Goal: Task Accomplishment & Management: Manage account settings

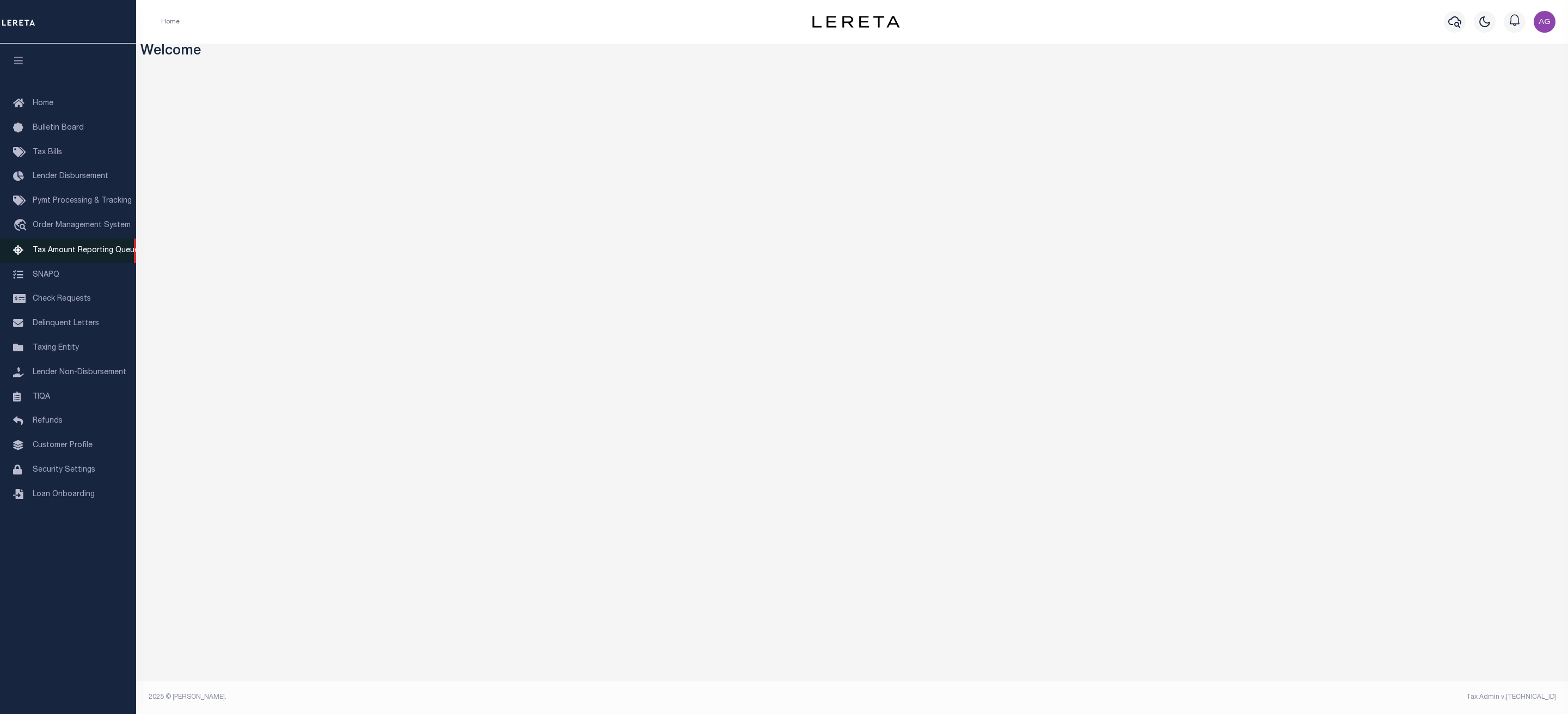
click at [84, 246] on link "Tax Amount Reporting Queue" at bounding box center [68, 251] width 136 height 24
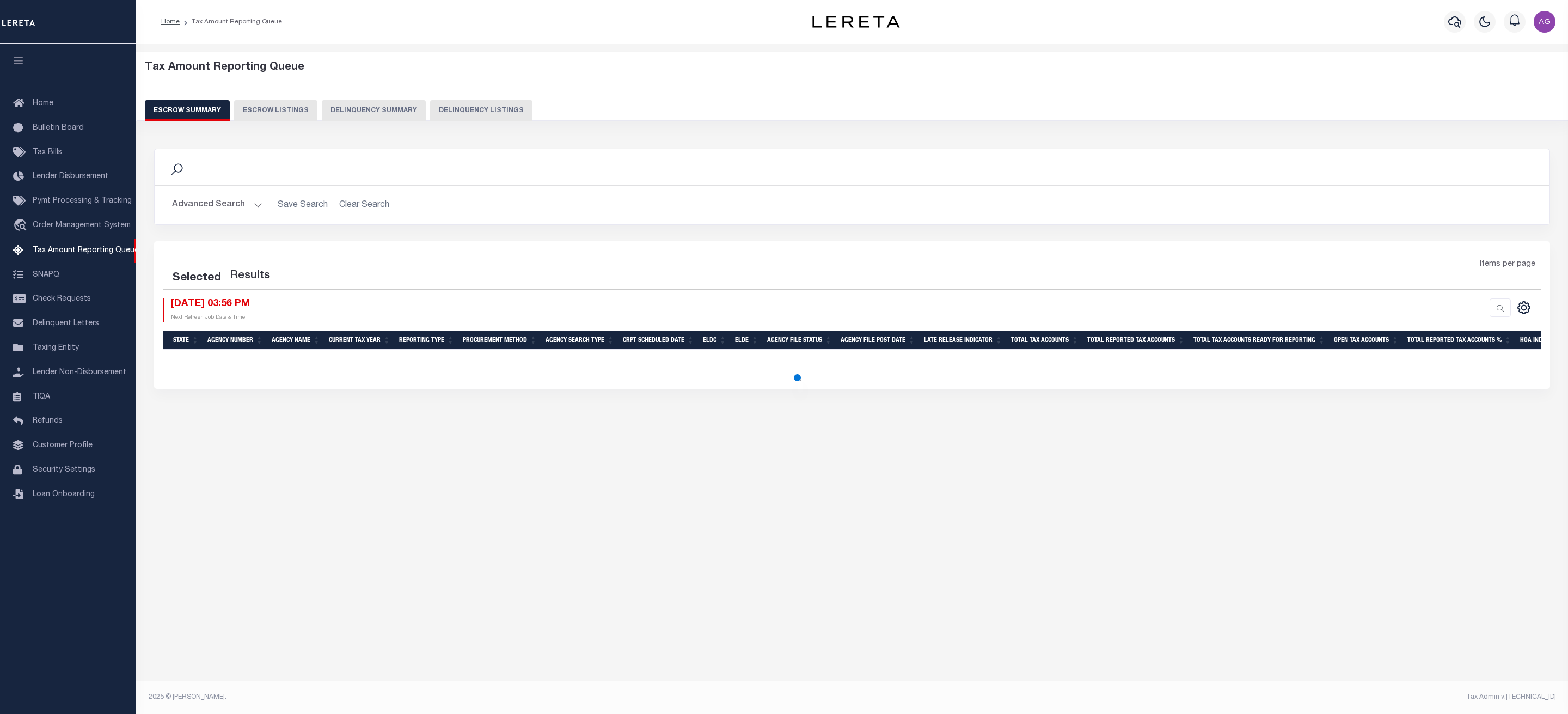
click at [374, 106] on button "Delinquency Summary" at bounding box center [374, 111] width 104 height 20
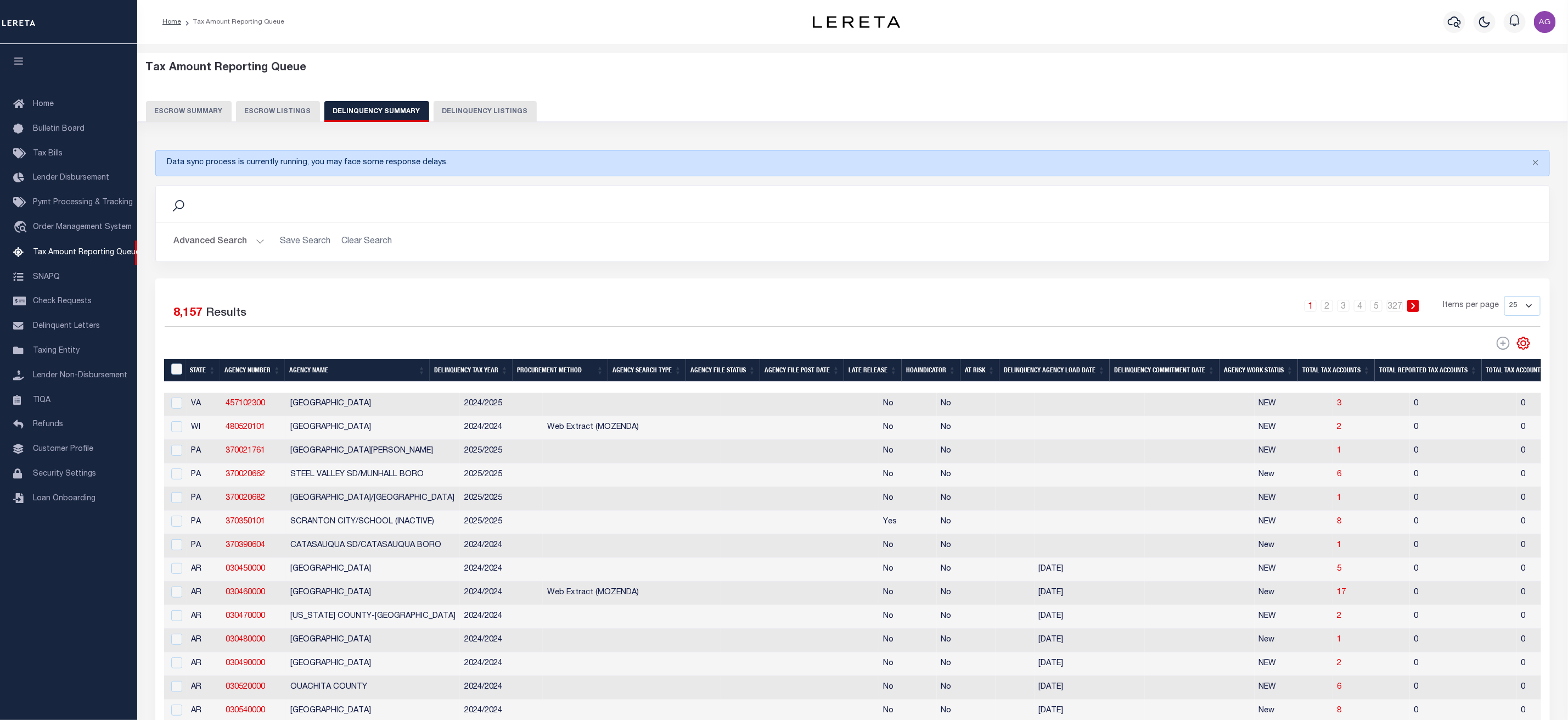
click at [234, 236] on button "Advanced Search" at bounding box center [219, 241] width 91 height 21
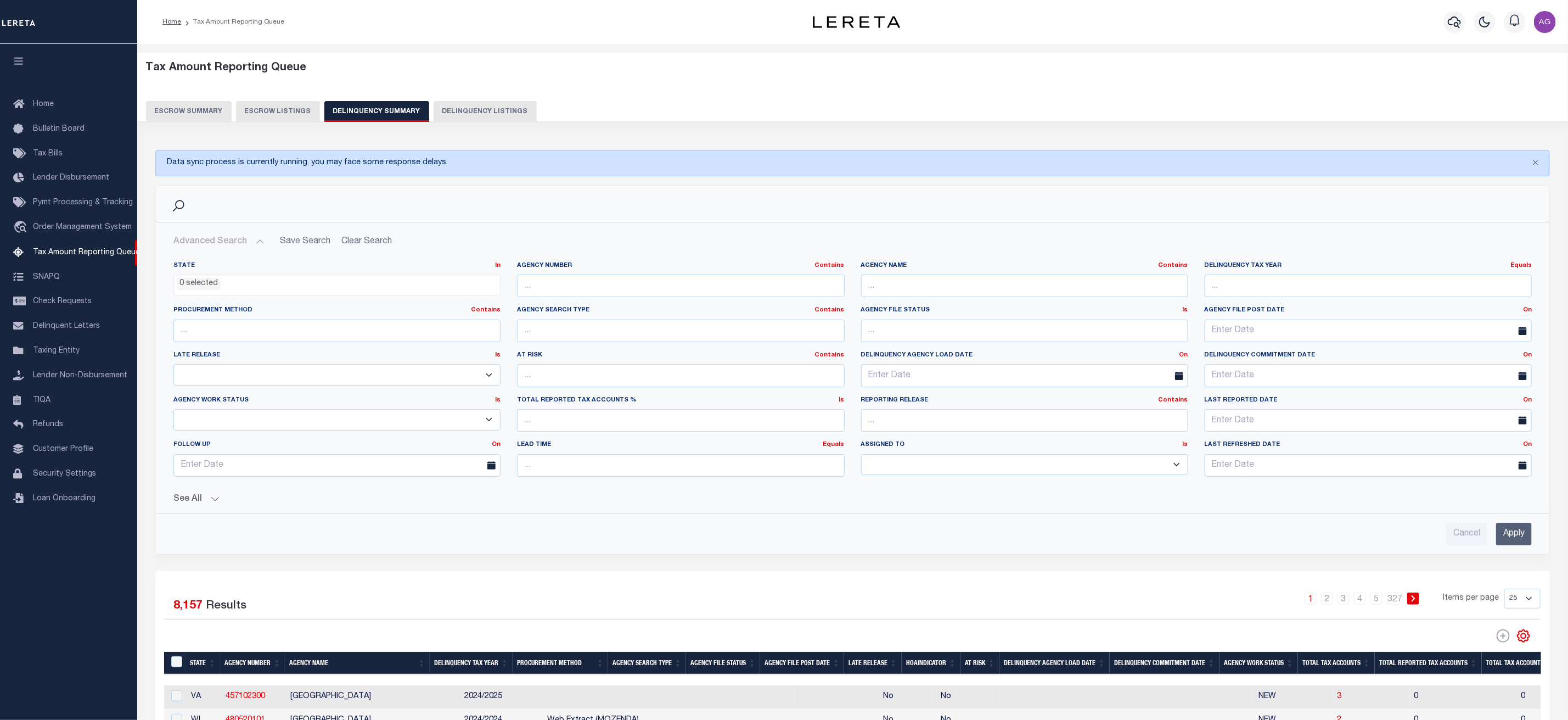
click at [184, 505] on button "See All" at bounding box center [852, 499] width 1358 height 10
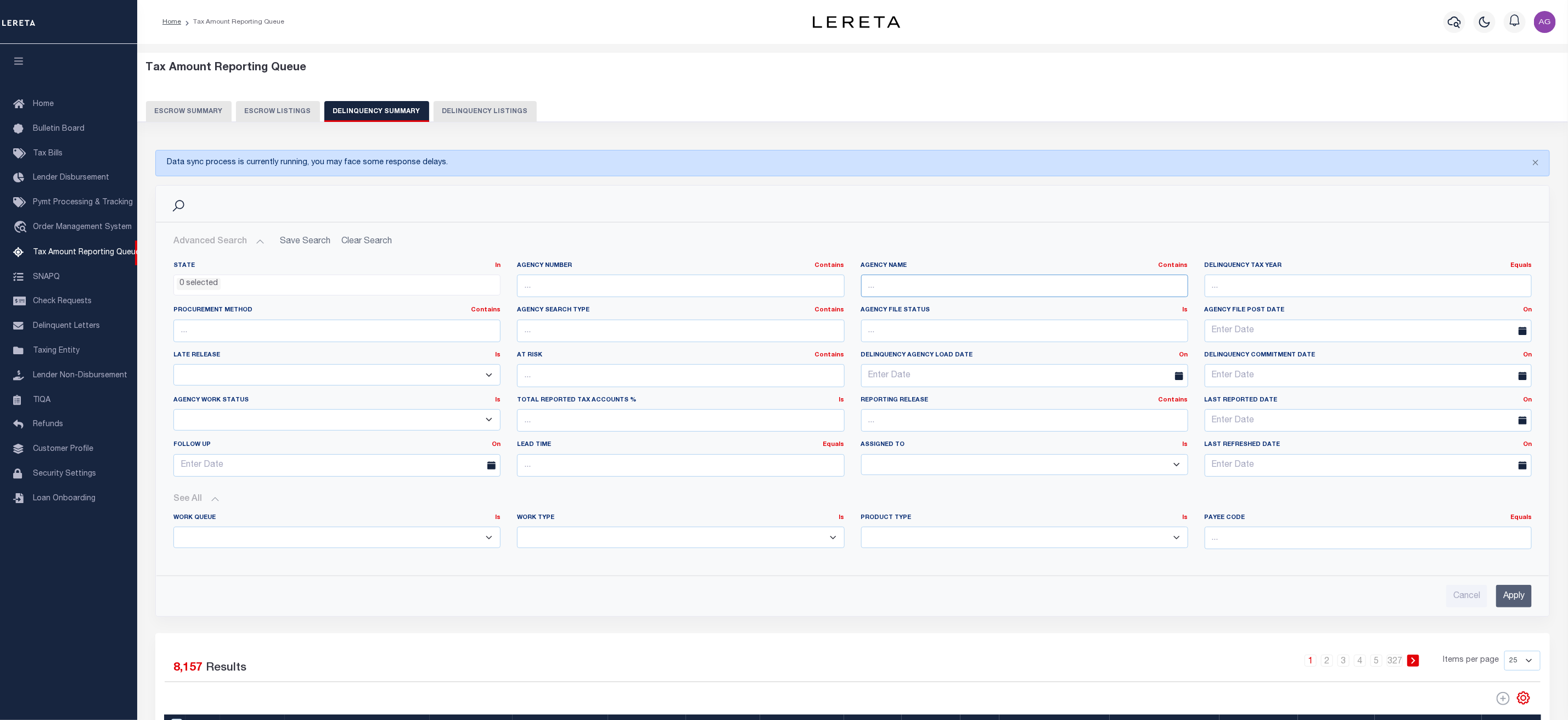
click at [924, 295] on input "text" at bounding box center [1024, 286] width 327 height 23
type input "DETROIT CITY"
click at [1517, 601] on input "Apply" at bounding box center [1513, 595] width 35 height 23
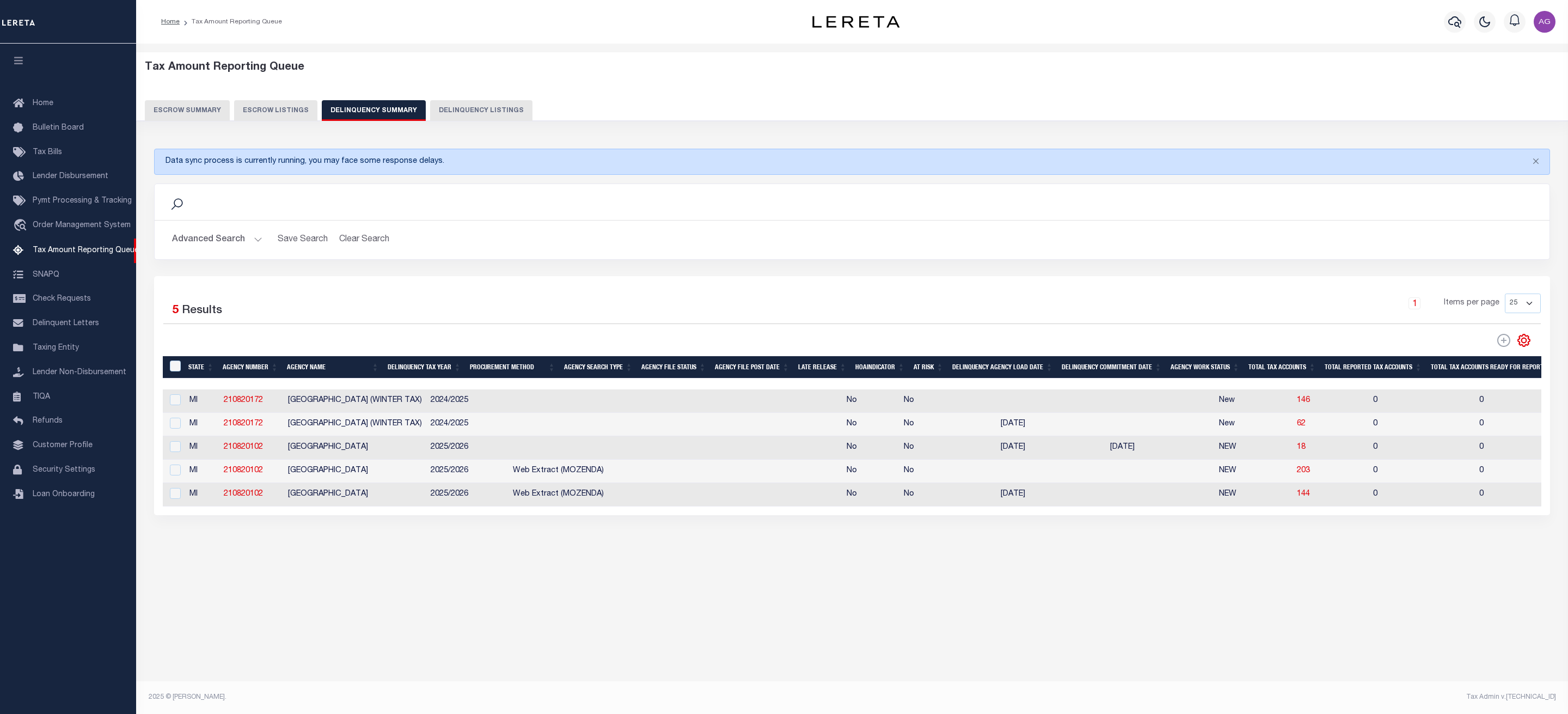
click at [1472, 515] on div "Selected 5 Results 1 Items per page 25 100 200 500 1000" at bounding box center [852, 396] width 1396 height 239
click at [205, 242] on button "Advanced Search" at bounding box center [217, 239] width 90 height 21
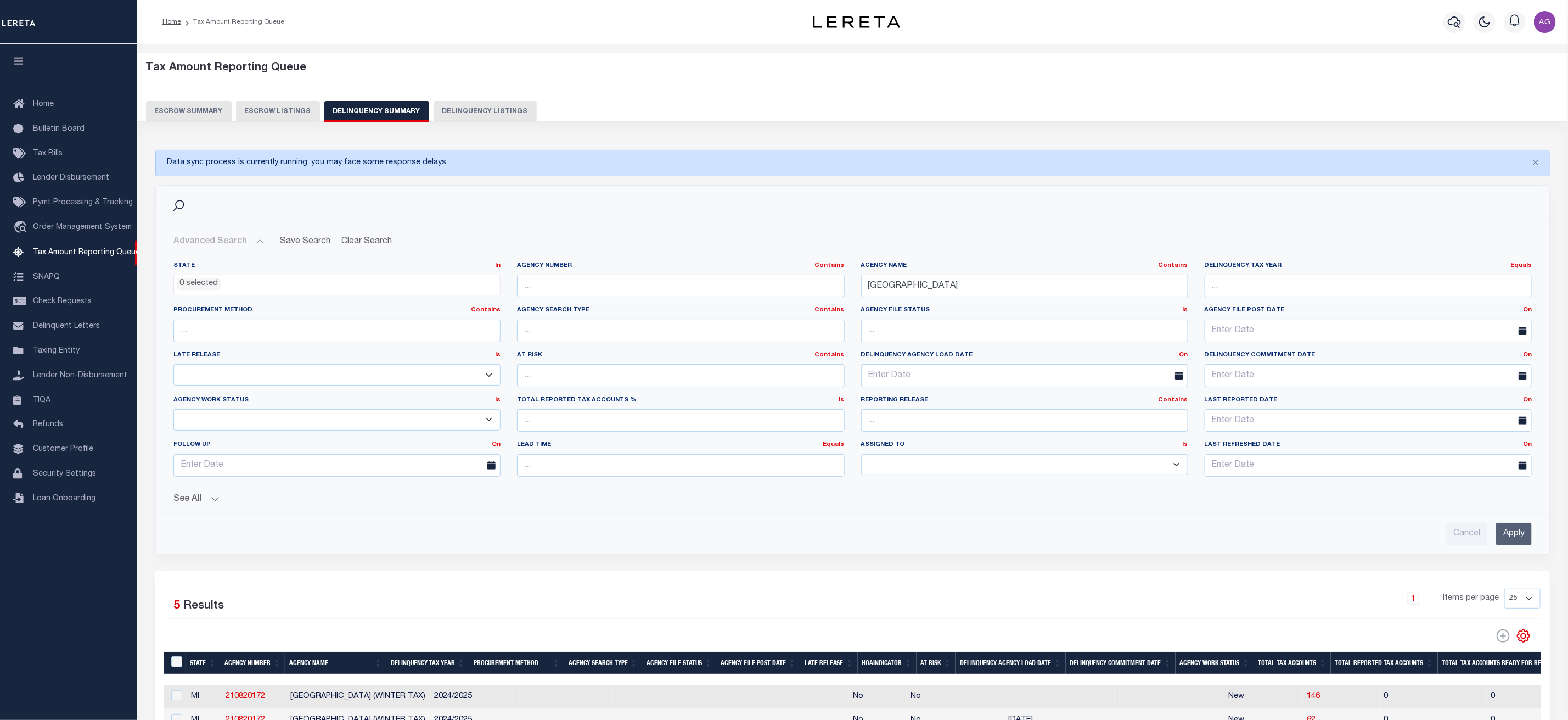
click at [188, 498] on button "See All" at bounding box center [852, 499] width 1358 height 10
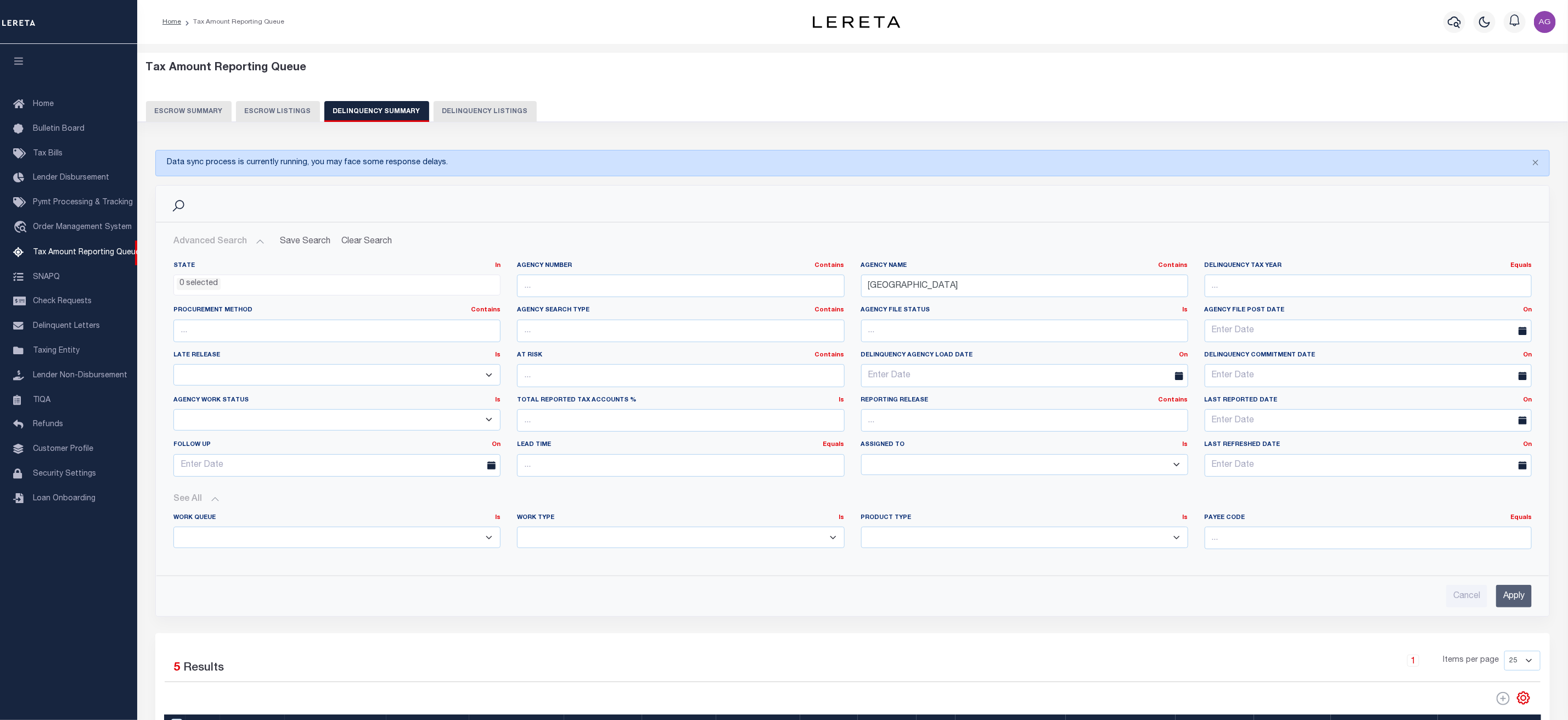
click at [662, 546] on select "Annual Delinquency Back Search Payment Status Check DTRACK" at bounding box center [680, 537] width 327 height 21
select select "AnnualDelinquency"
click at [517, 530] on select "Annual Delinquency Back Search Payment Status Check DTRACK" at bounding box center [680, 537] width 327 height 21
click at [1518, 588] on div "Cancel Apply" at bounding box center [852, 592] width 1376 height 32
click at [1520, 595] on input "Apply" at bounding box center [1513, 595] width 35 height 23
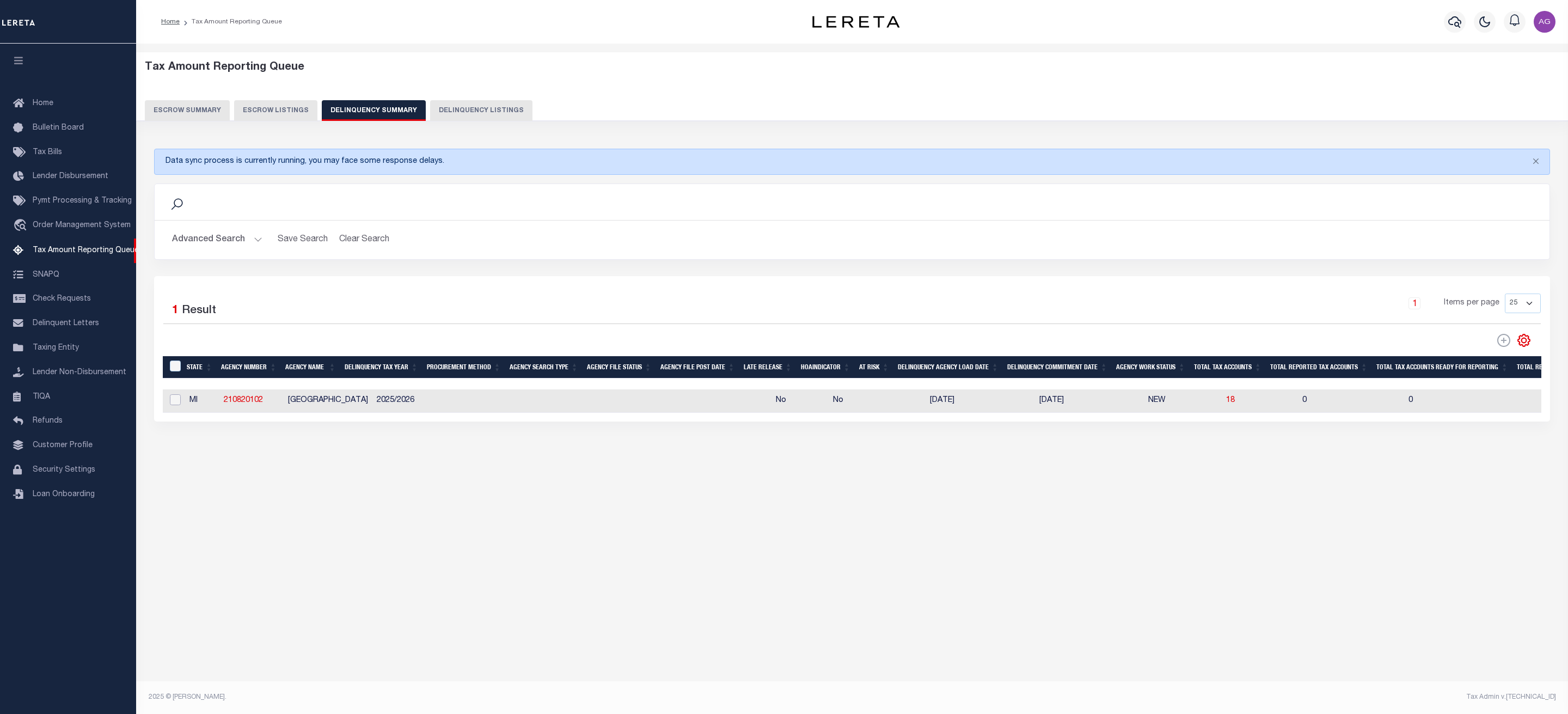
click at [175, 405] on input "checkbox" at bounding box center [175, 399] width 11 height 11
checkbox input "true"
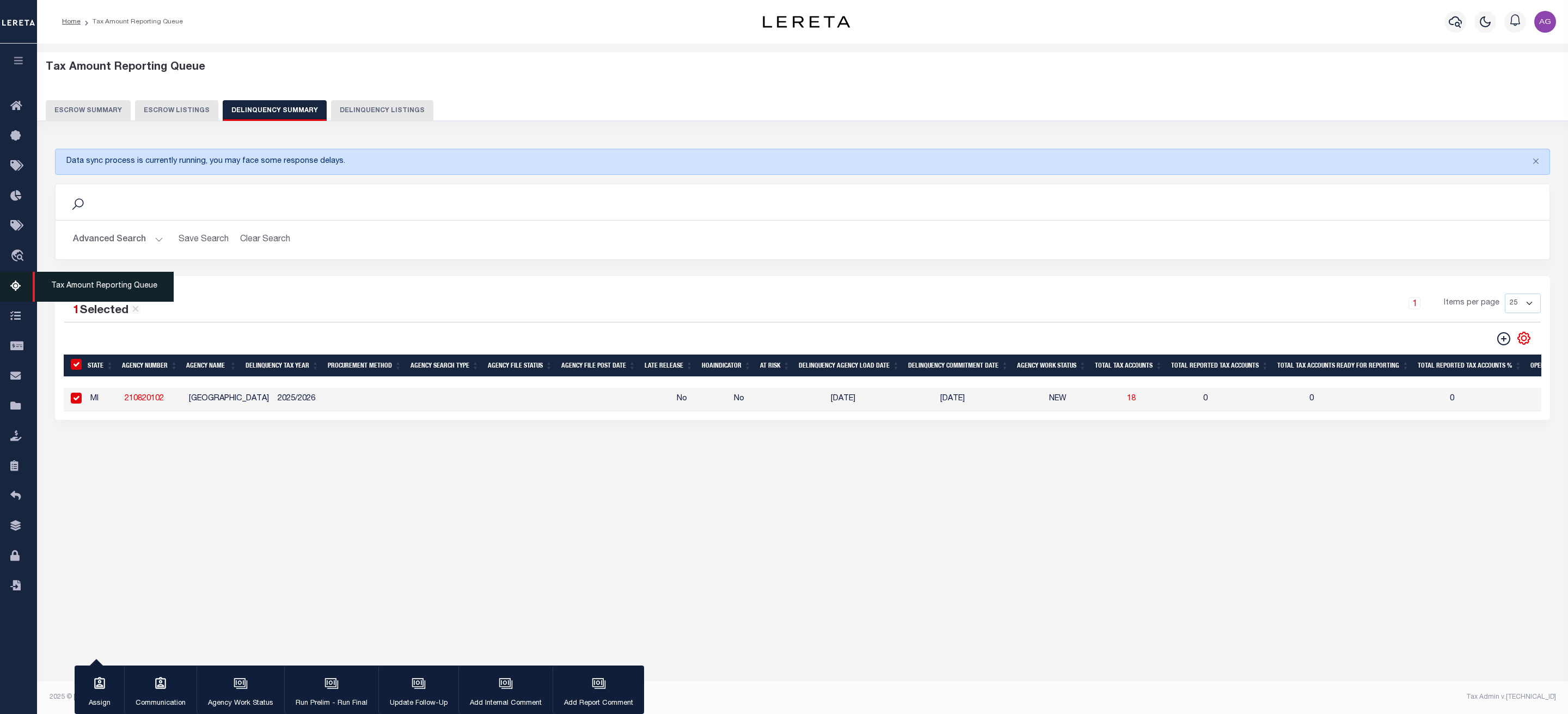
drag, startPoint x: 19, startPoint y: 289, endPoint x: 83, endPoint y: 284, distance: 64.2
click at [83, 284] on span "Tax Amount Reporting Queue" at bounding box center [103, 287] width 141 height 30
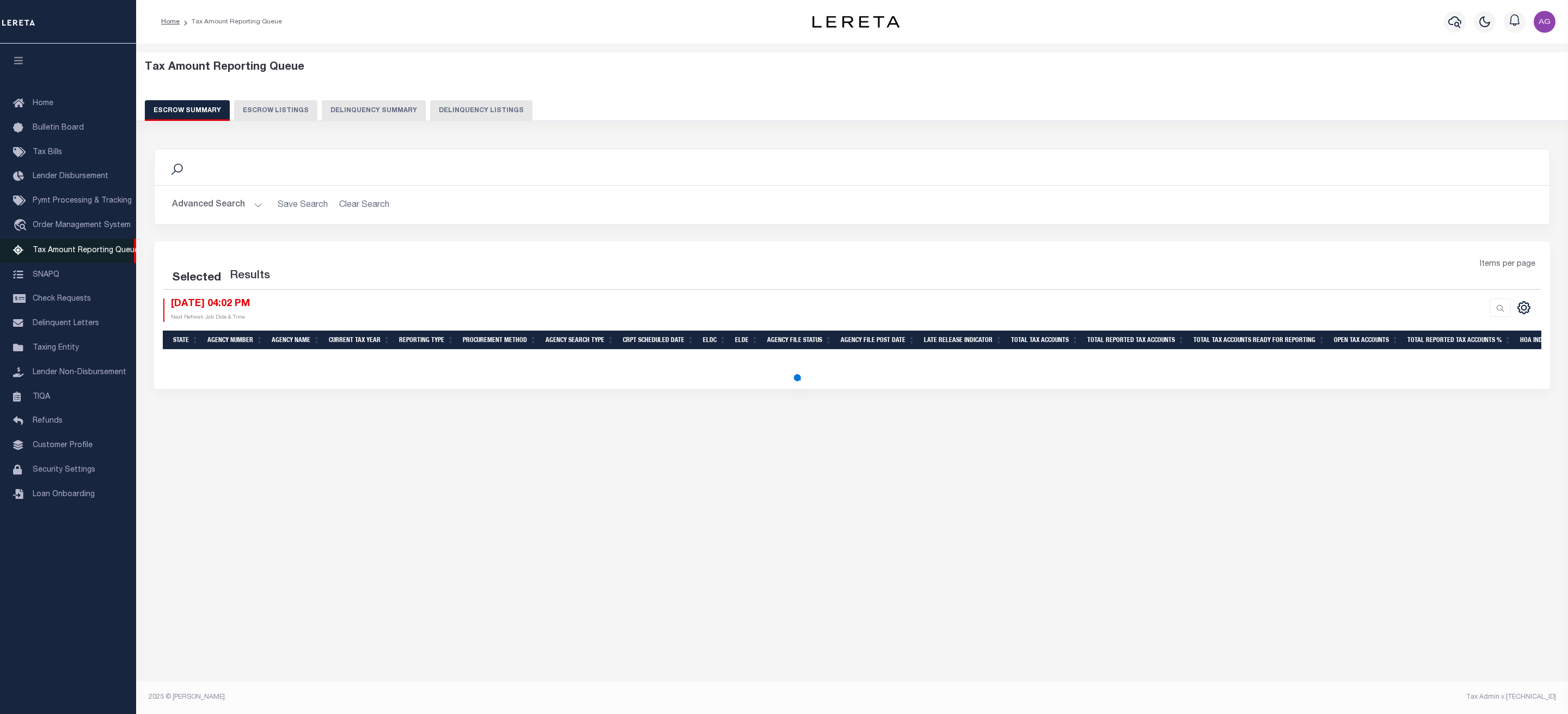
select select "100"
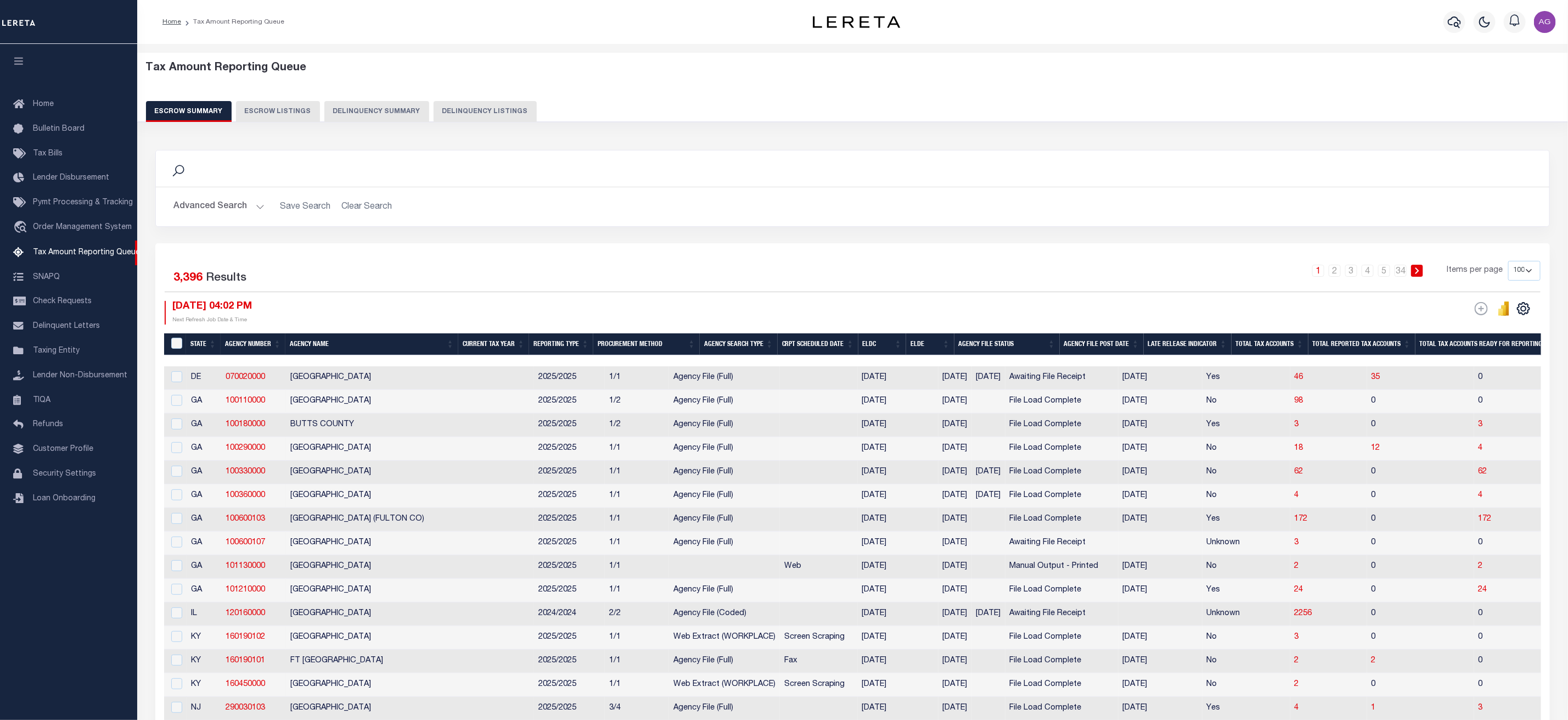
click at [374, 109] on button "Delinquency Summary" at bounding box center [377, 112] width 105 height 21
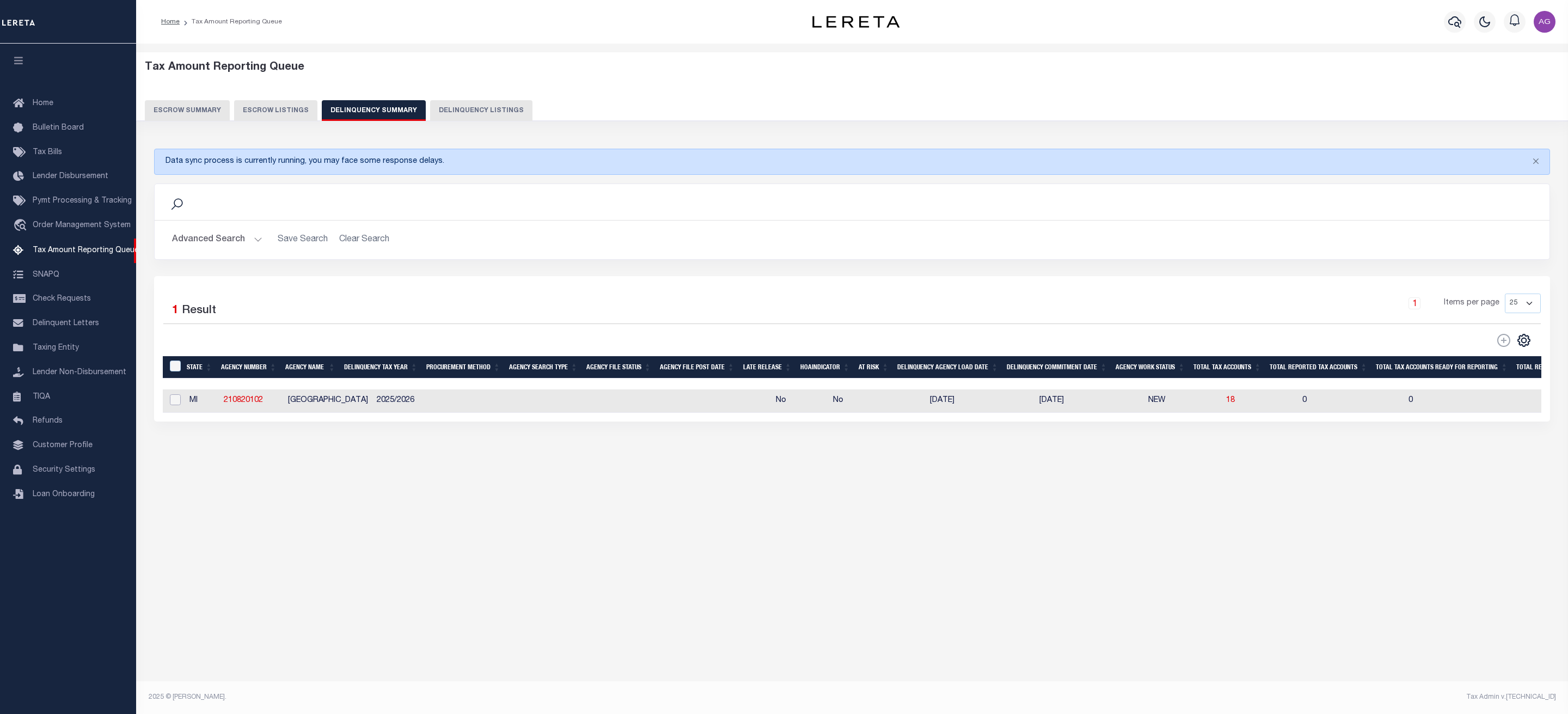
click at [177, 405] on input "checkbox" at bounding box center [175, 399] width 11 height 11
checkbox input "true"
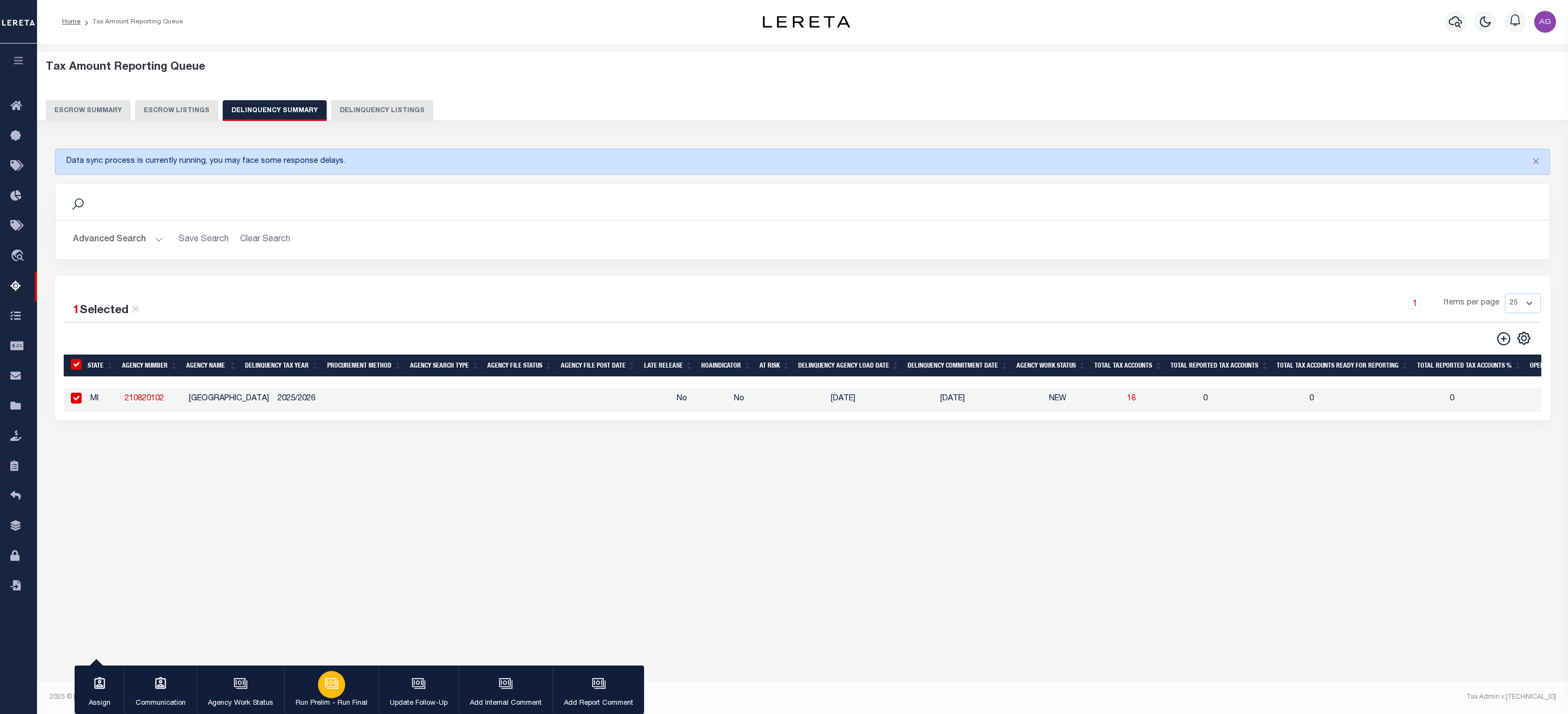
click at [333, 677] on icon "button" at bounding box center [331, 683] width 14 height 14
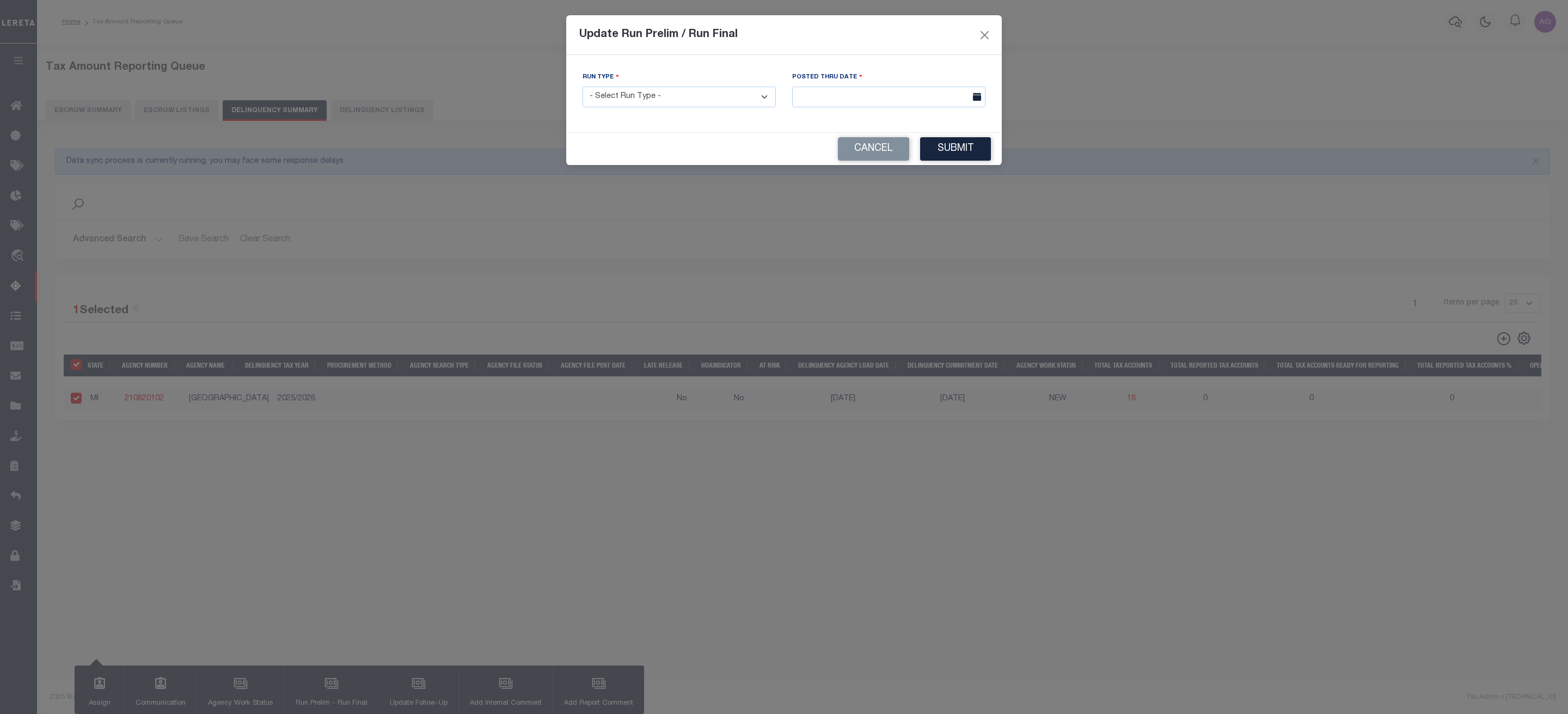
click at [665, 91] on select "- Select Run Type - Prelim Run Final Run" at bounding box center [679, 97] width 193 height 21
select select "P"
click at [583, 87] on select "- Select Run Type - Prelim Run Final Run" at bounding box center [679, 97] width 193 height 21
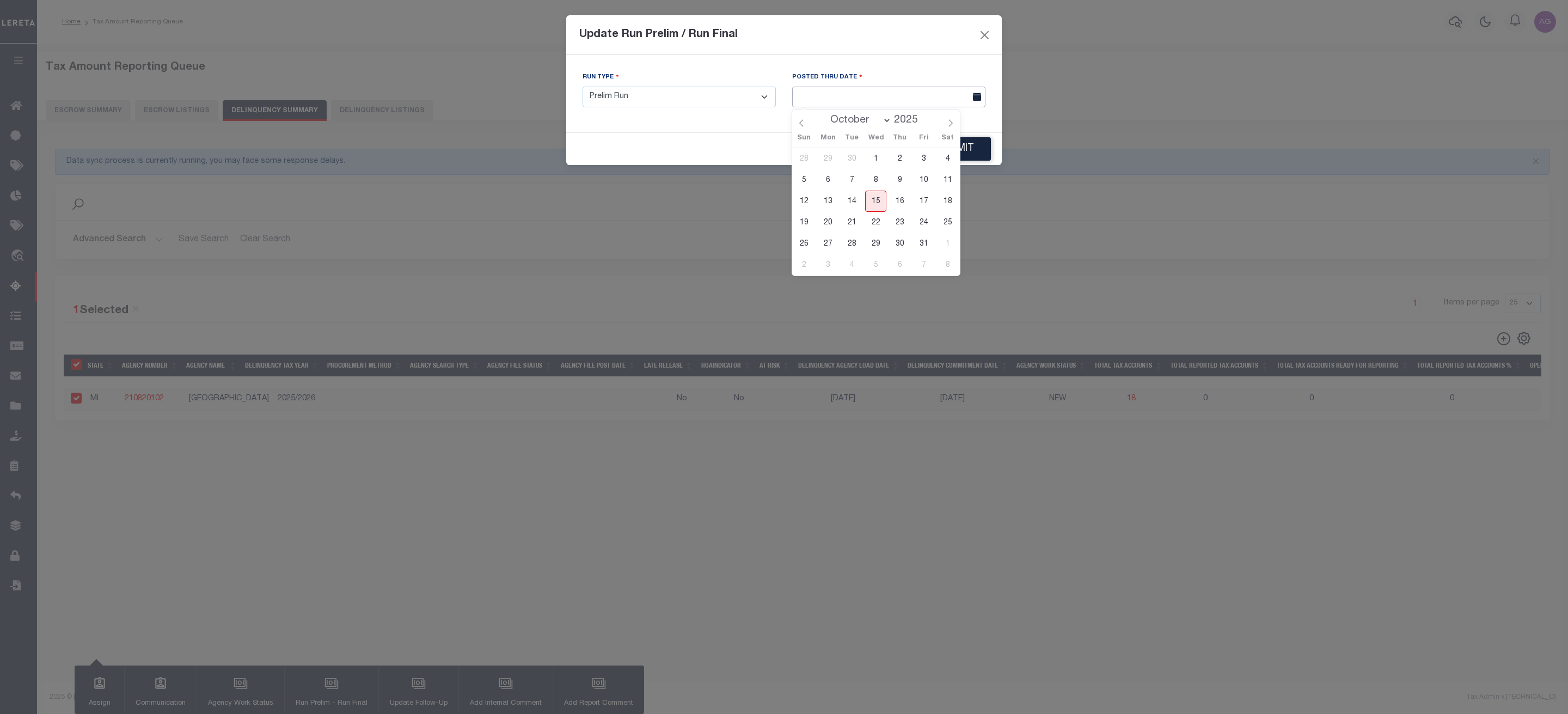
click at [885, 104] on input "text" at bounding box center [889, 97] width 193 height 21
click at [880, 198] on span "15" at bounding box center [875, 201] width 21 height 21
type input "[DATE]"
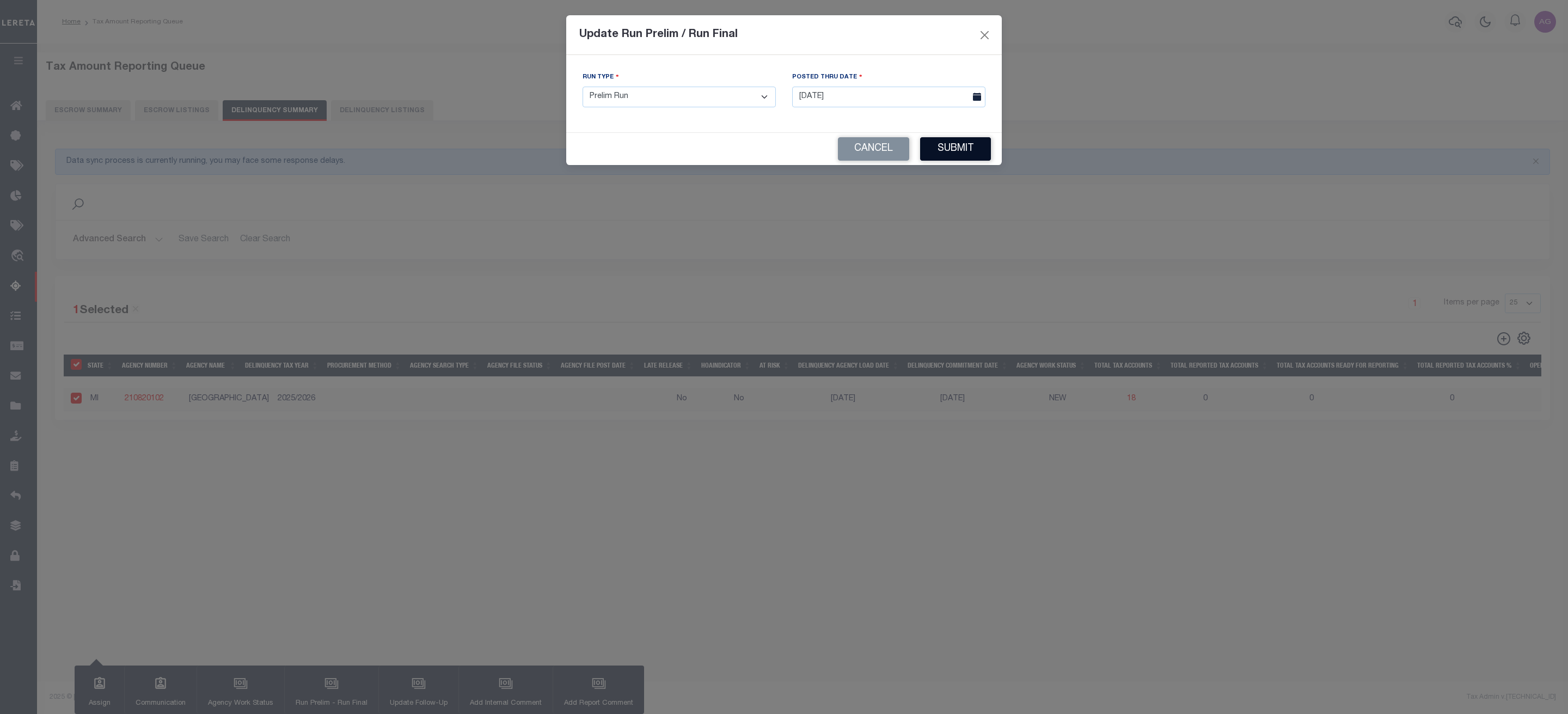
click at [974, 148] on button "Submit" at bounding box center [955, 148] width 71 height 24
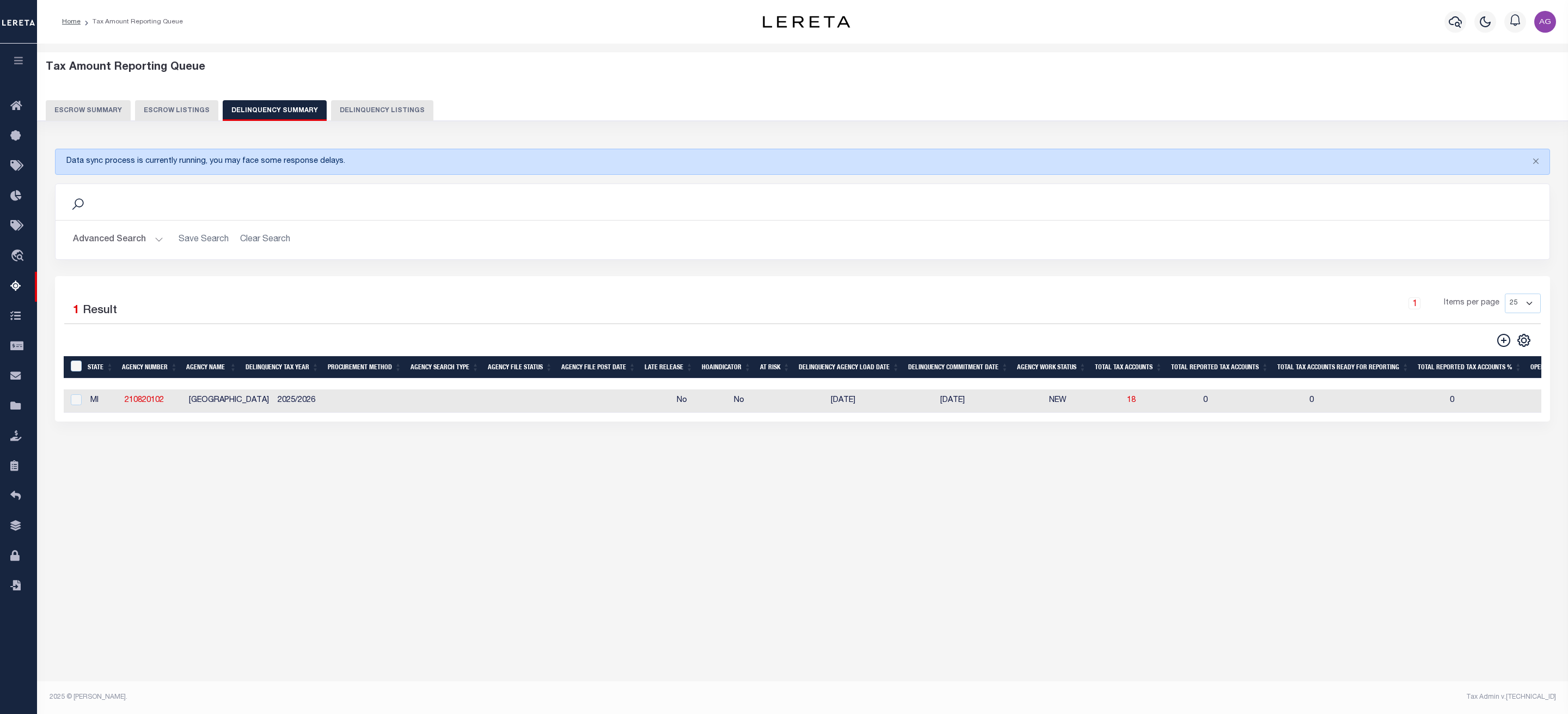
click at [148, 239] on button "Advanced Search" at bounding box center [118, 239] width 90 height 21
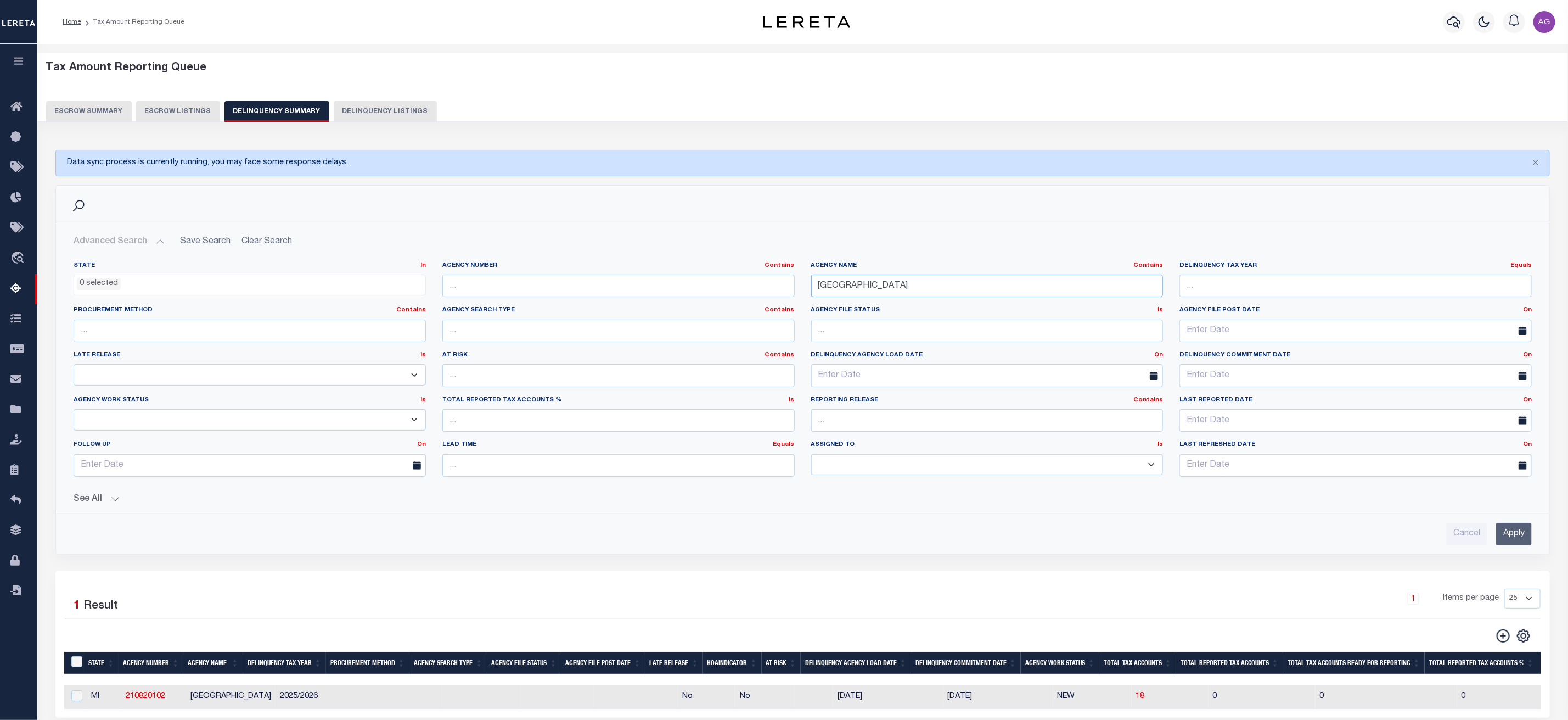
click at [914, 289] on input "DETROIT CITY" at bounding box center [987, 286] width 352 height 23
click at [1514, 534] on input "Apply" at bounding box center [1513, 534] width 35 height 23
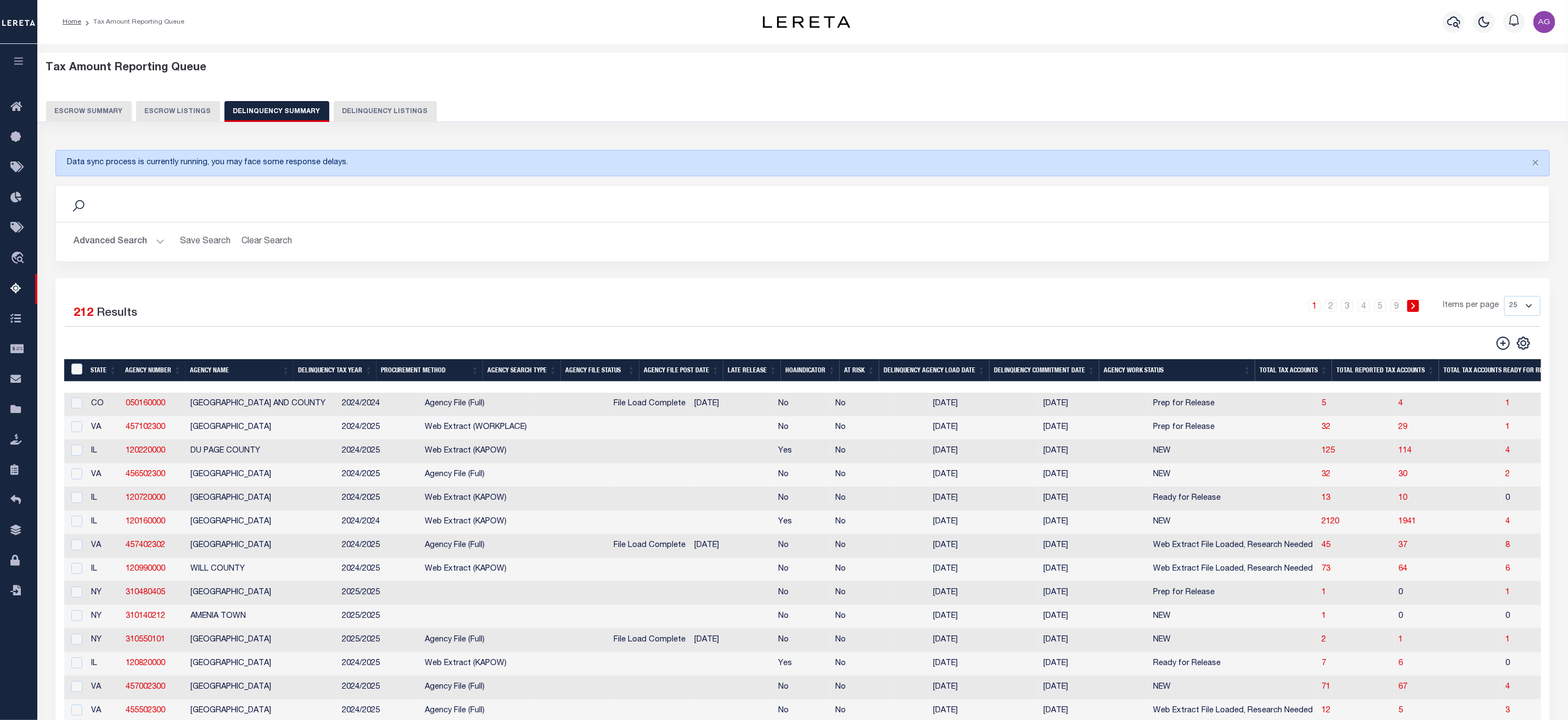
click at [1313, 390] on div at bounding box center [1279, 387] width 2429 height 11
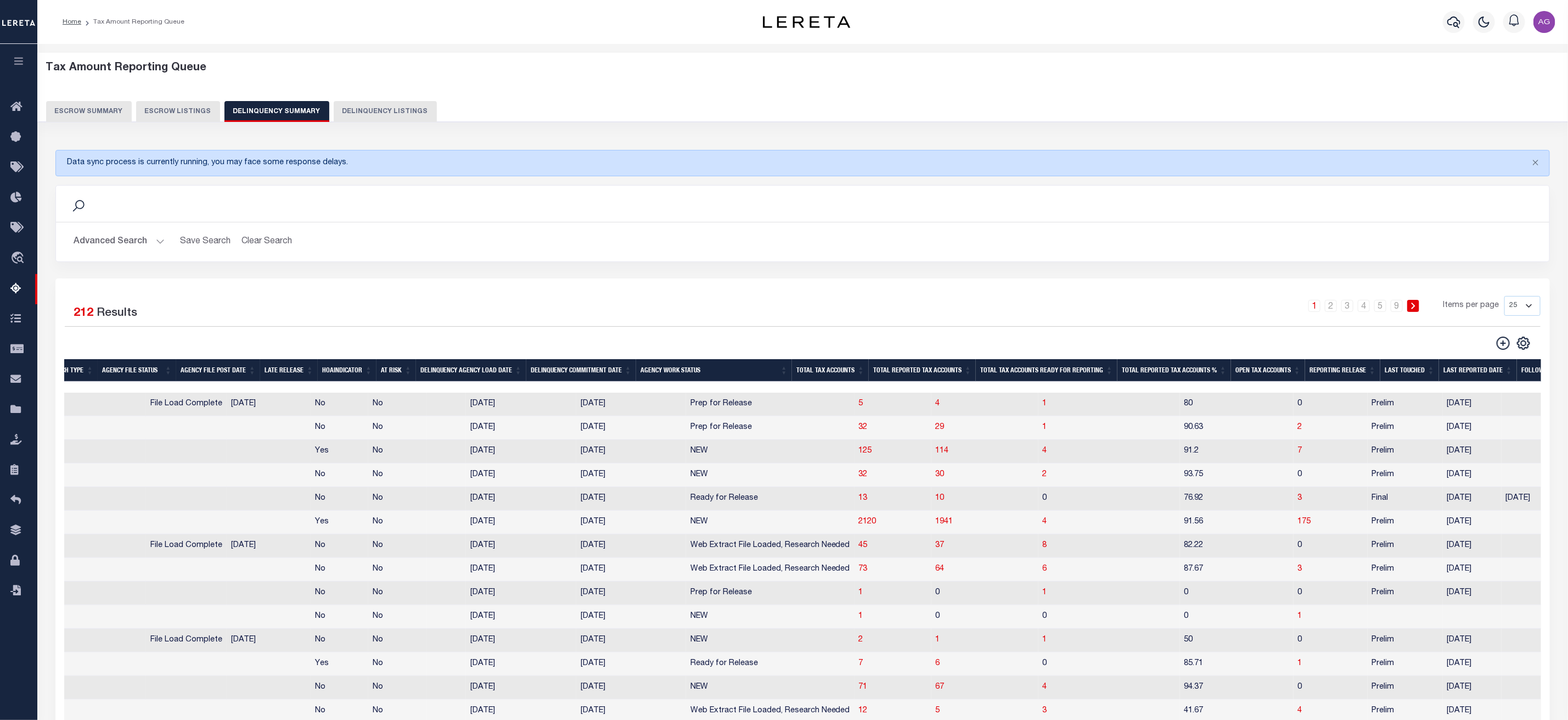
scroll to position [0, 601]
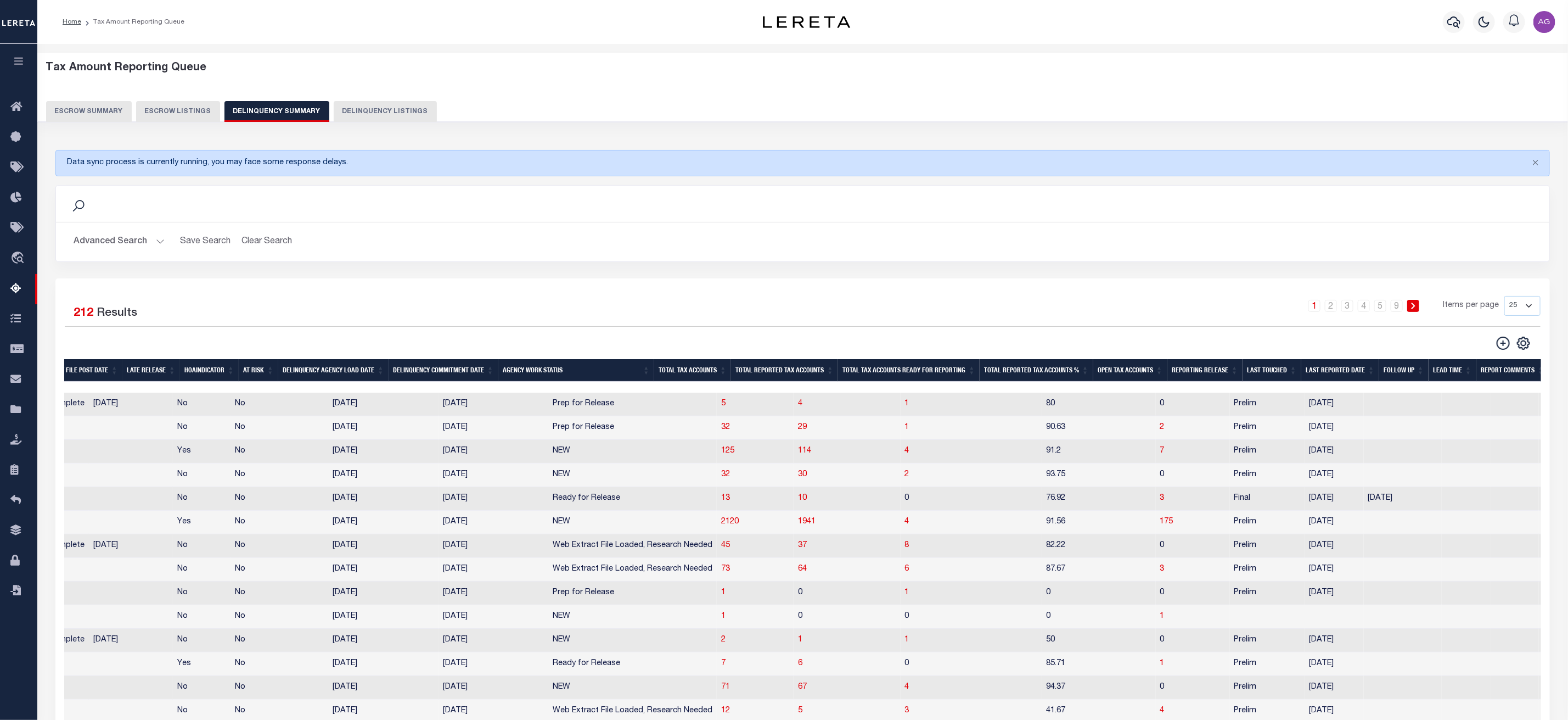
click at [1137, 374] on th "Open Tax Accounts" at bounding box center [1130, 370] width 74 height 23
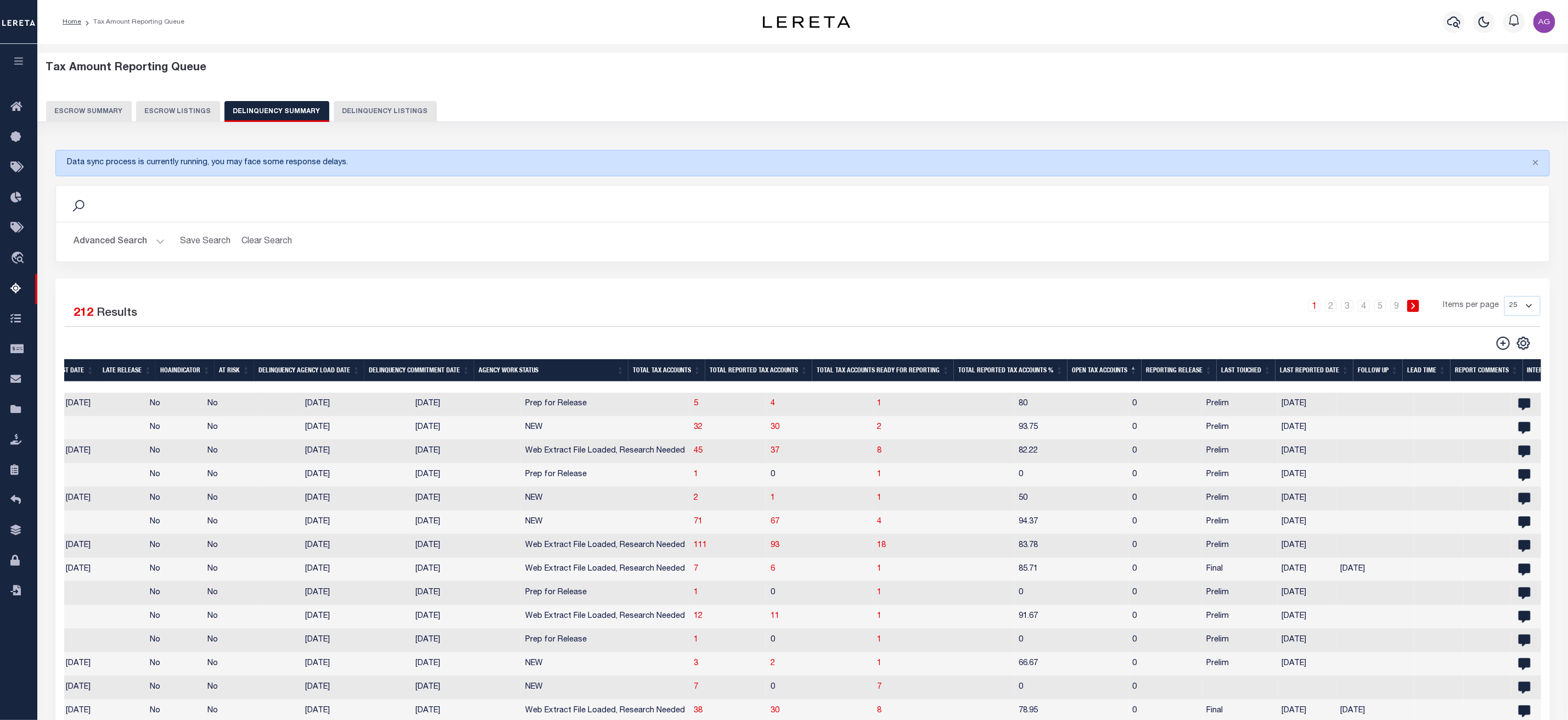
click at [1119, 371] on th "Open Tax Accounts" at bounding box center [1104, 370] width 74 height 23
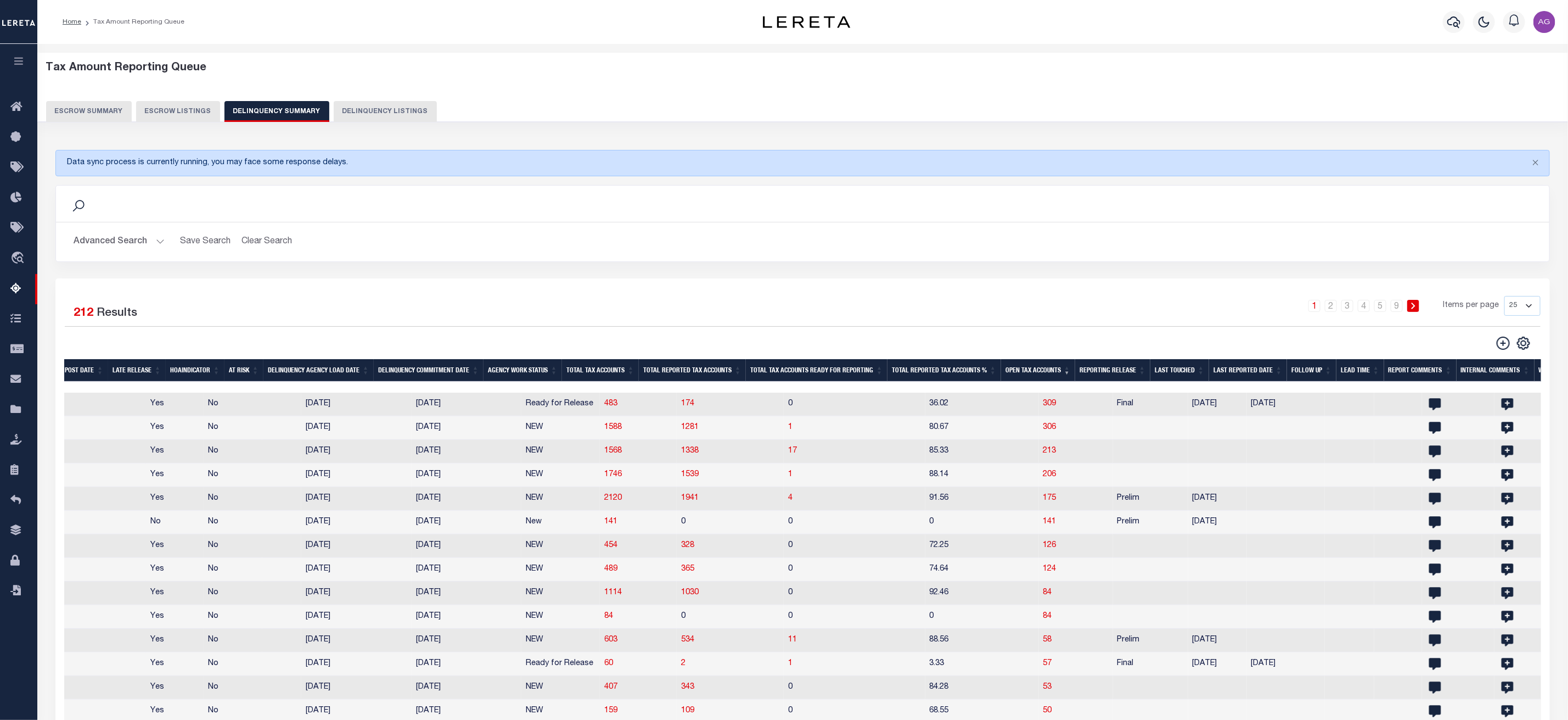
click at [1035, 375] on th "Open Tax Accounts" at bounding box center [1037, 370] width 74 height 23
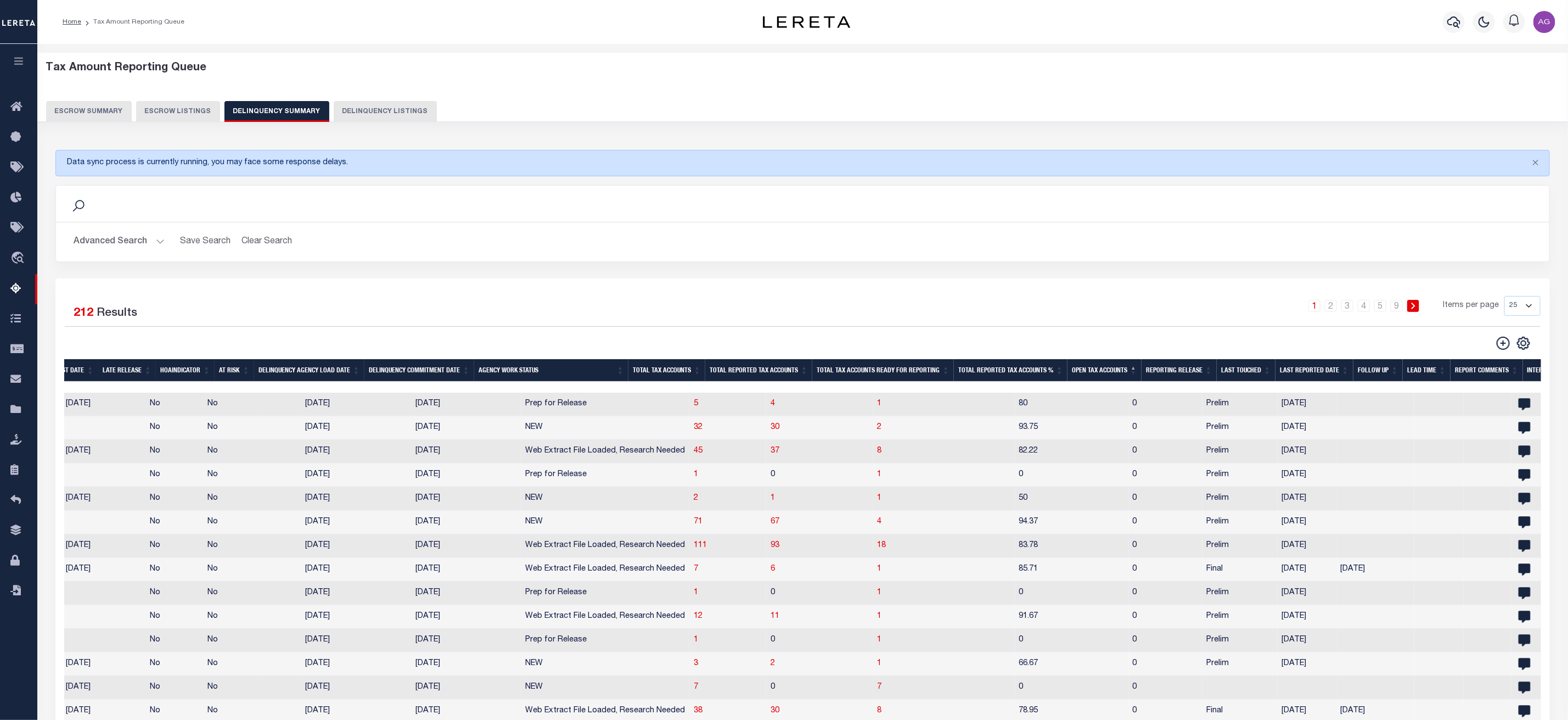
click at [677, 373] on th "Total Tax Accounts" at bounding box center [667, 370] width 77 height 23
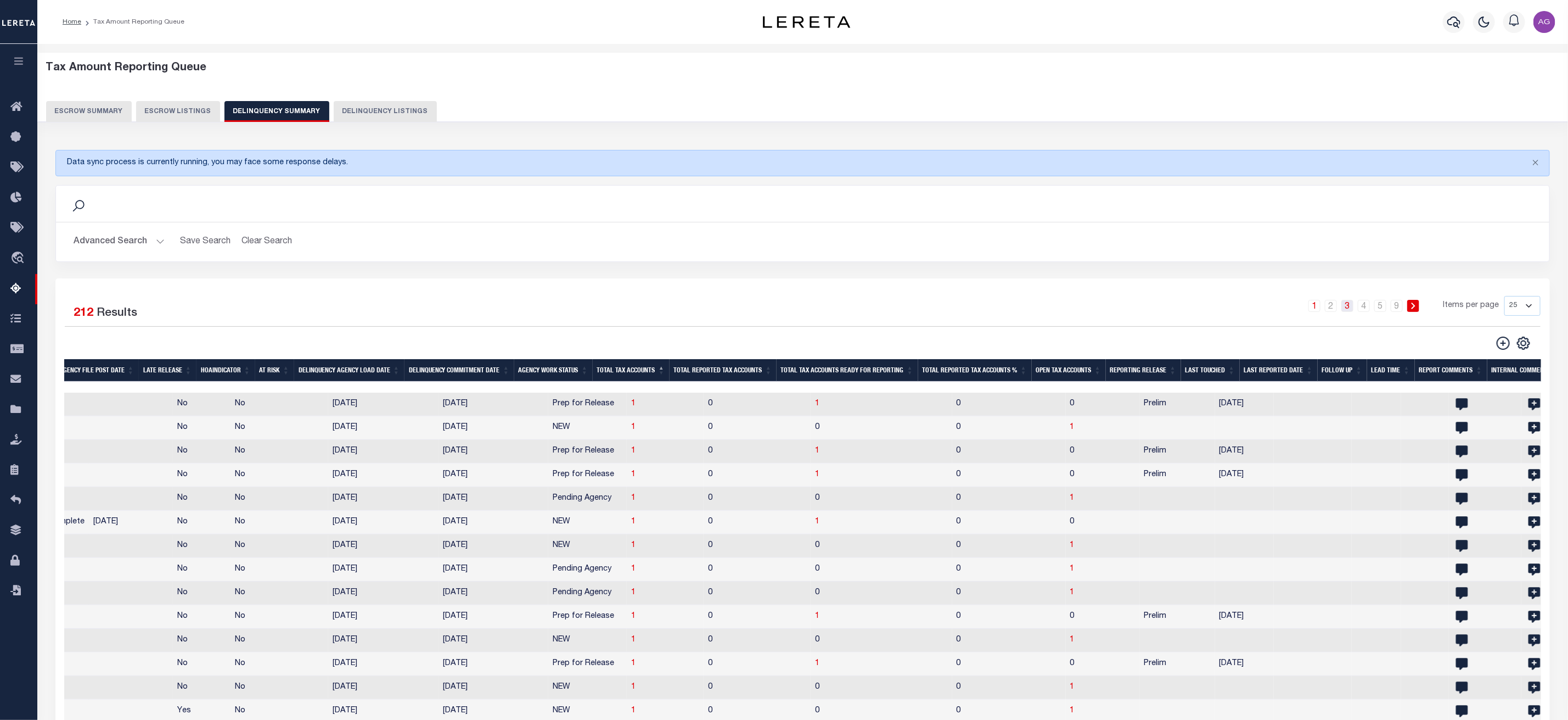
click at [1353, 312] on link "3" at bounding box center [1347, 306] width 12 height 12
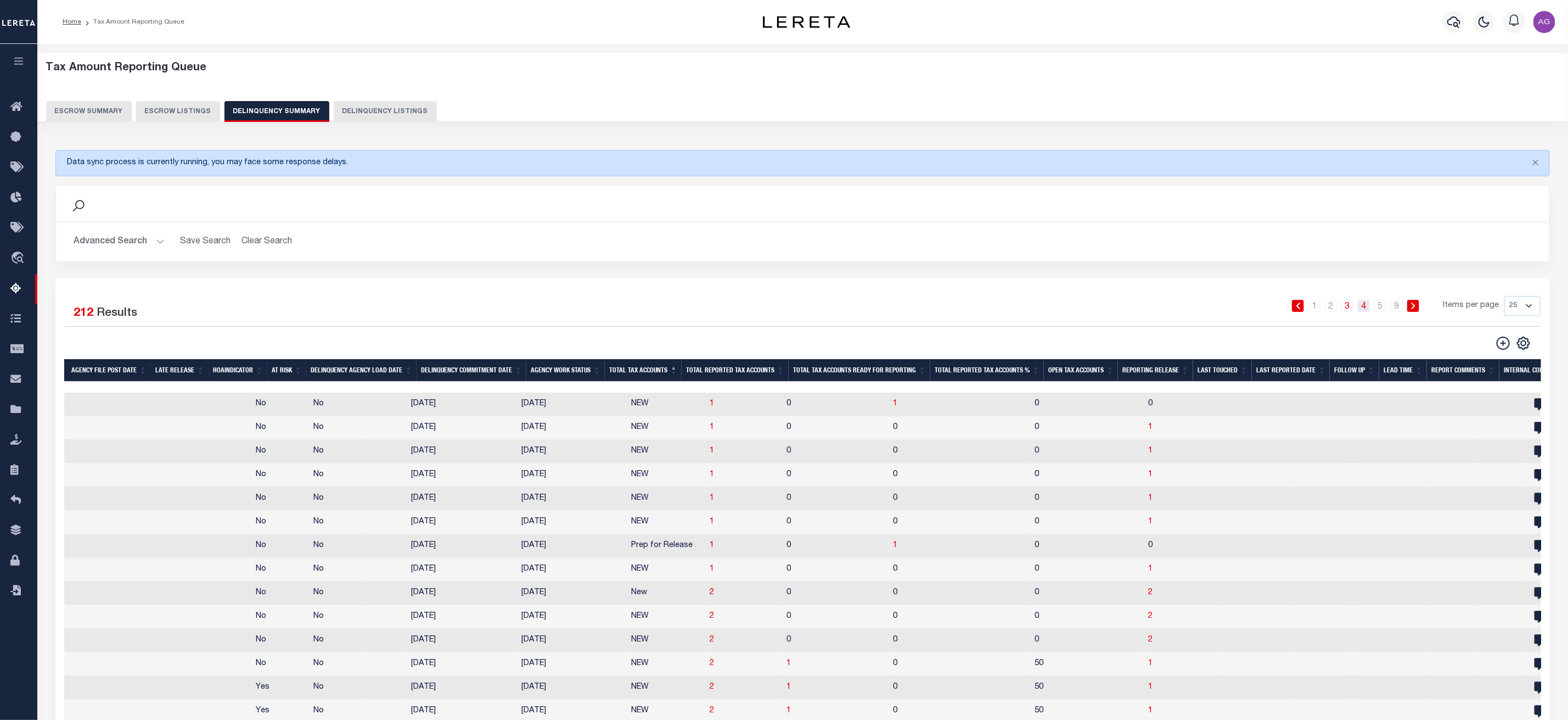
click at [1363, 308] on link "4" at bounding box center [1364, 306] width 12 height 12
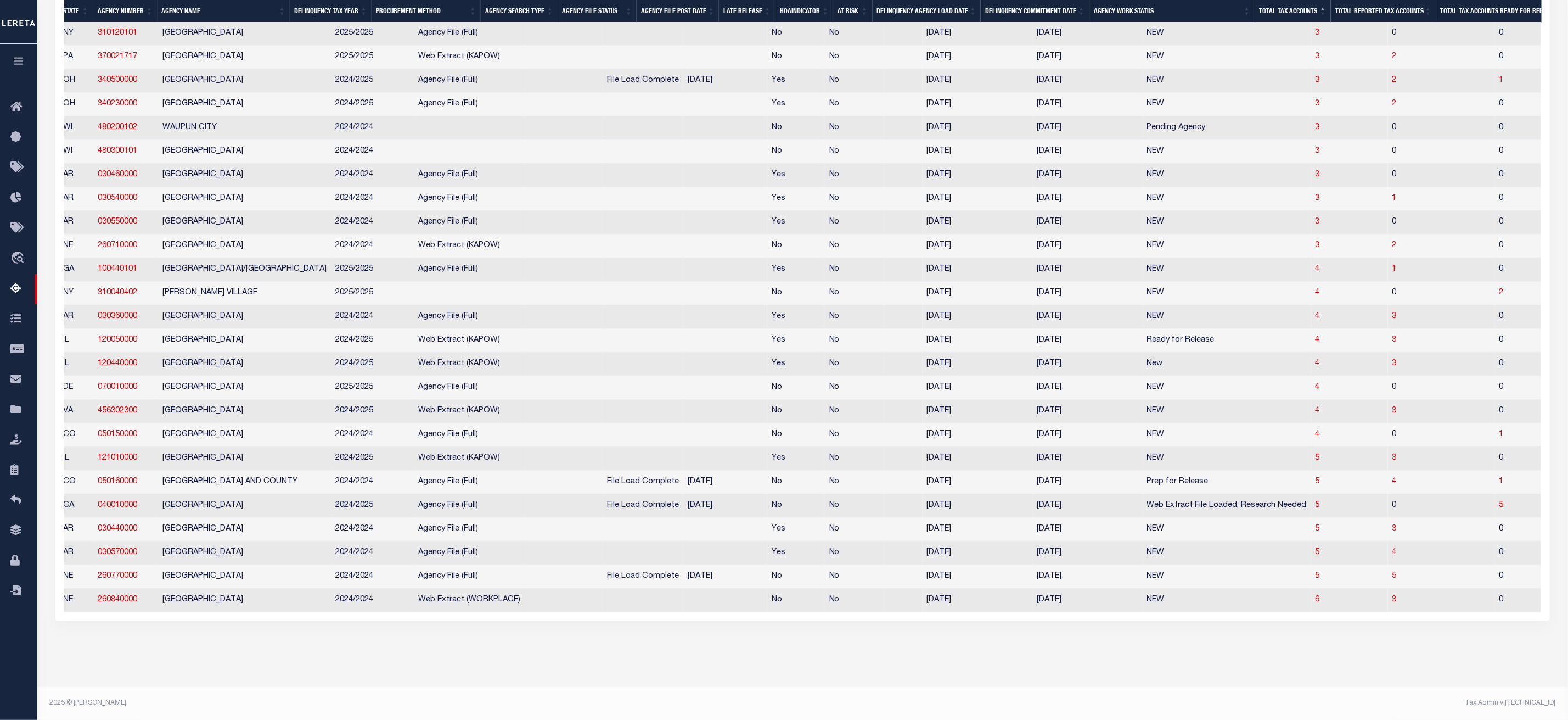
scroll to position [0, 0]
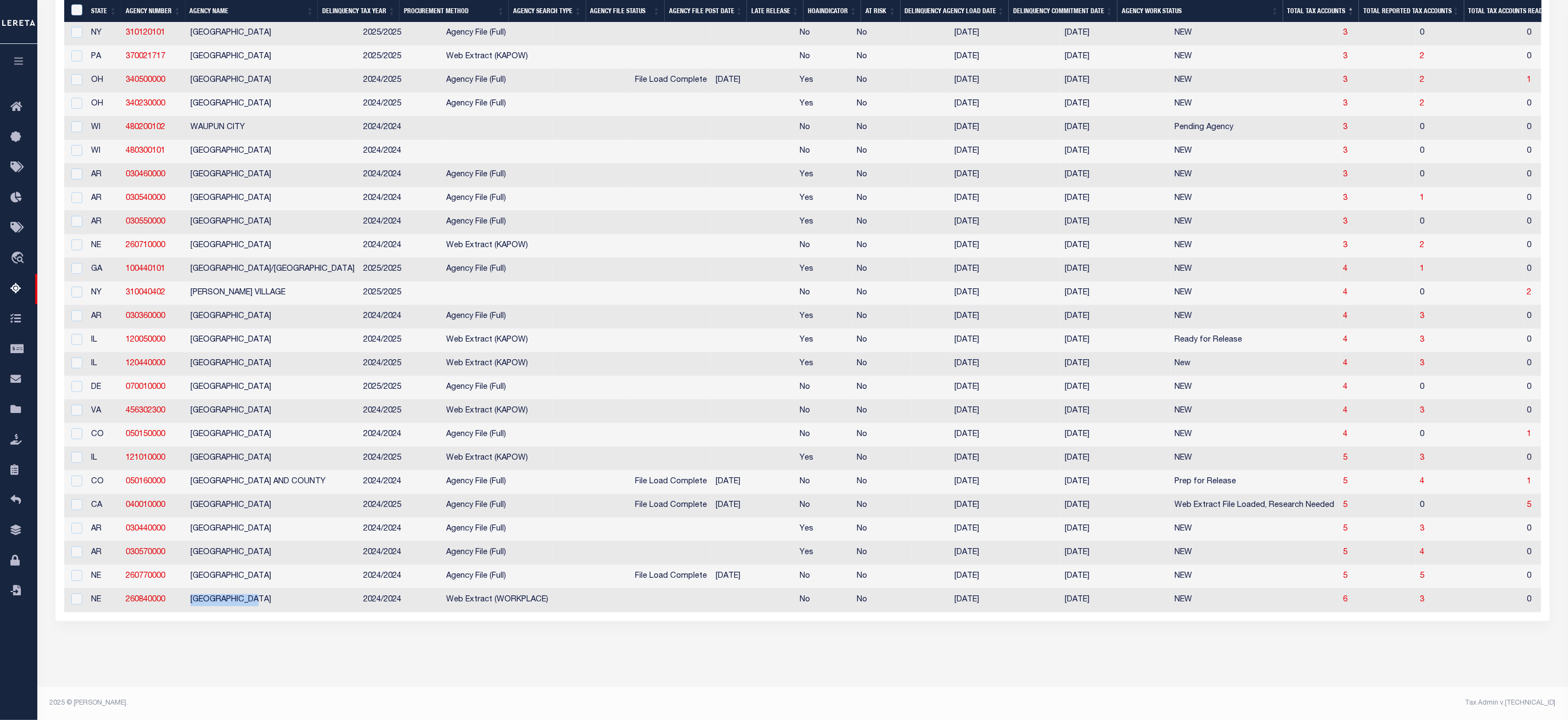
drag, startPoint x: 283, startPoint y: 599, endPoint x: 176, endPoint y: 595, distance: 107.1
click at [176, 595] on tr "NE 260840000 STANTON COUNTY 2024/2024 Web Extract (WORKPLACE) No No 08/08/2025 …" at bounding box center [1322, 600] width 2515 height 24
copy tr "[GEOGRAPHIC_DATA]"
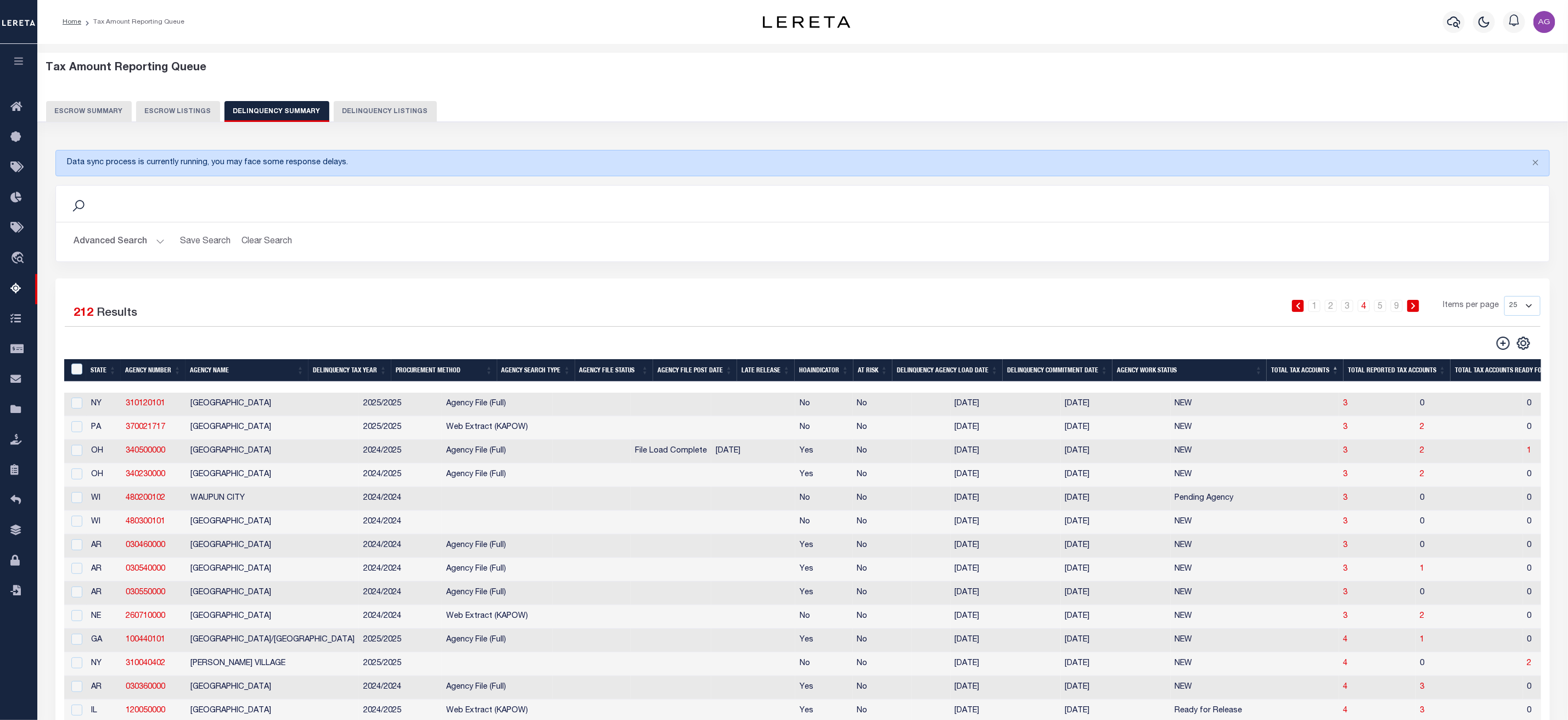
click at [116, 251] on button "Advanced Search" at bounding box center [119, 241] width 91 height 21
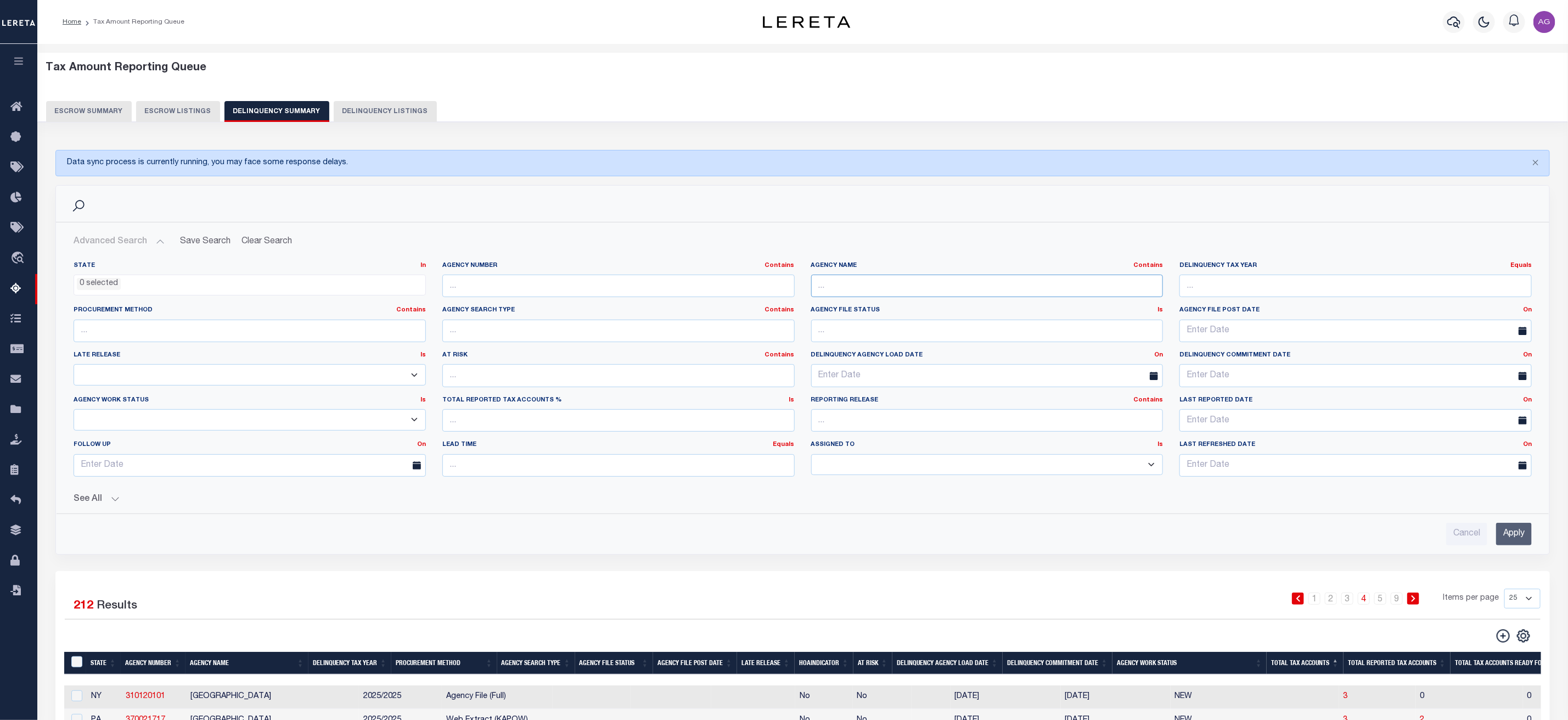
click at [902, 297] on input "text" at bounding box center [987, 286] width 352 height 23
paste input "[GEOGRAPHIC_DATA]"
drag, startPoint x: 839, startPoint y: 289, endPoint x: 792, endPoint y: 289, distance: 47.0
click at [792, 289] on div "State In In AK AL AR AZ CA CO CT DC DE FL GA GU HI IA ID IL IN KS KY LA MA MD M…" at bounding box center [802, 373] width 1475 height 224
type input "[GEOGRAPHIC_DATA]"
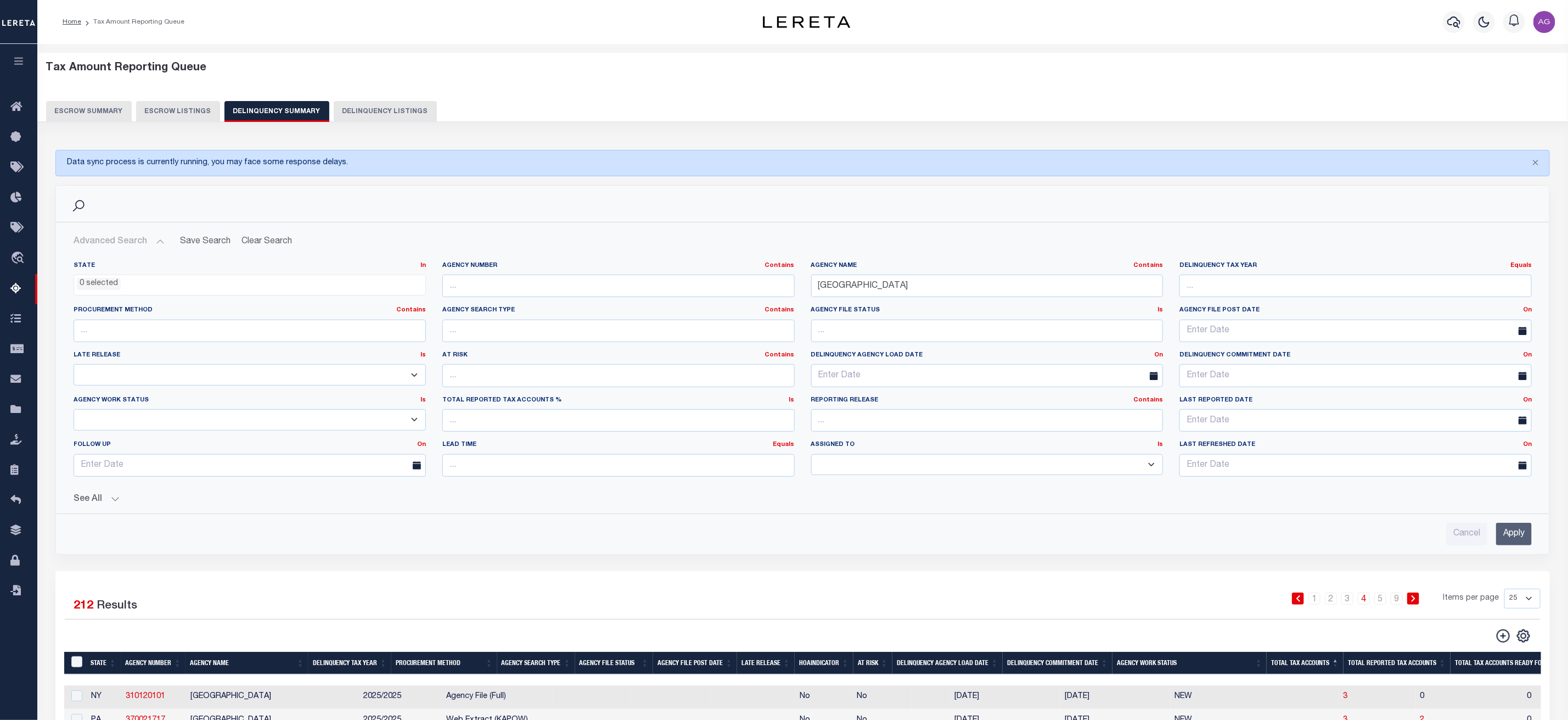
click at [1528, 535] on input "Apply" at bounding box center [1513, 534] width 35 height 23
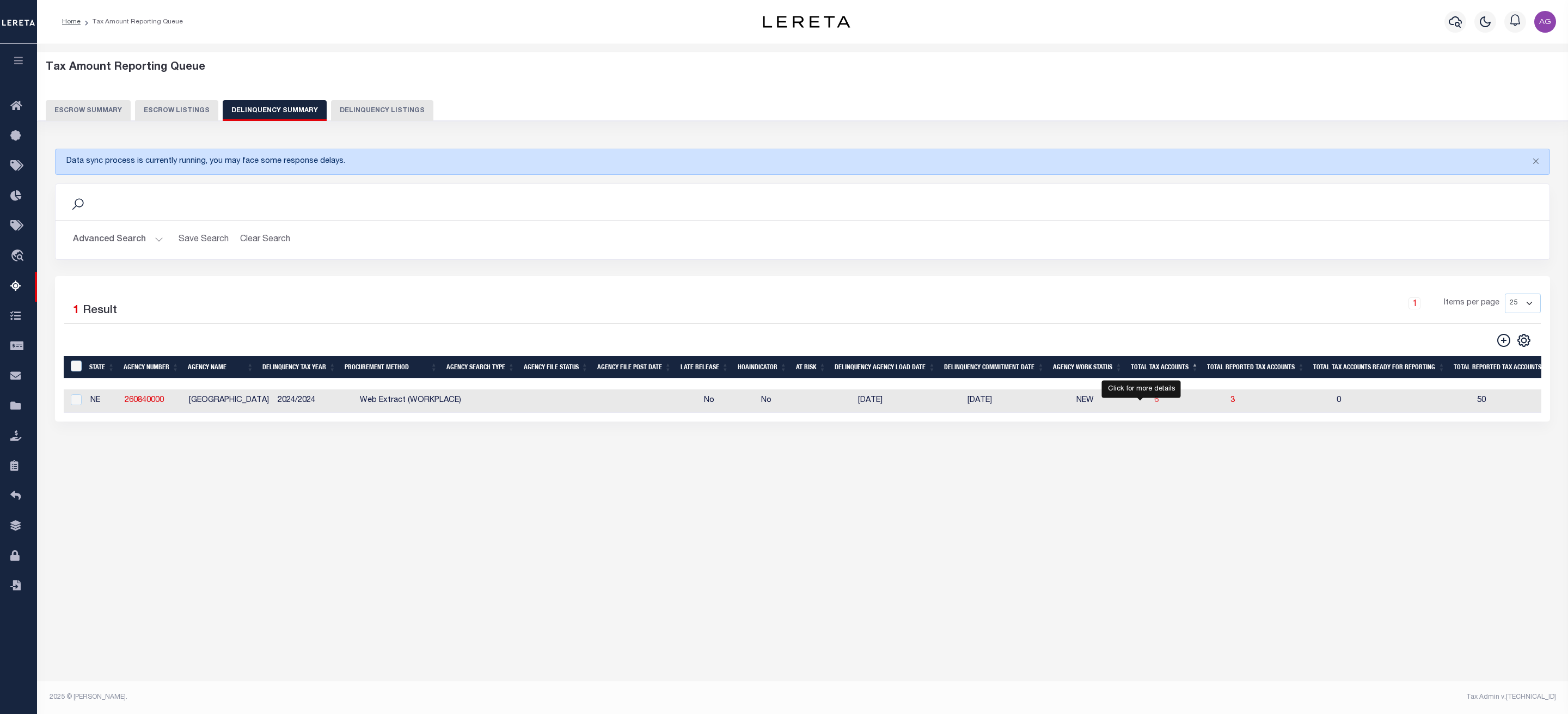
click at [1154, 404] on span "6" at bounding box center [1156, 401] width 4 height 8
select select "100"
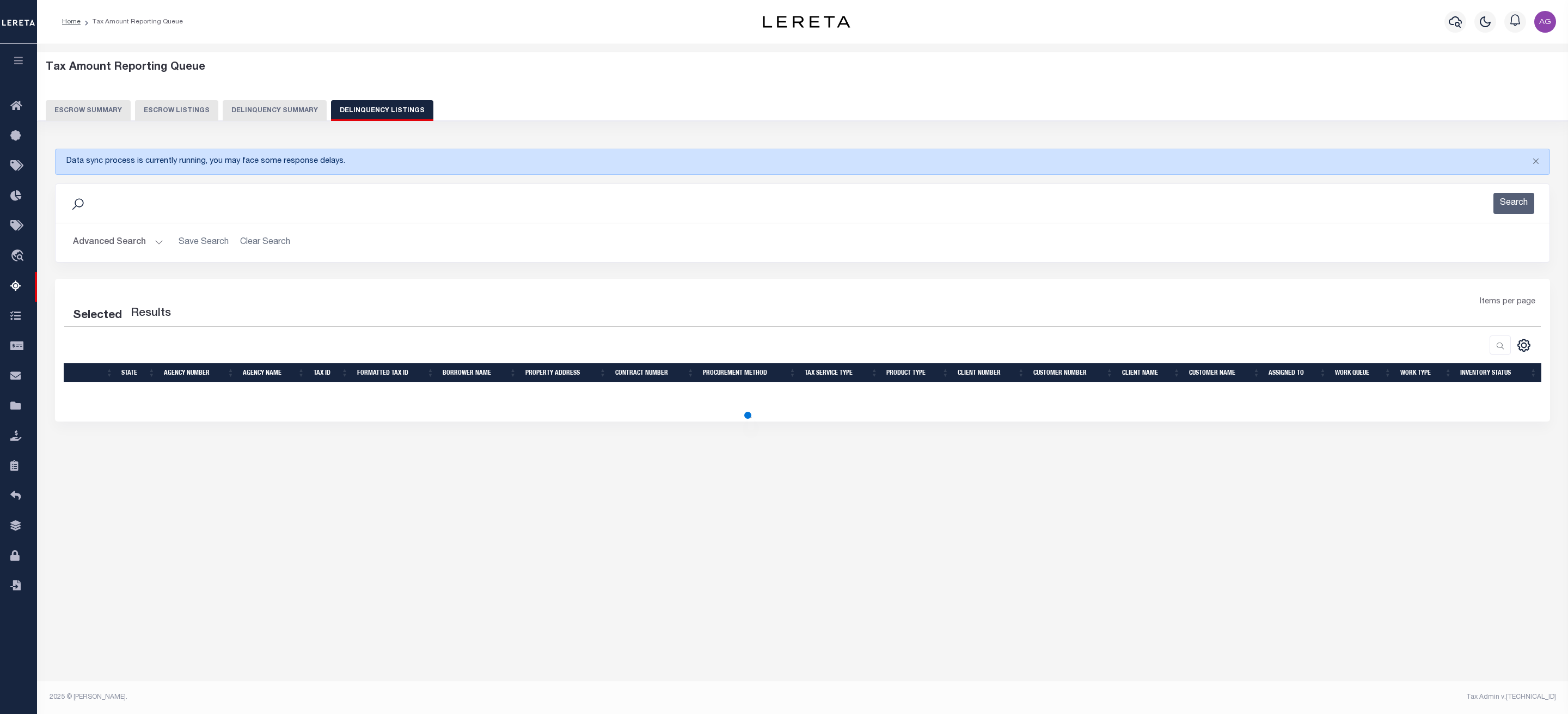
select select "100"
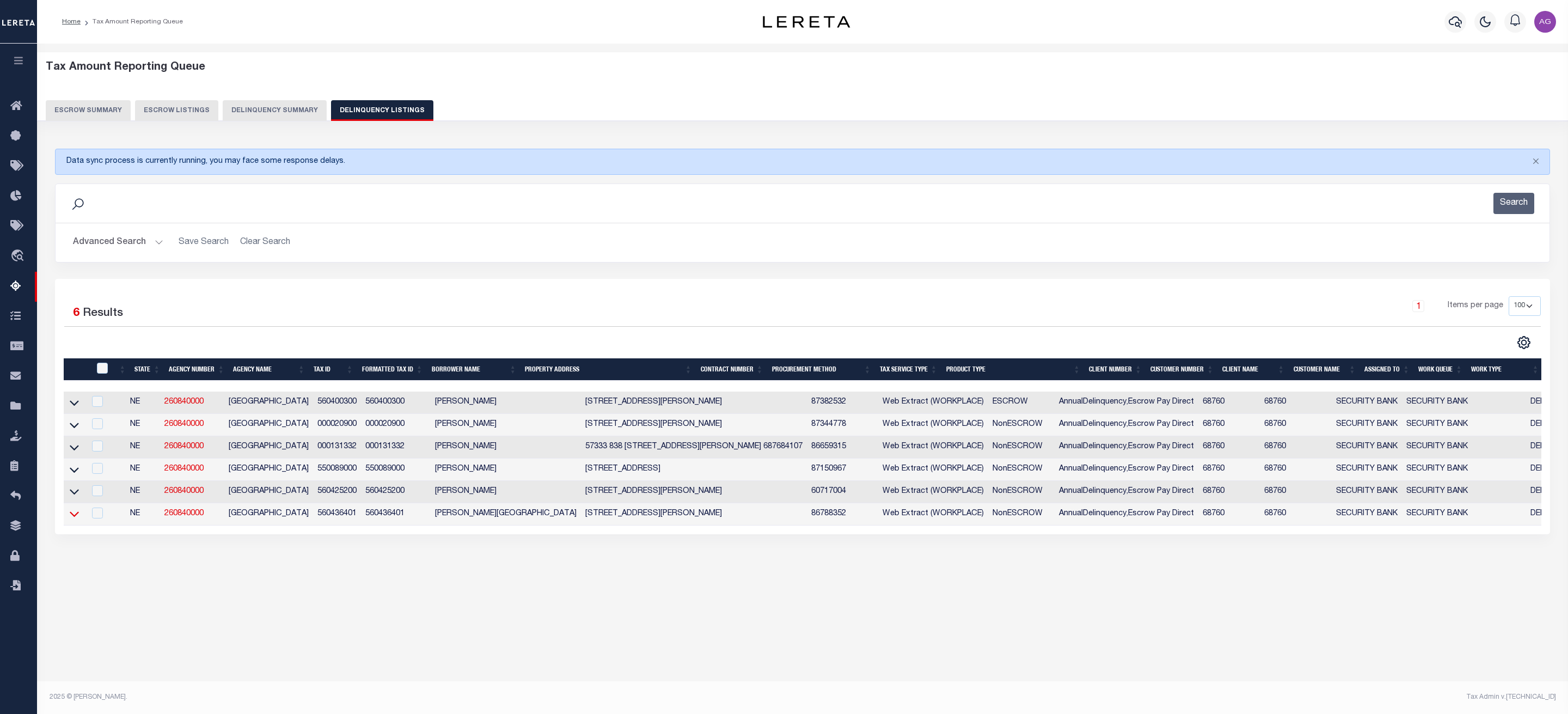
click at [74, 518] on icon at bounding box center [74, 514] width 9 height 6
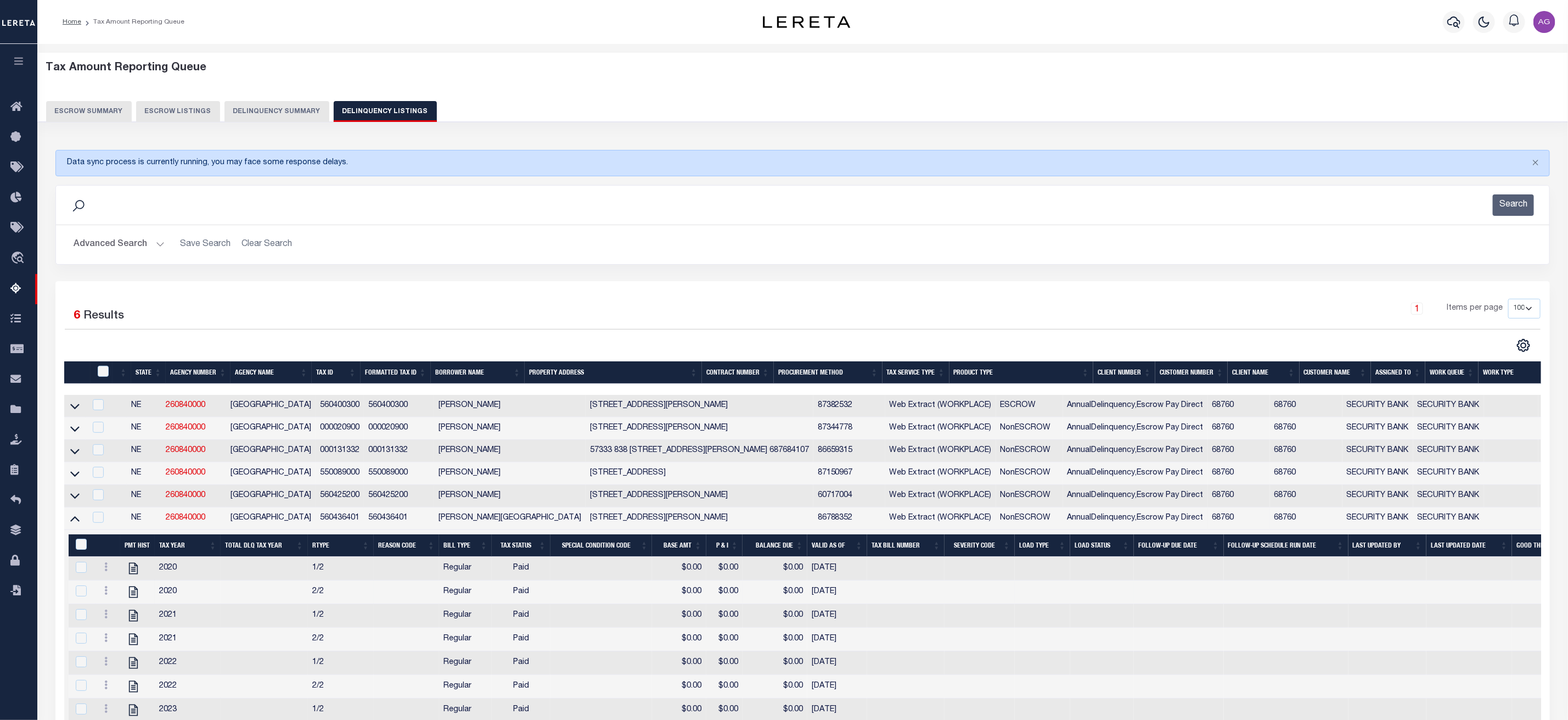
scroll to position [165, 0]
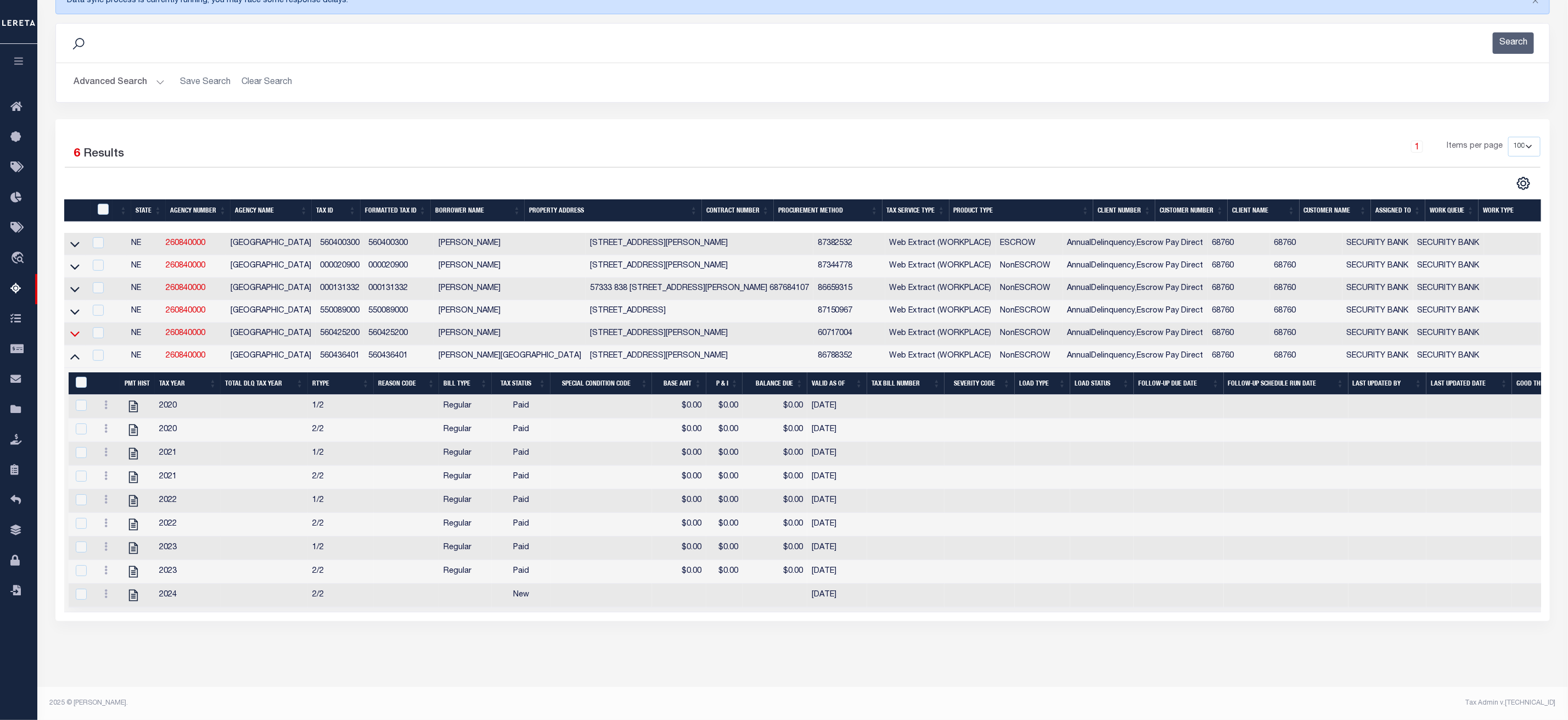
click at [72, 339] on icon at bounding box center [75, 334] width 9 height 12
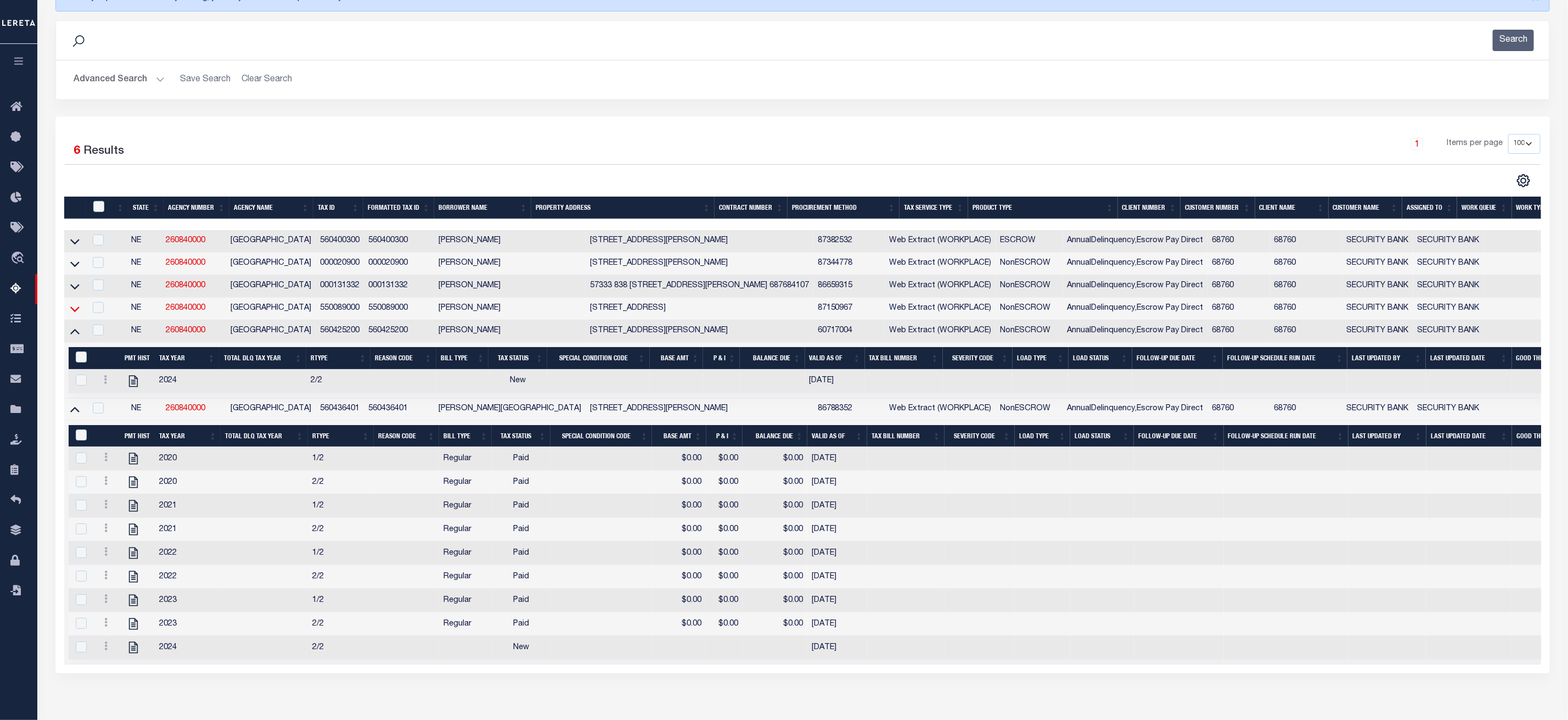
click at [74, 312] on icon at bounding box center [75, 309] width 9 height 6
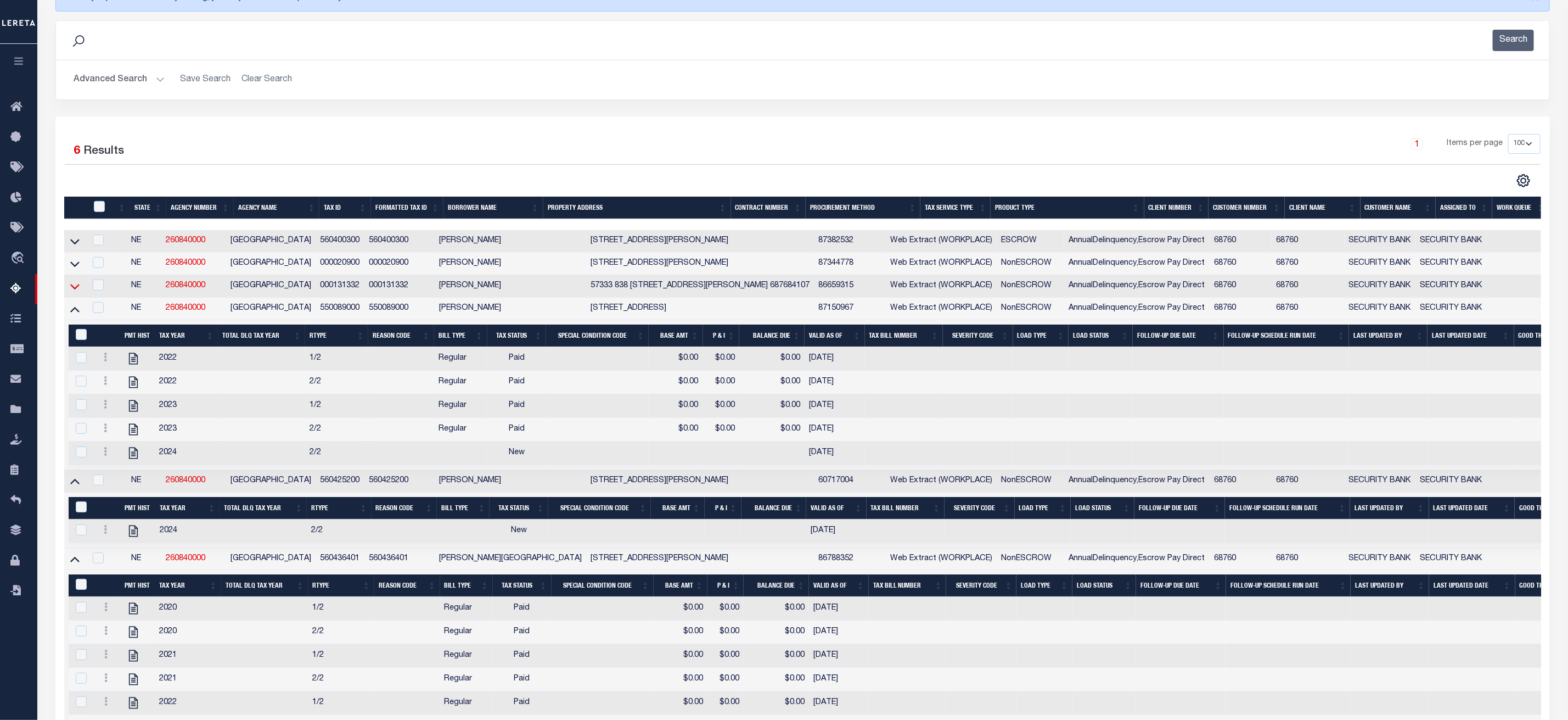
click at [74, 290] on icon at bounding box center [75, 286] width 9 height 12
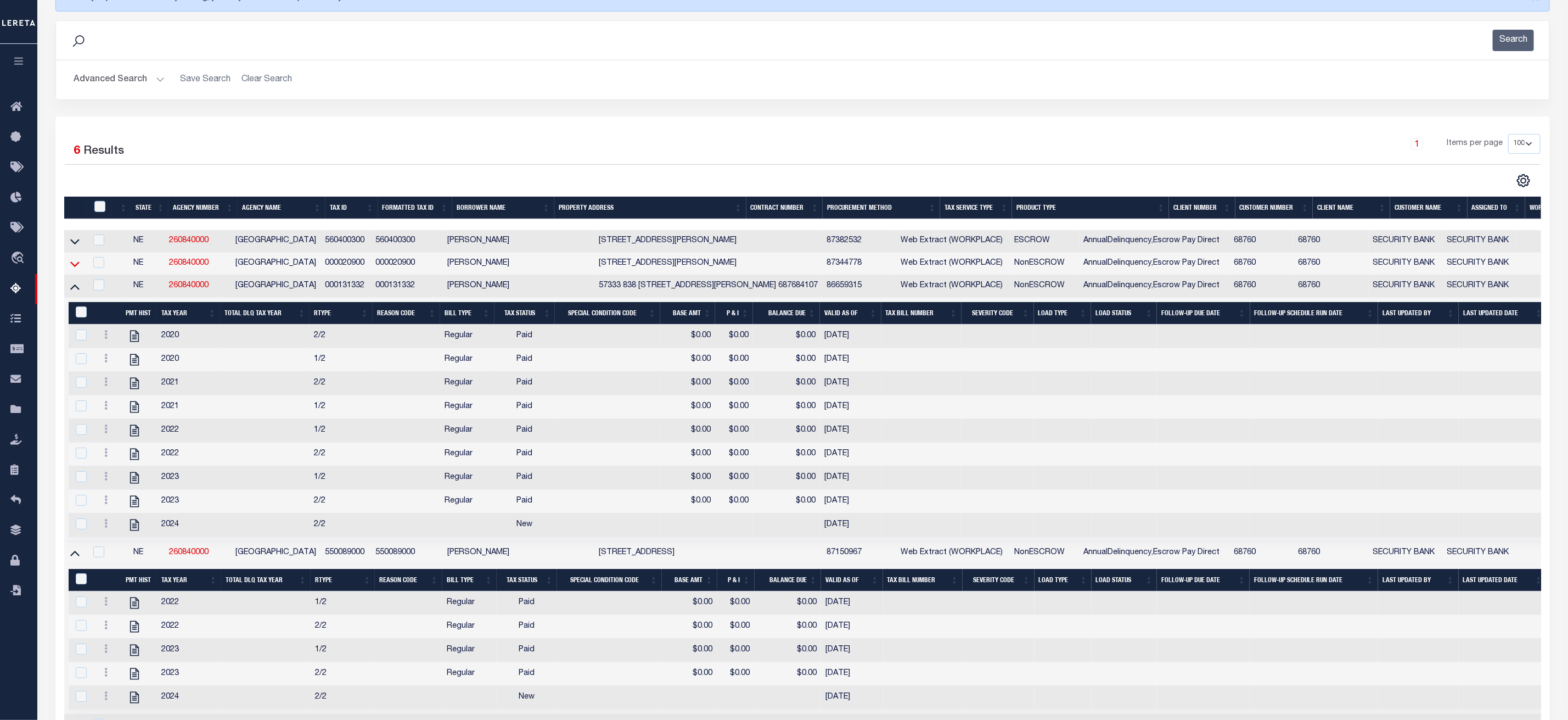
click at [76, 265] on icon at bounding box center [75, 264] width 9 height 12
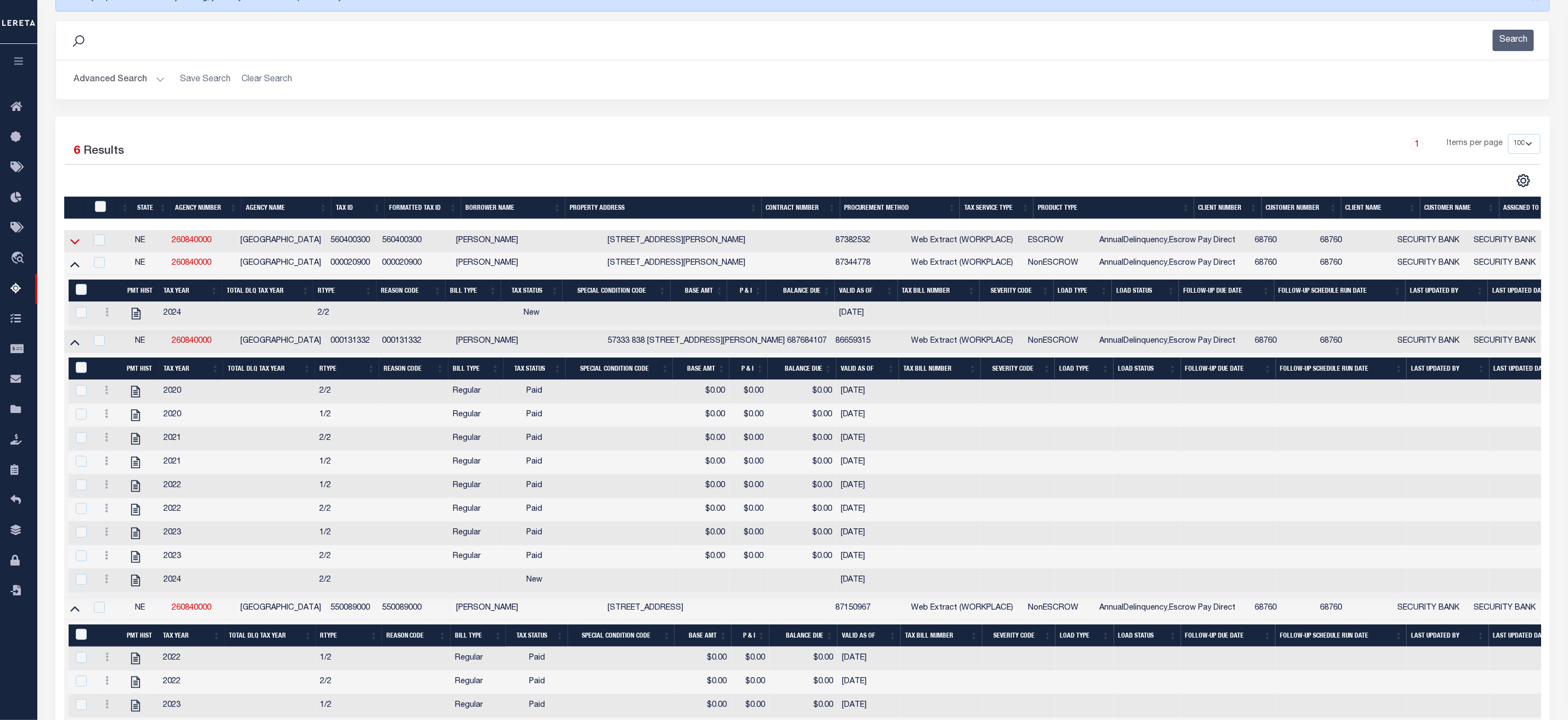
click at [73, 244] on icon at bounding box center [75, 241] width 9 height 12
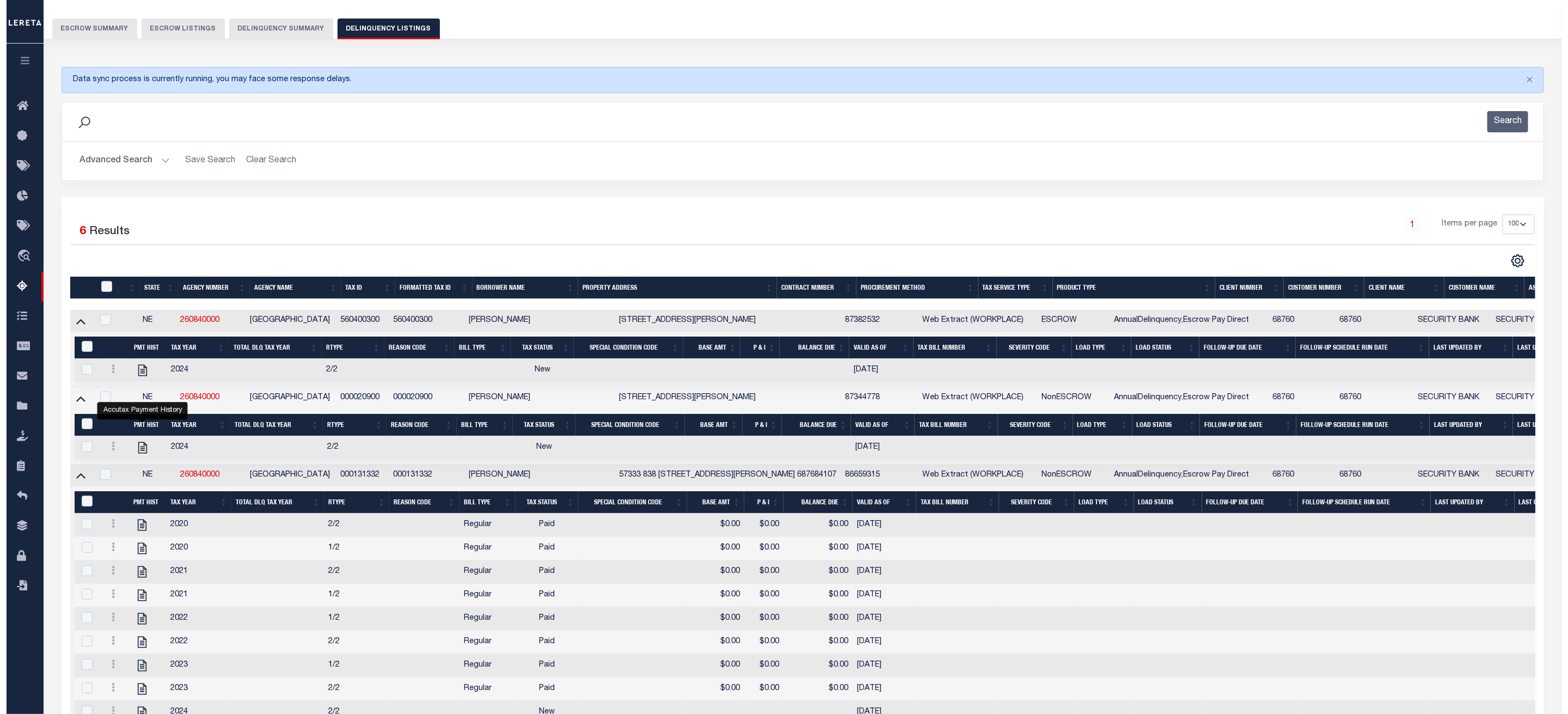
scroll to position [0, 0]
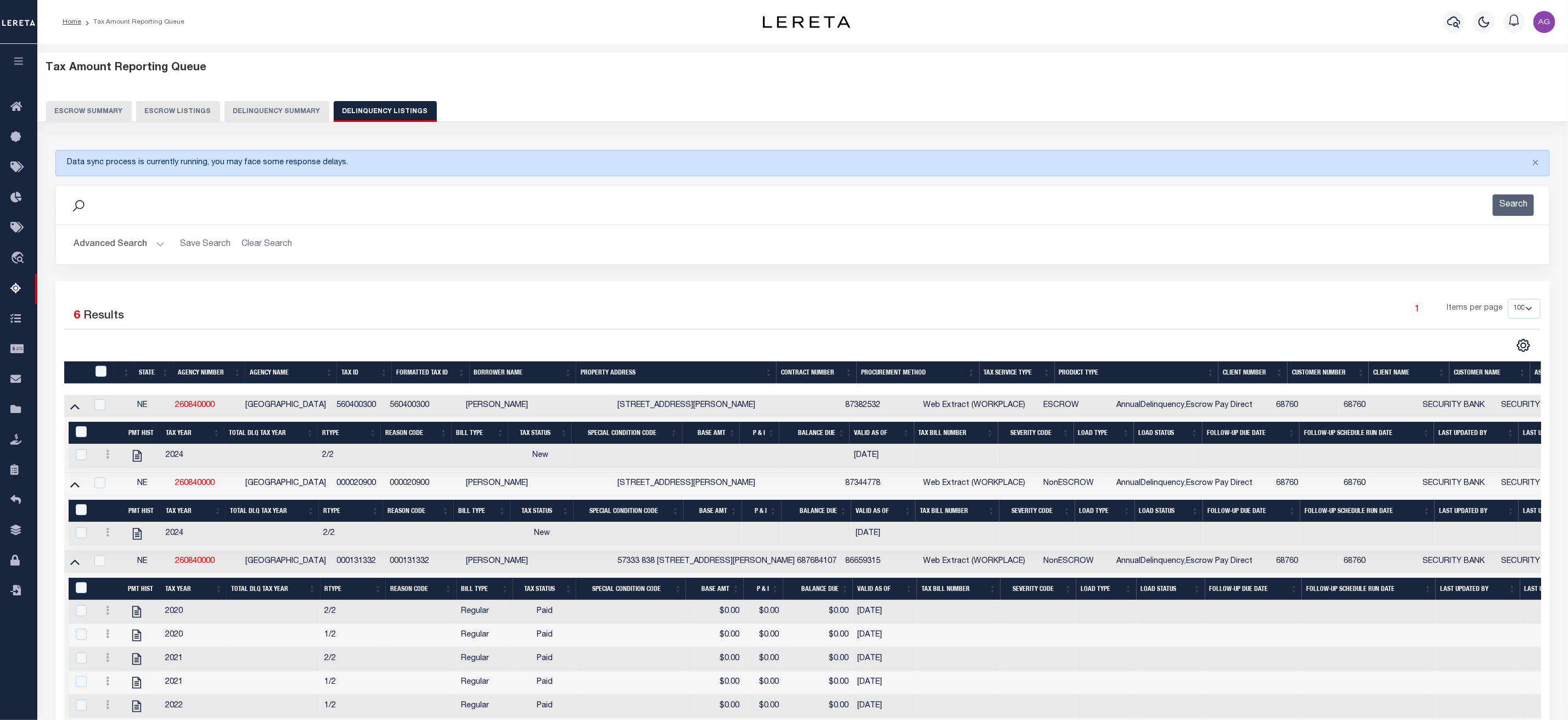
click at [287, 116] on button "Delinquency Summary" at bounding box center [277, 112] width 105 height 21
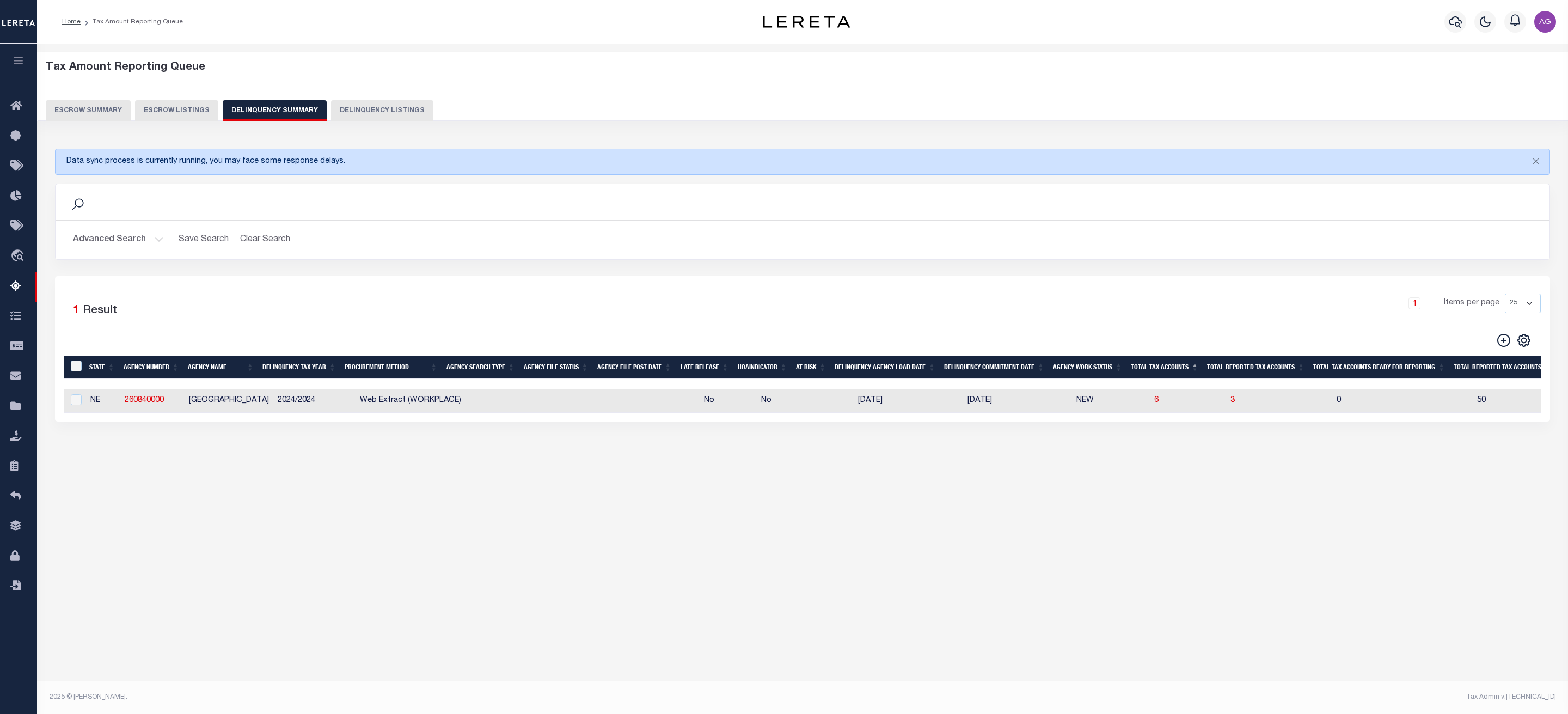
click at [75, 397] on td at bounding box center [75, 401] width 22 height 24
checkbox input "true"
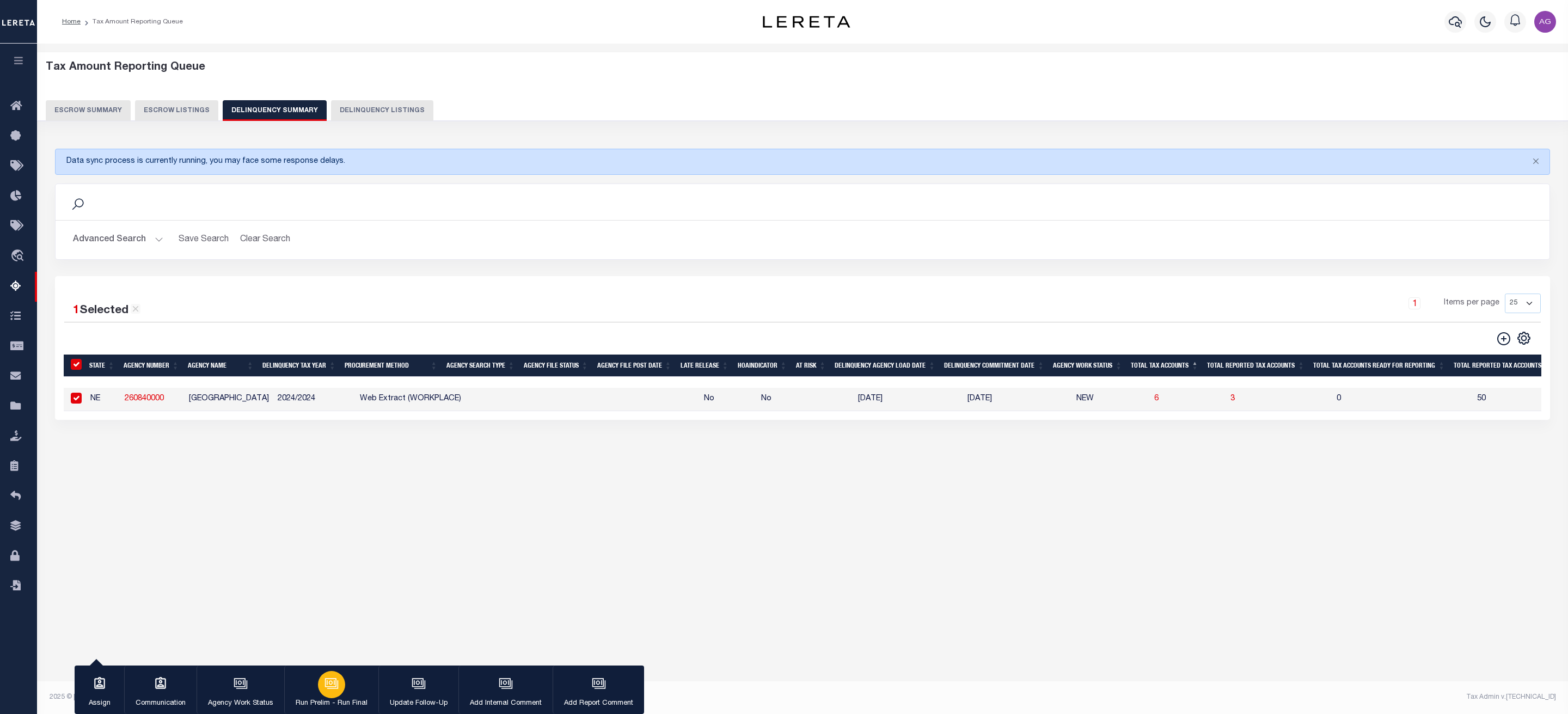
click at [338, 679] on icon "button" at bounding box center [331, 683] width 14 height 14
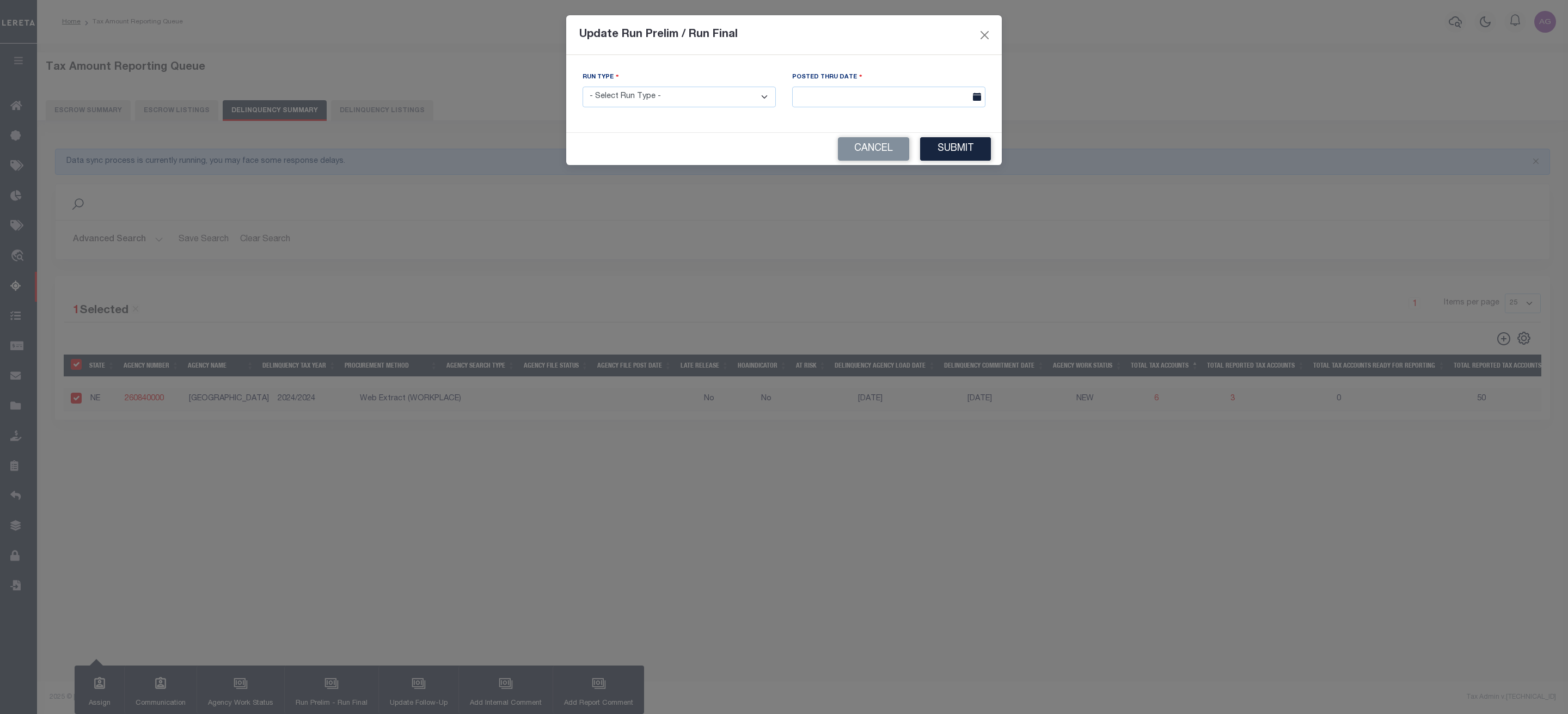
click at [708, 93] on select "- Select Run Type - Prelim Run Final Run" at bounding box center [679, 97] width 193 height 21
select select "P"
click at [583, 87] on select "- Select Run Type - Prelim Run Final Run" at bounding box center [679, 97] width 193 height 21
click at [902, 93] on input "text" at bounding box center [889, 97] width 193 height 21
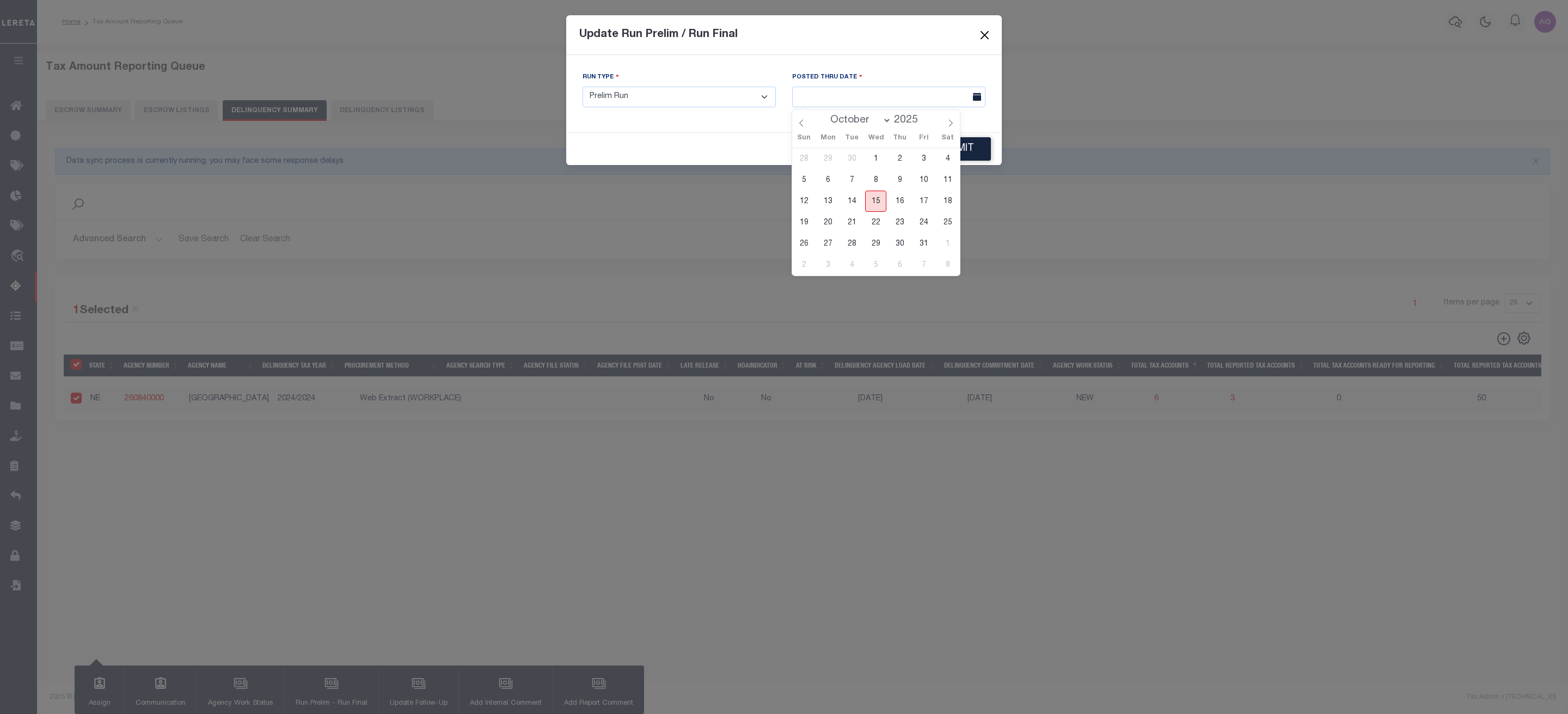
click at [878, 207] on span "15" at bounding box center [875, 201] width 21 height 21
type input "[DATE]"
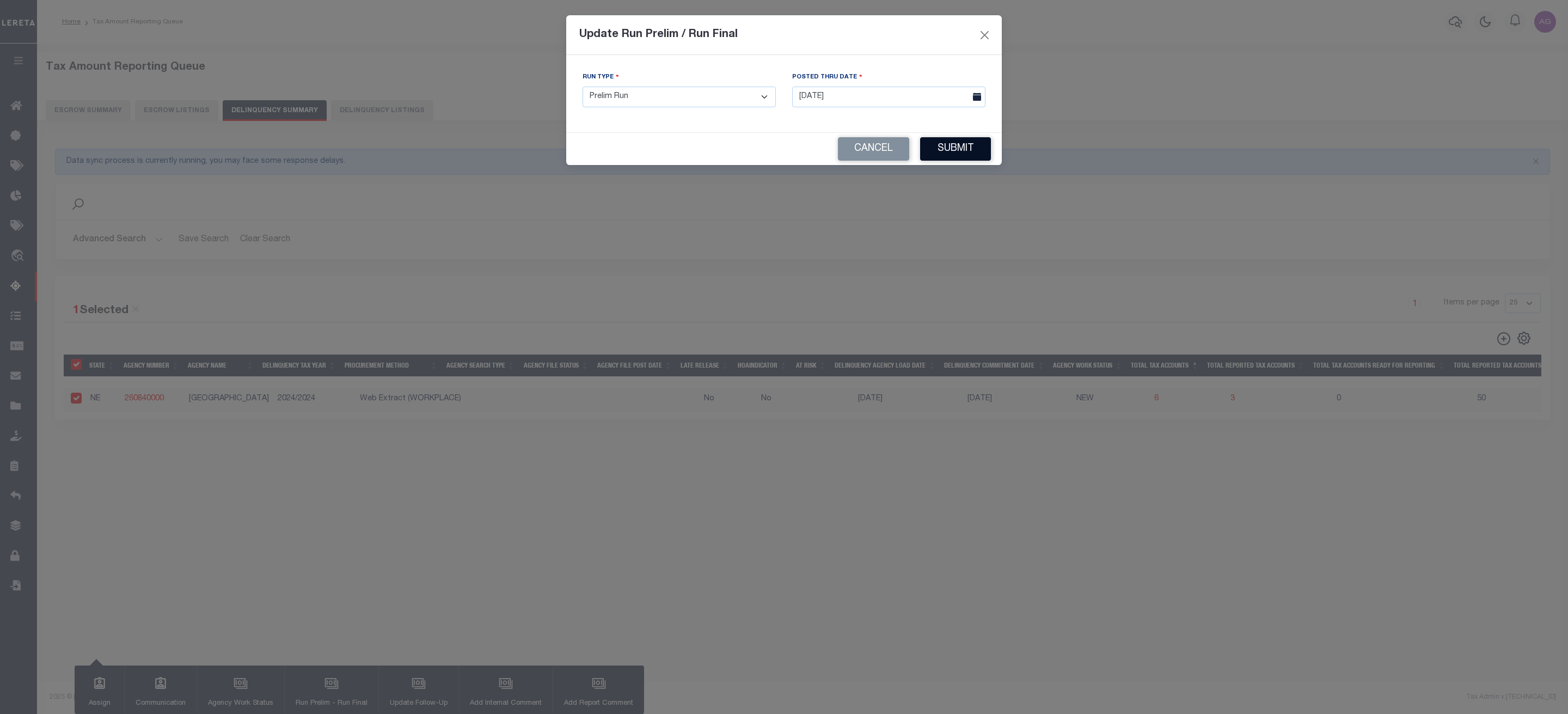
click at [972, 152] on button "Submit" at bounding box center [955, 148] width 71 height 24
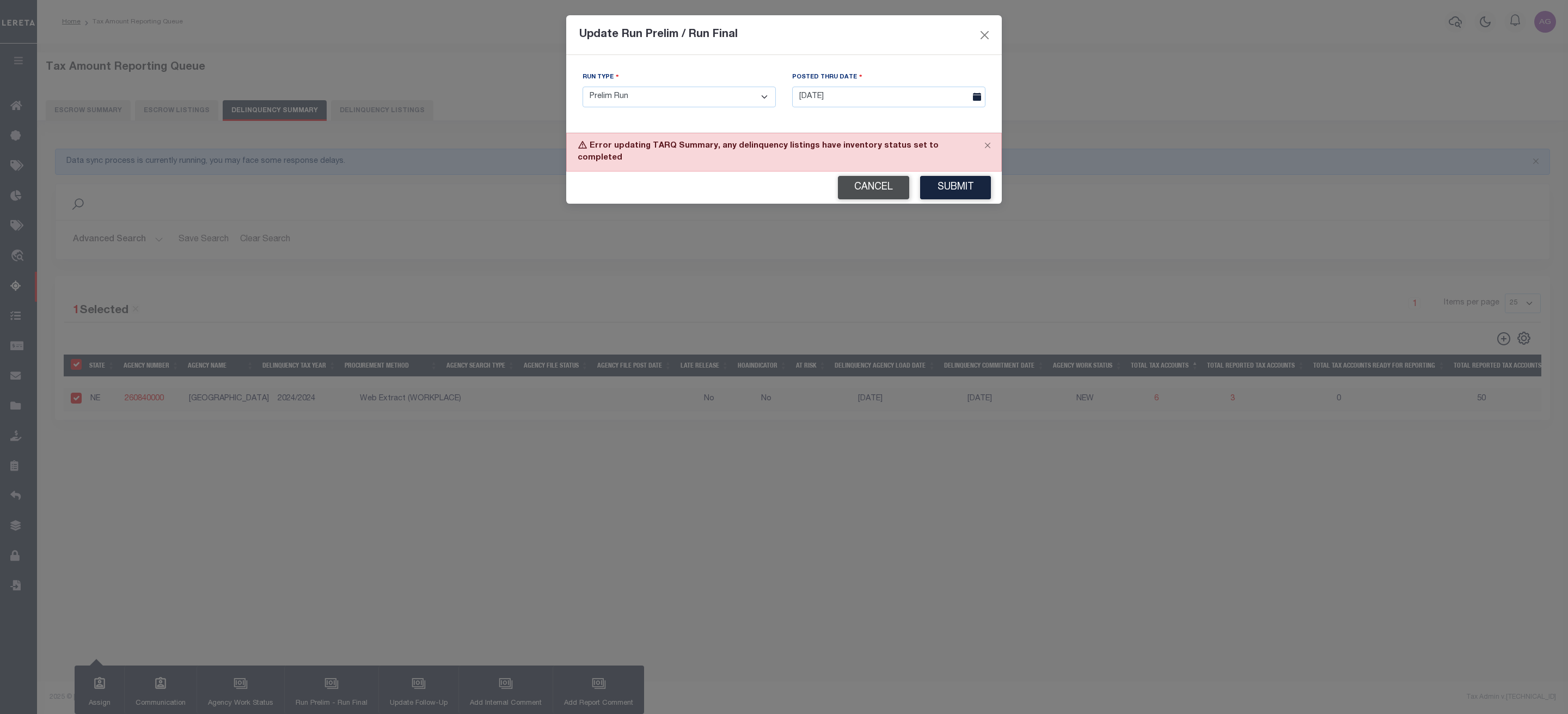
click at [881, 178] on button "Cancel" at bounding box center [874, 187] width 72 height 24
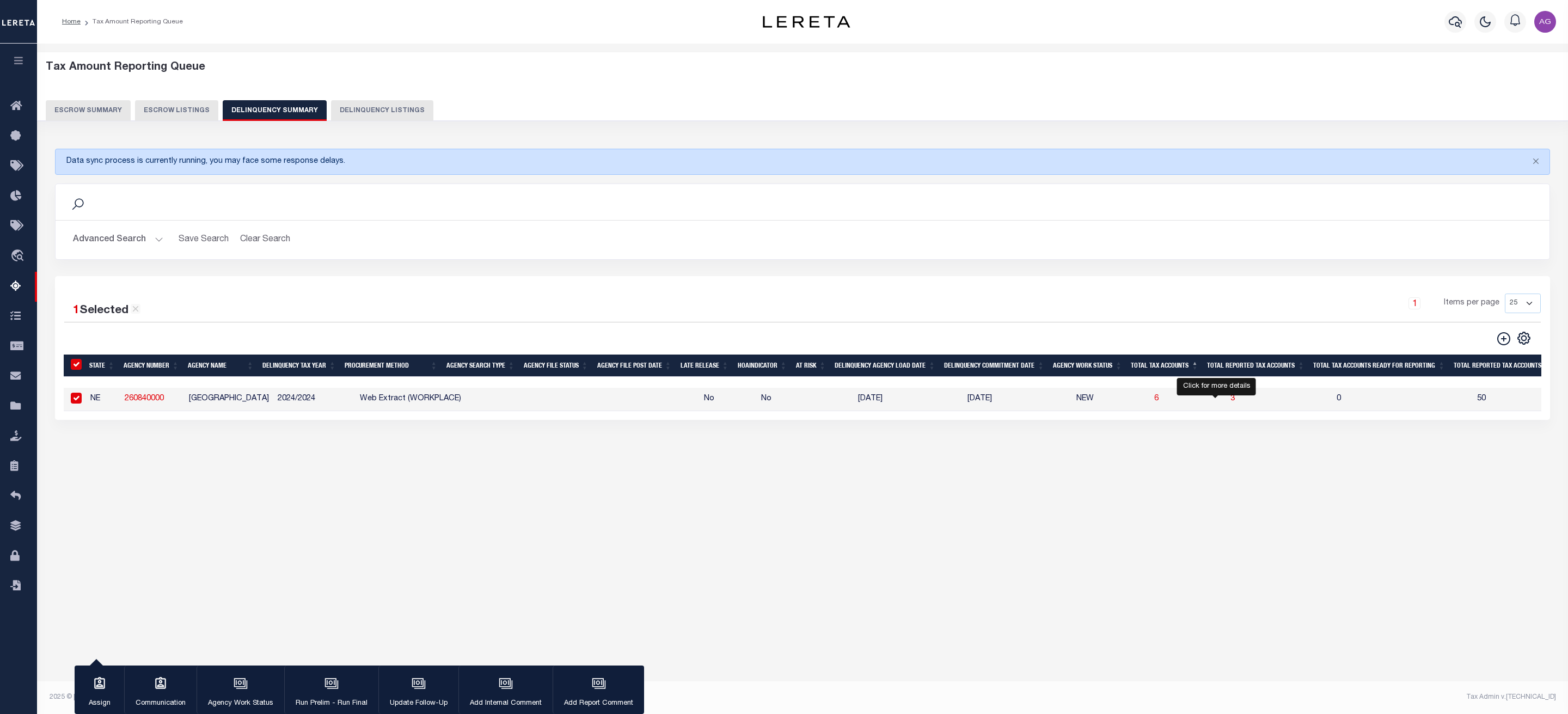
click at [1231, 402] on span "3" at bounding box center [1233, 399] width 4 height 8
select select "100"
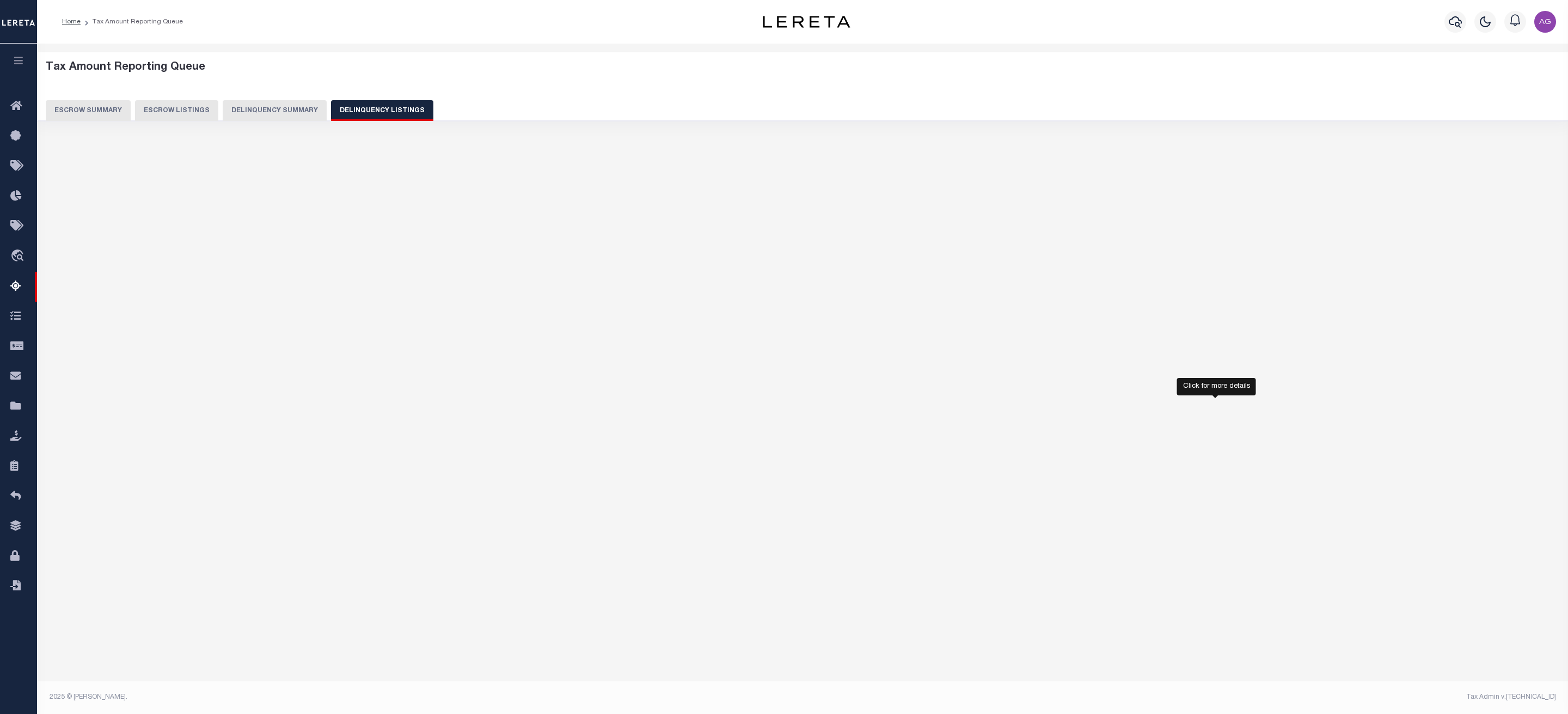
select select "100"
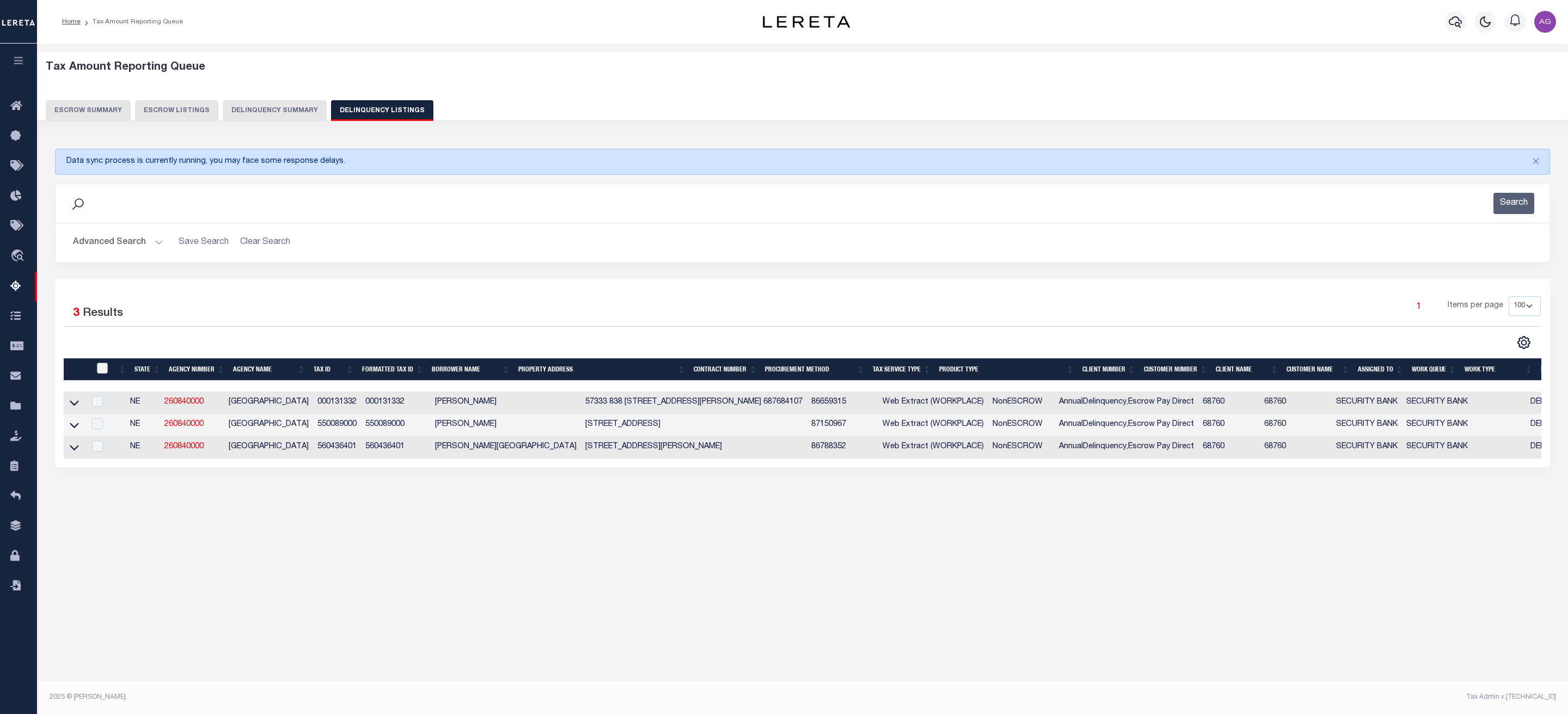
click at [100, 371] on input "checkbox" at bounding box center [102, 368] width 11 height 11
checkbox input "true"
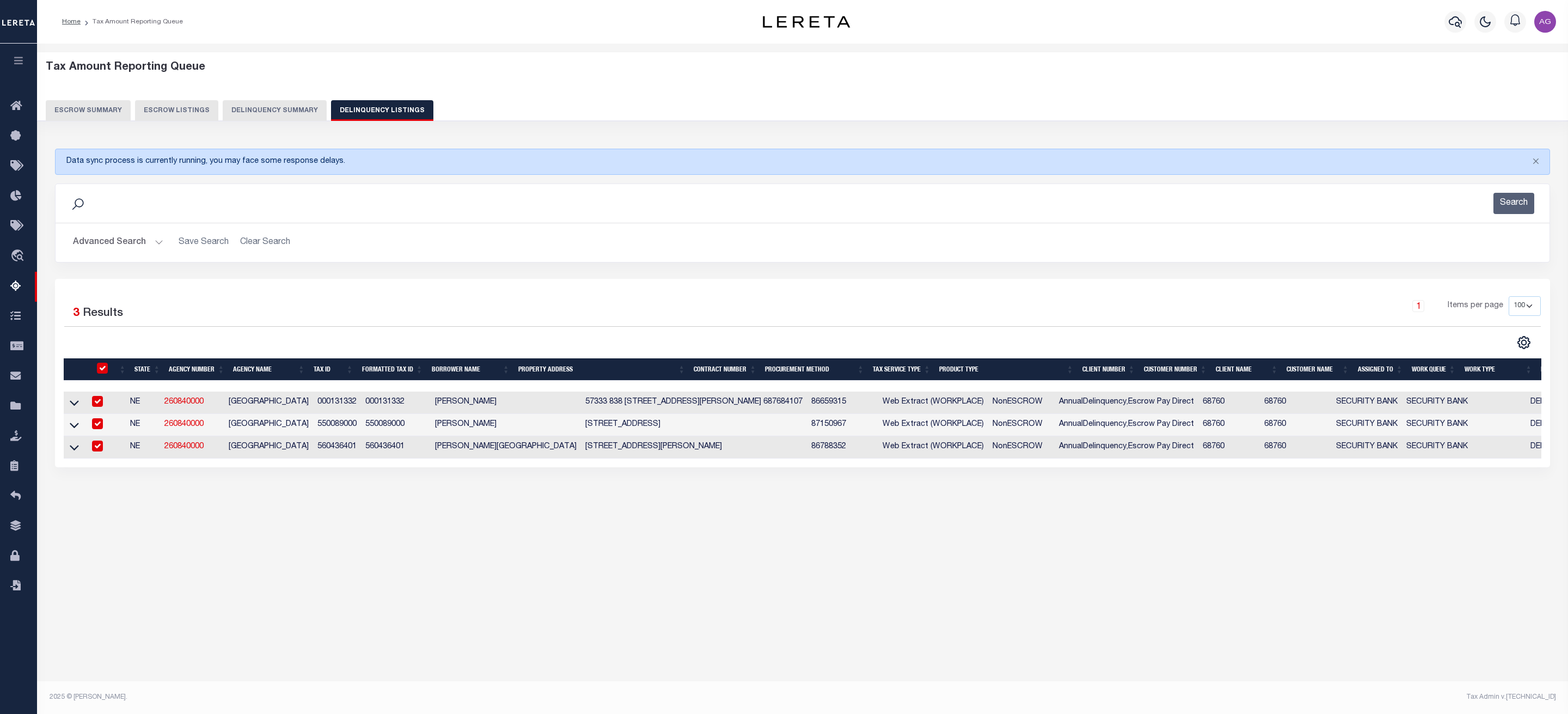
checkbox input "true"
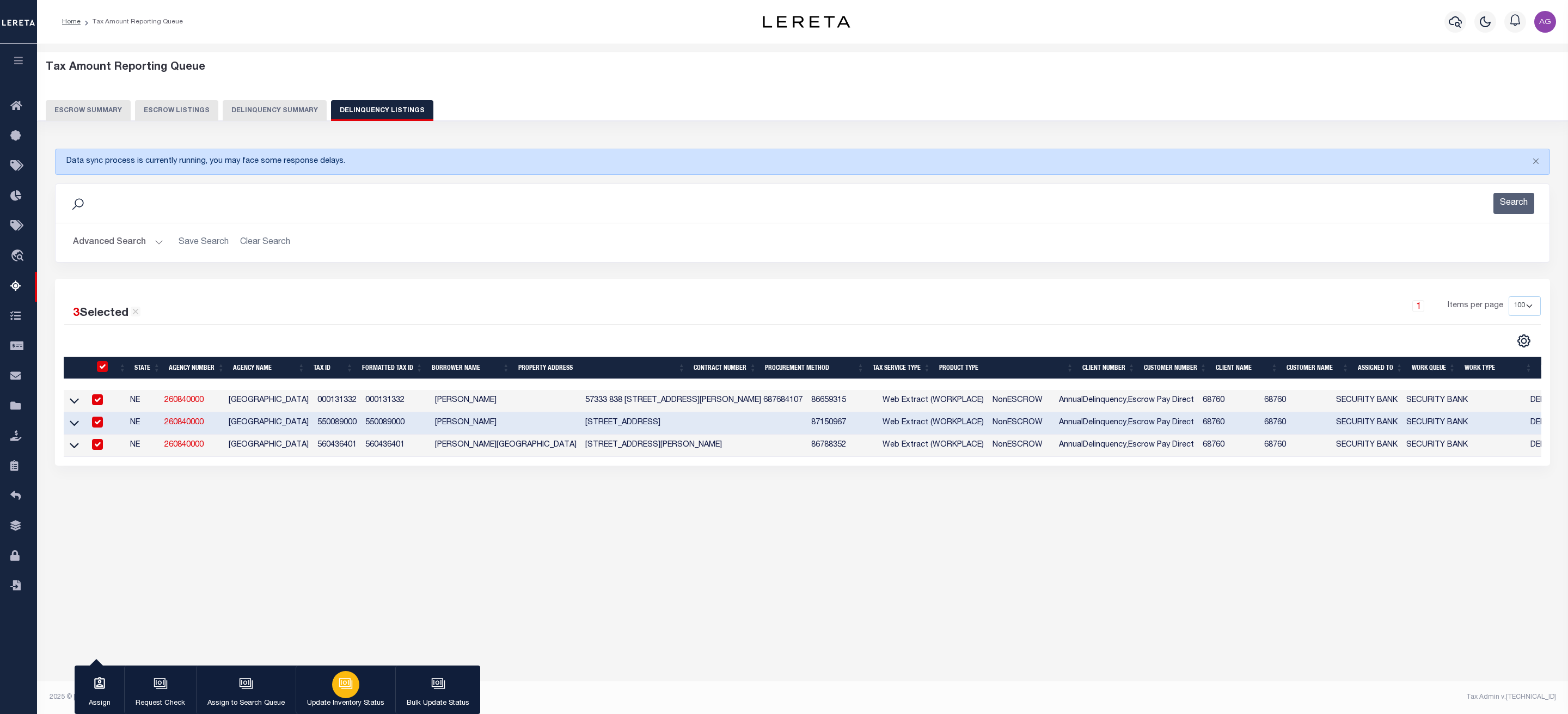
click at [345, 688] on icon "button" at bounding box center [345, 683] width 14 height 14
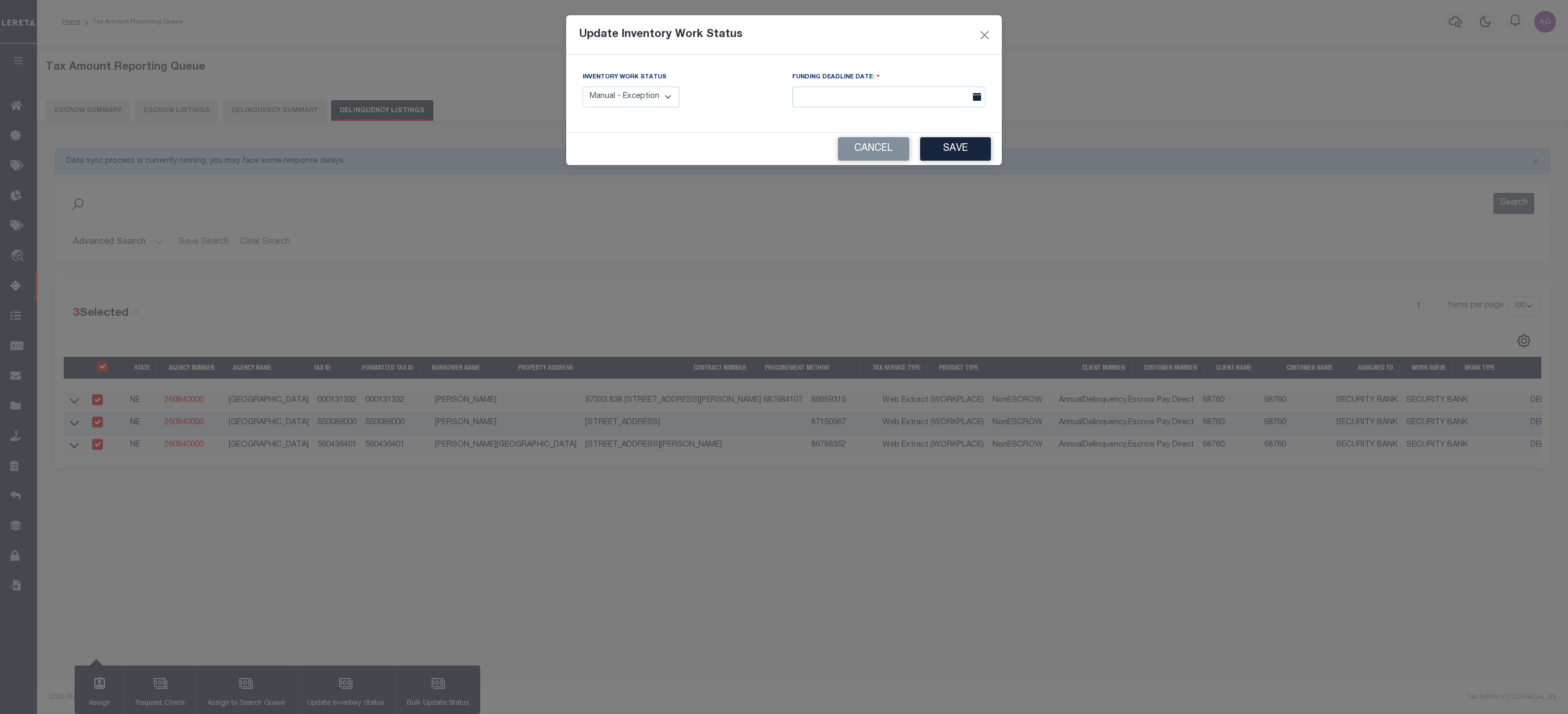
click at [634, 103] on select "Manual - Exception Pended - Awaiting Search Late Add Exception Completed" at bounding box center [631, 97] width 97 height 21
select select "3"
click at [583, 87] on select "Manual - Exception Pended - Awaiting Search Late Add Exception Completed" at bounding box center [631, 97] width 97 height 21
click at [931, 154] on button "Save" at bounding box center [955, 148] width 71 height 24
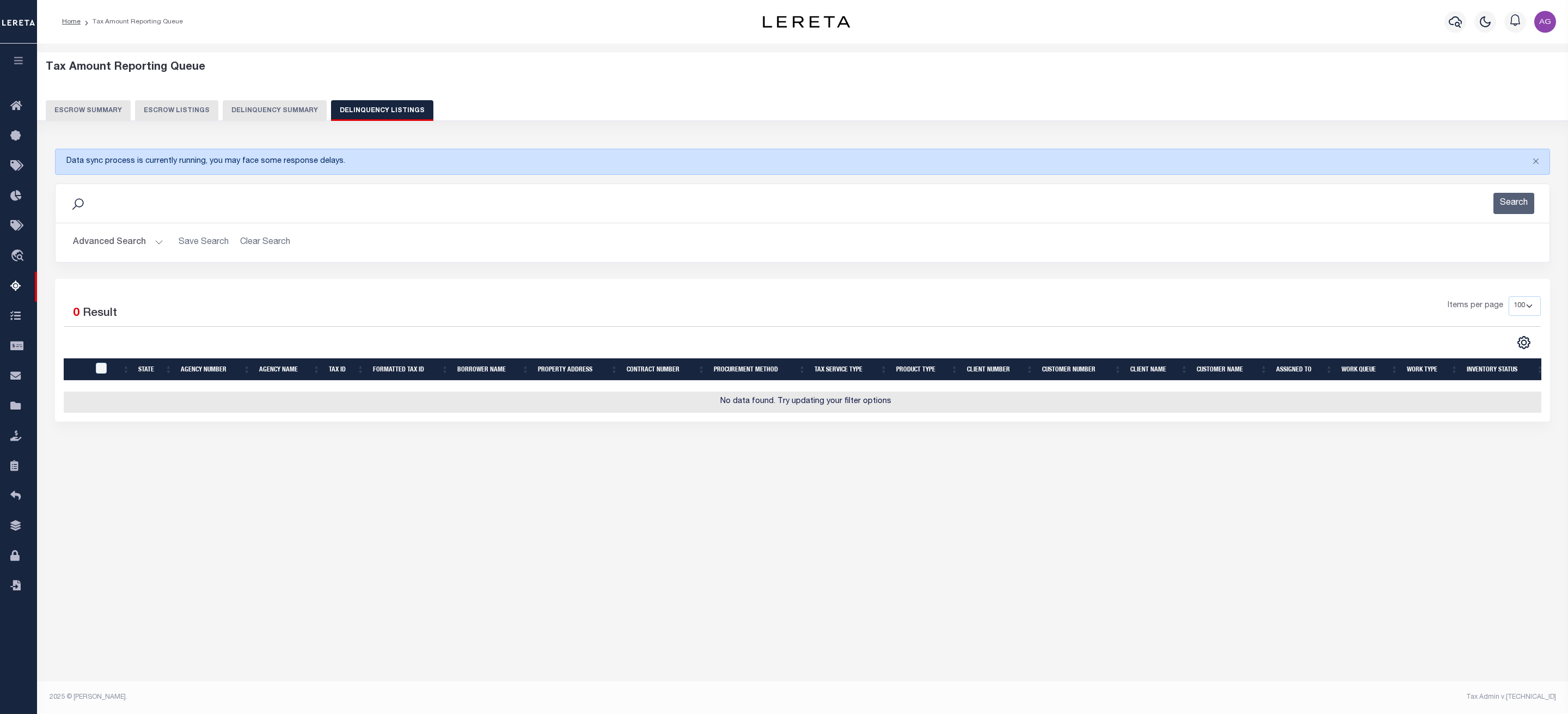
click at [308, 111] on button "Delinquency Summary" at bounding box center [274, 111] width 104 height 20
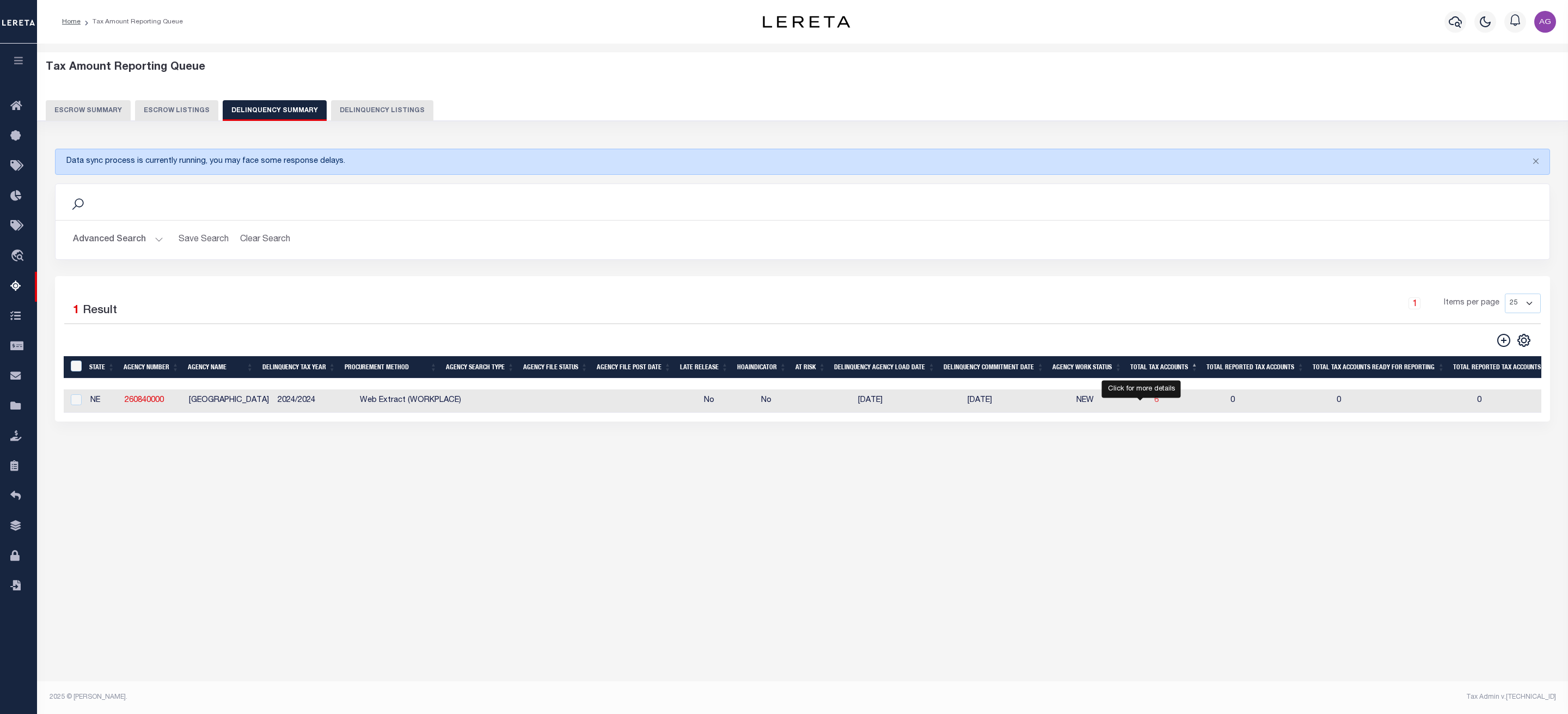
click at [1154, 404] on span "6" at bounding box center [1156, 401] width 4 height 8
select select "100"
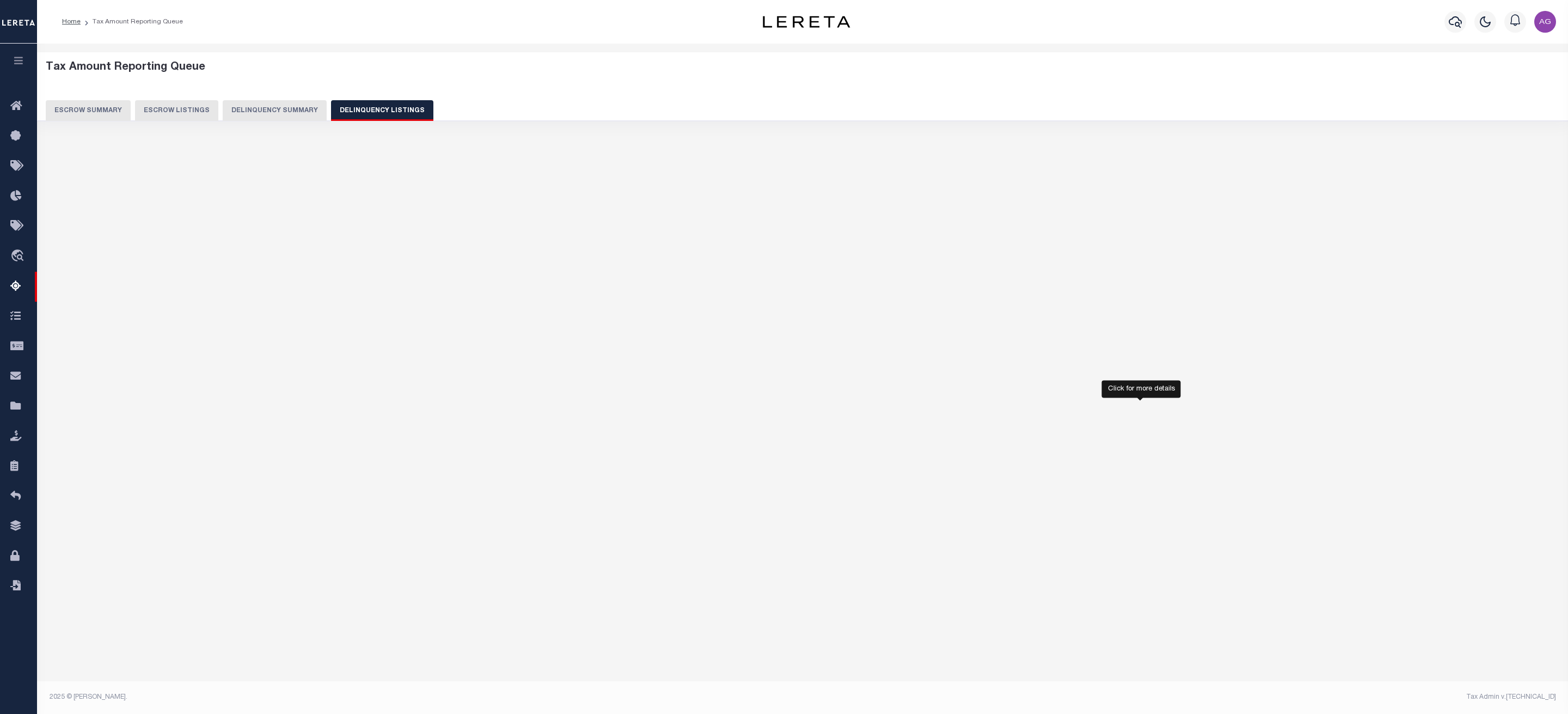
select select "100"
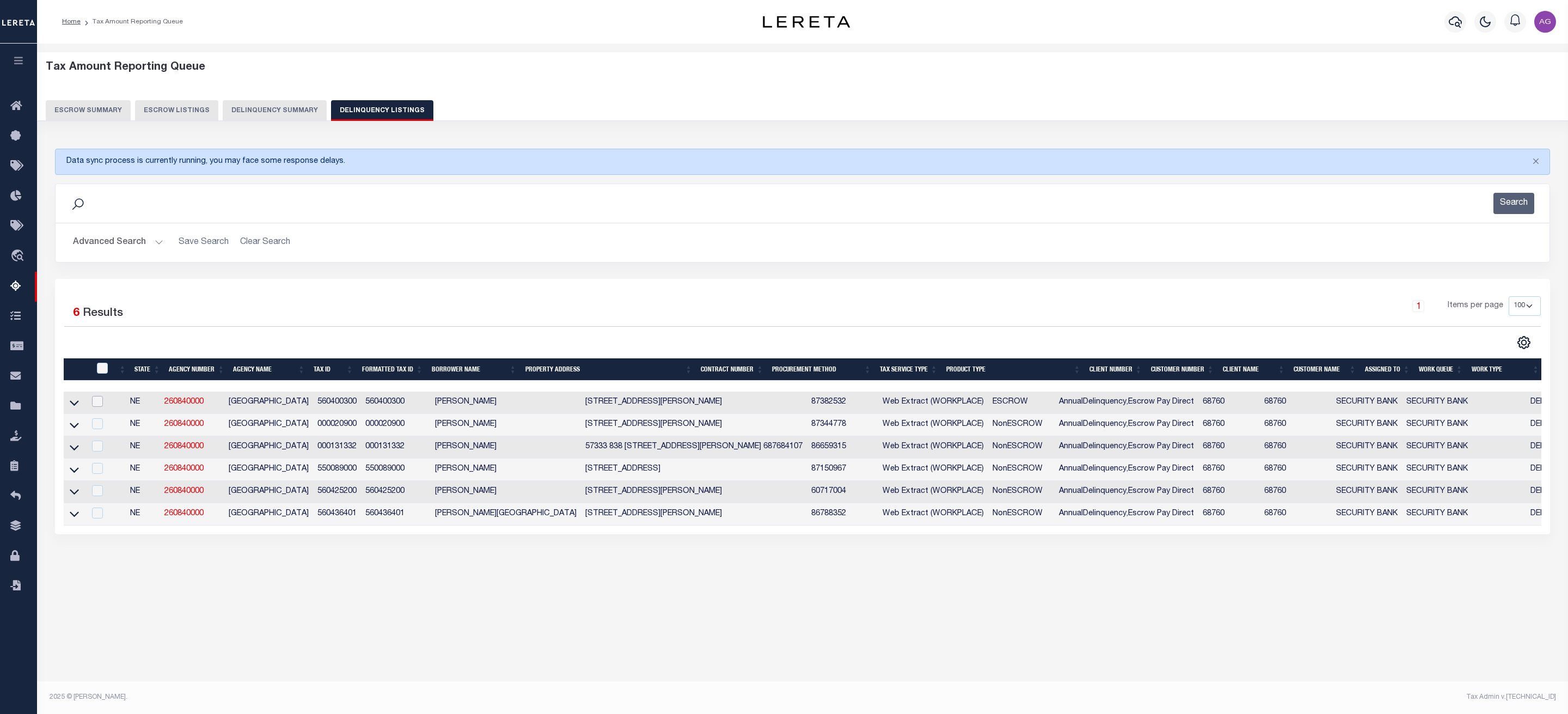
click at [102, 399] on input "checkbox" at bounding box center [97, 401] width 11 height 11
checkbox input "true"
checkbox input "false"
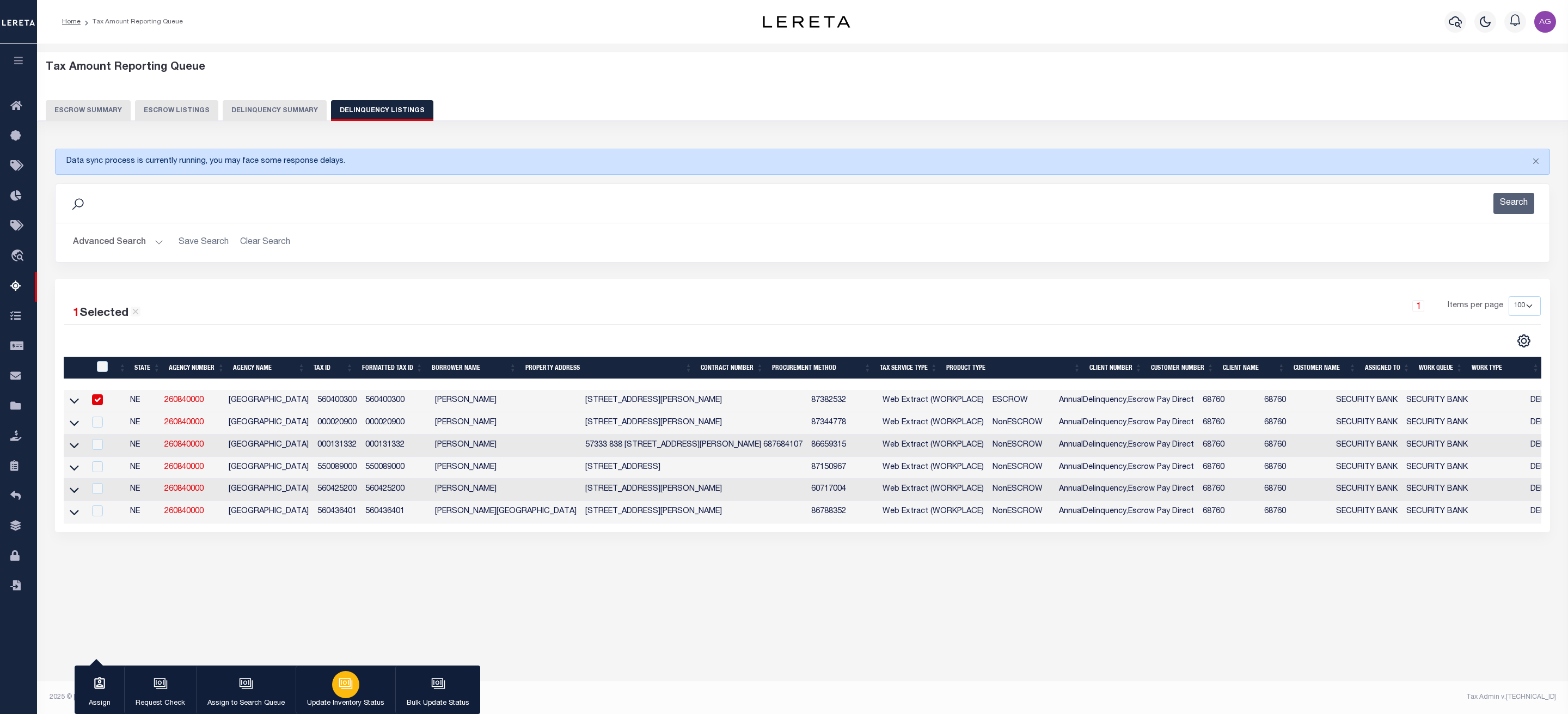
click at [350, 690] on icon "button" at bounding box center [345, 683] width 14 height 14
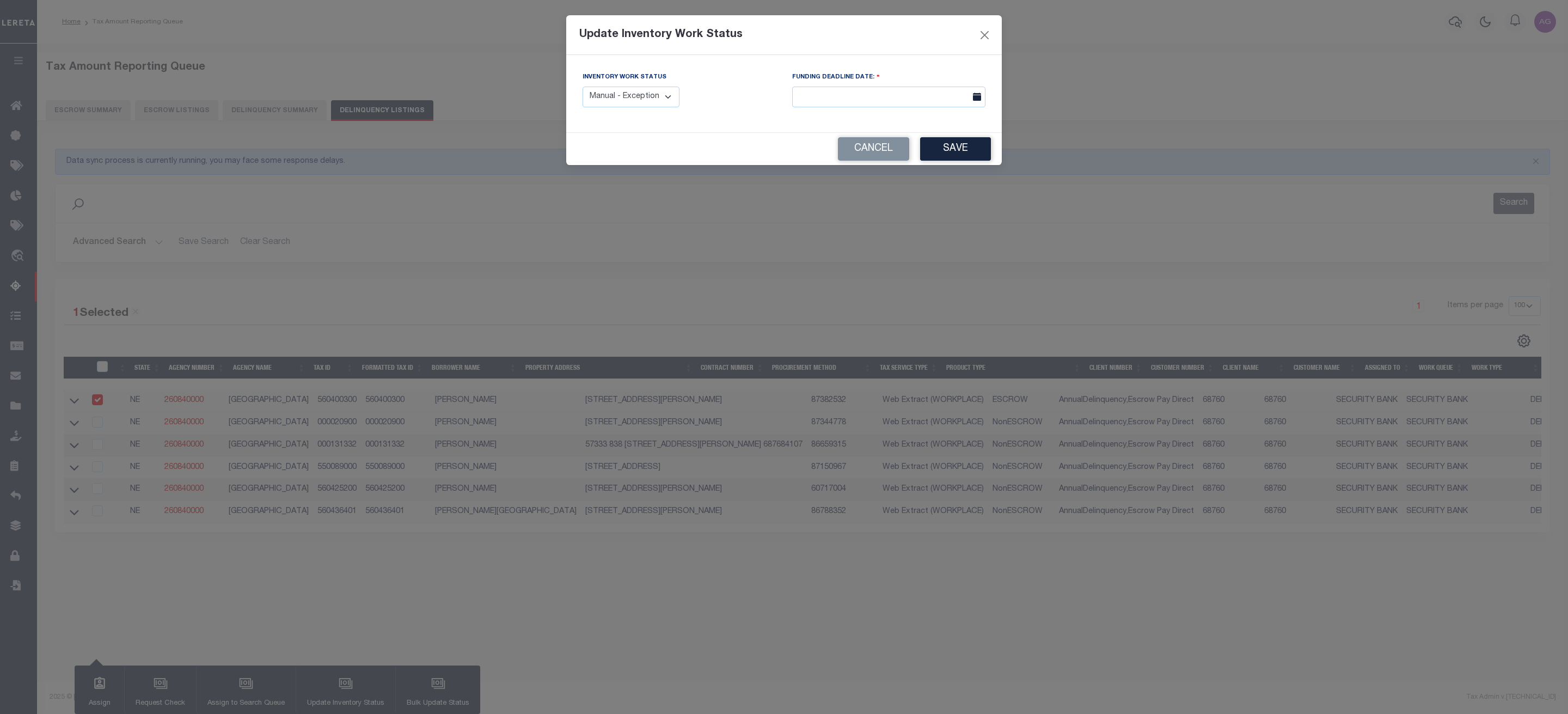
click at [622, 106] on select "Manual - Exception Pended - Awaiting Search Late Add Exception Completed" at bounding box center [631, 97] width 97 height 21
select select "4"
click at [583, 87] on select "Manual - Exception Pended - Awaiting Search Late Add Exception Completed" at bounding box center [631, 97] width 97 height 21
click at [948, 147] on button "Save" at bounding box center [955, 148] width 71 height 24
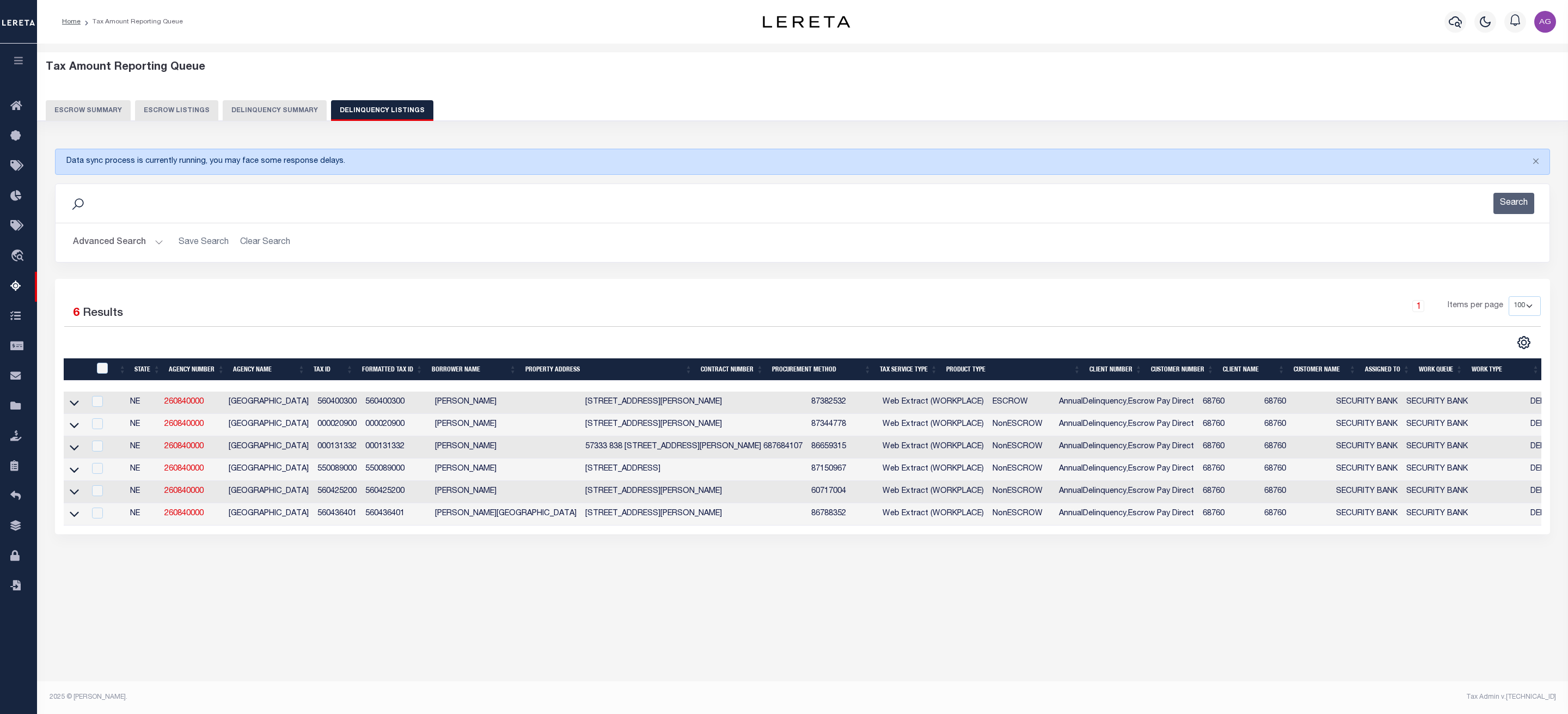
click at [263, 116] on button "Delinquency Summary" at bounding box center [274, 111] width 104 height 20
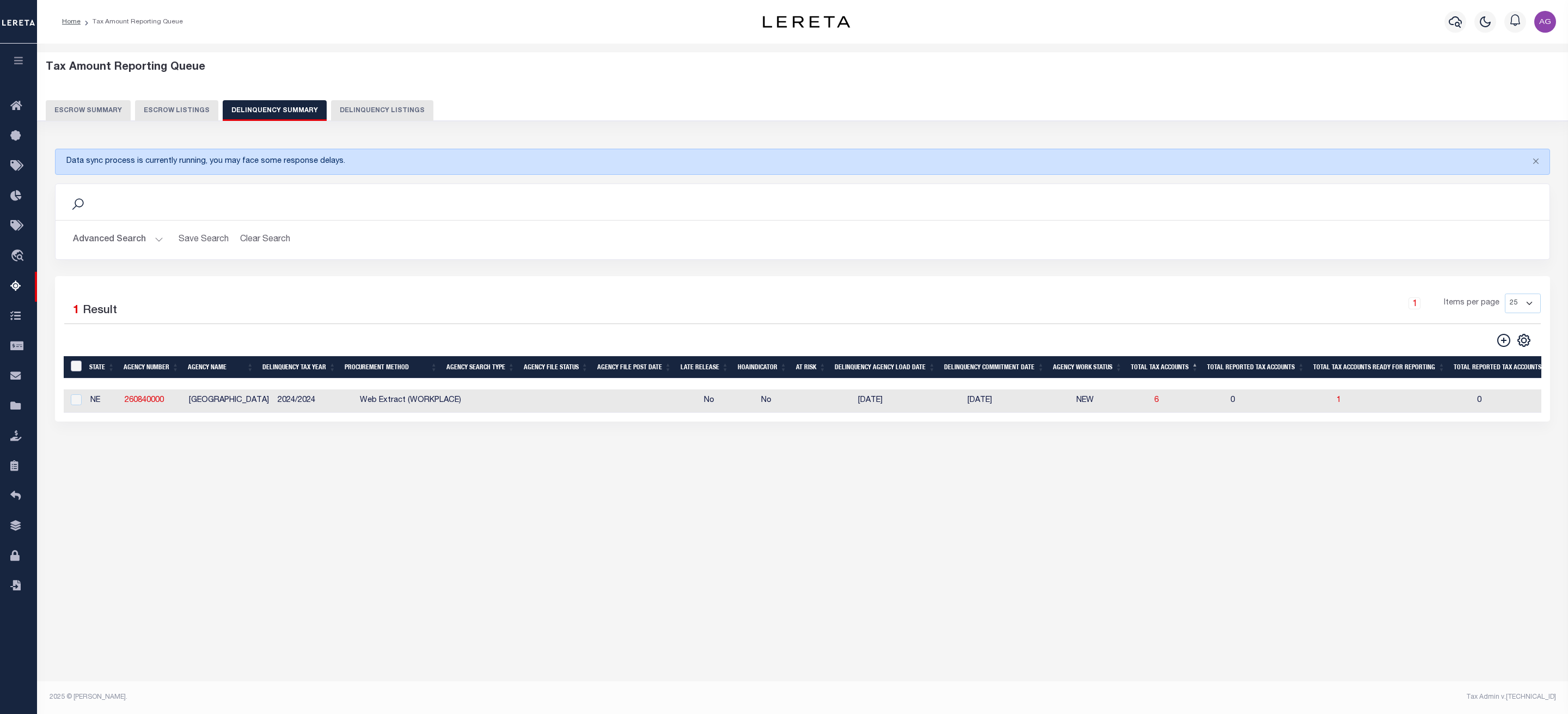
click at [74, 371] on input "&nbsp;" at bounding box center [76, 365] width 11 height 11
checkbox input "true"
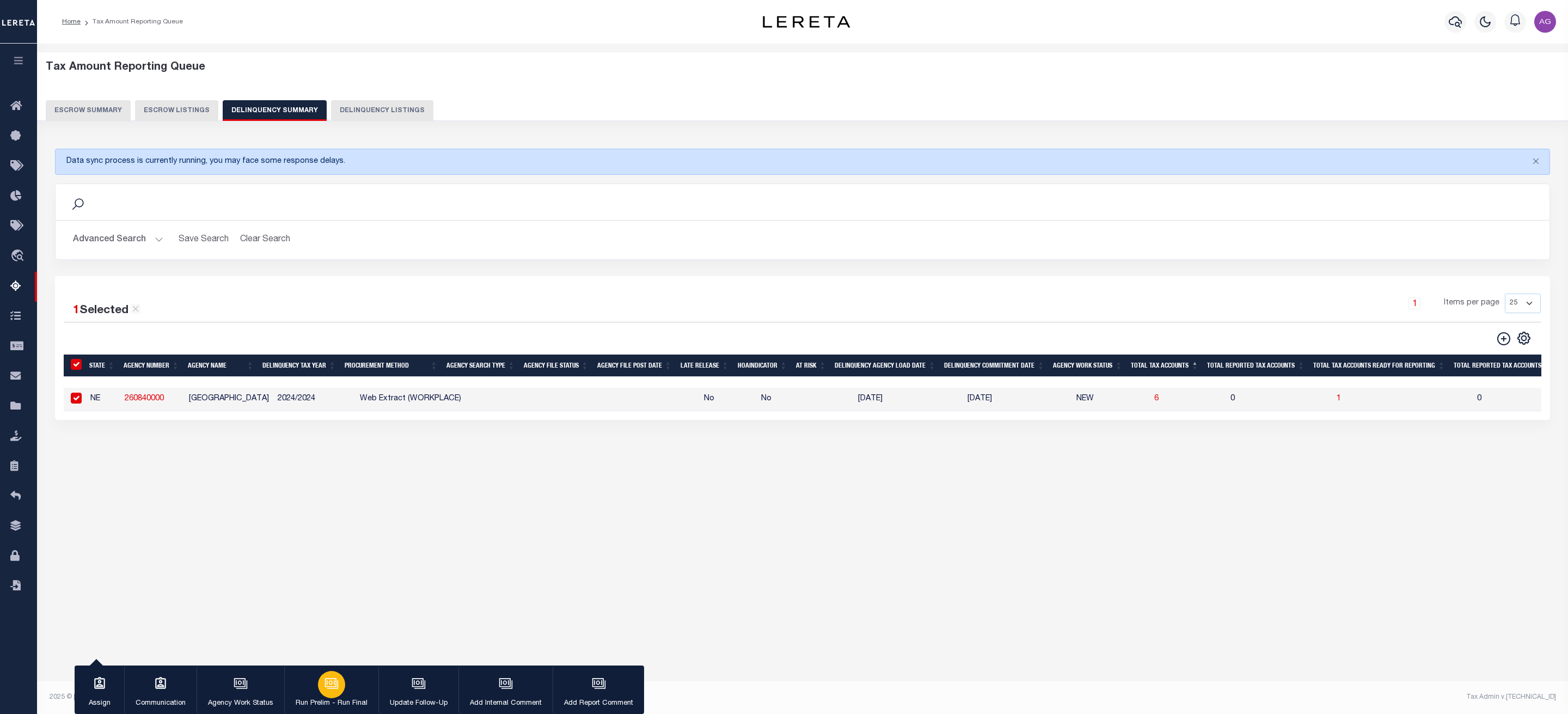
click at [332, 683] on icon "button" at bounding box center [331, 683] width 14 height 14
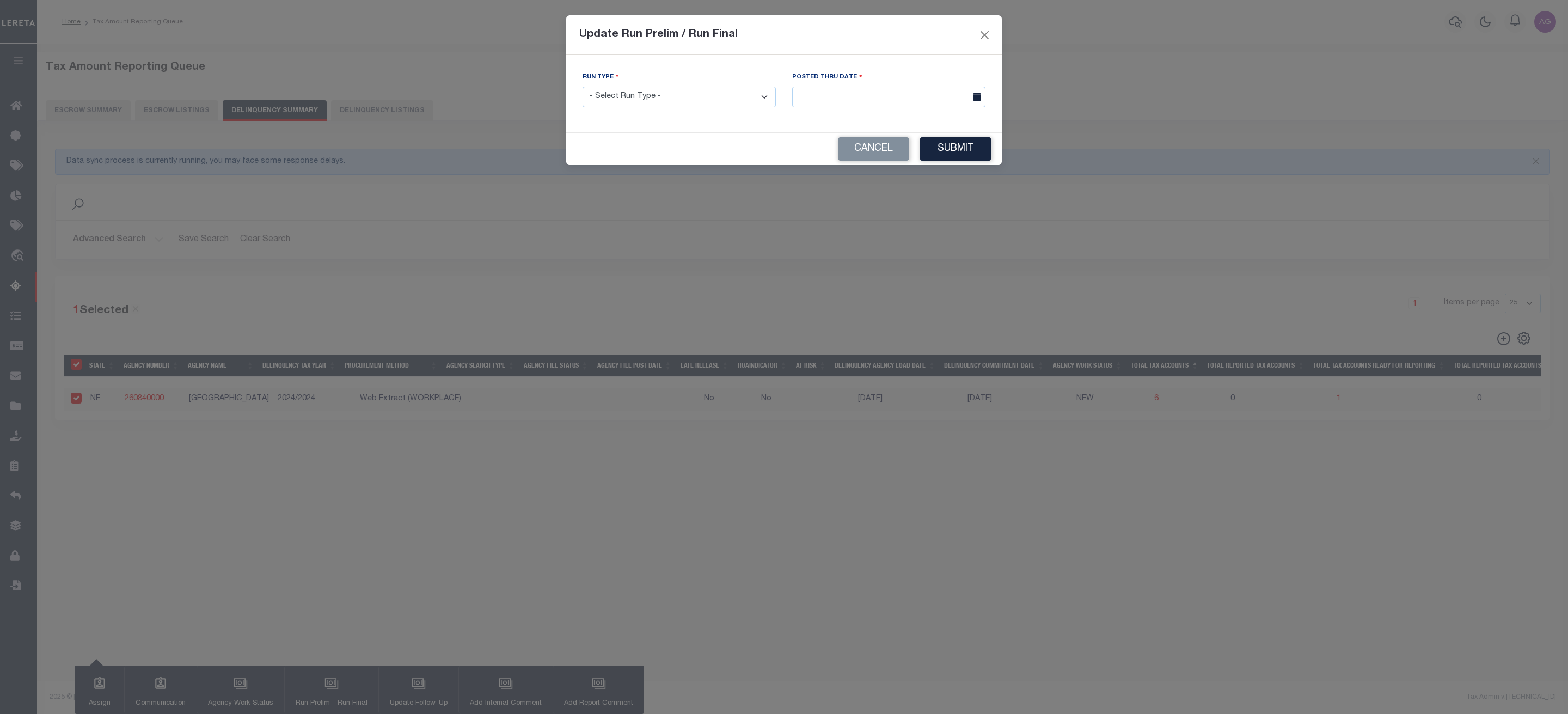
click at [675, 101] on select "- Select Run Type - Prelim Run Final Run" at bounding box center [679, 97] width 193 height 21
select select "P"
click at [583, 87] on select "- Select Run Type - Prelim Run Final Run" at bounding box center [679, 97] width 193 height 21
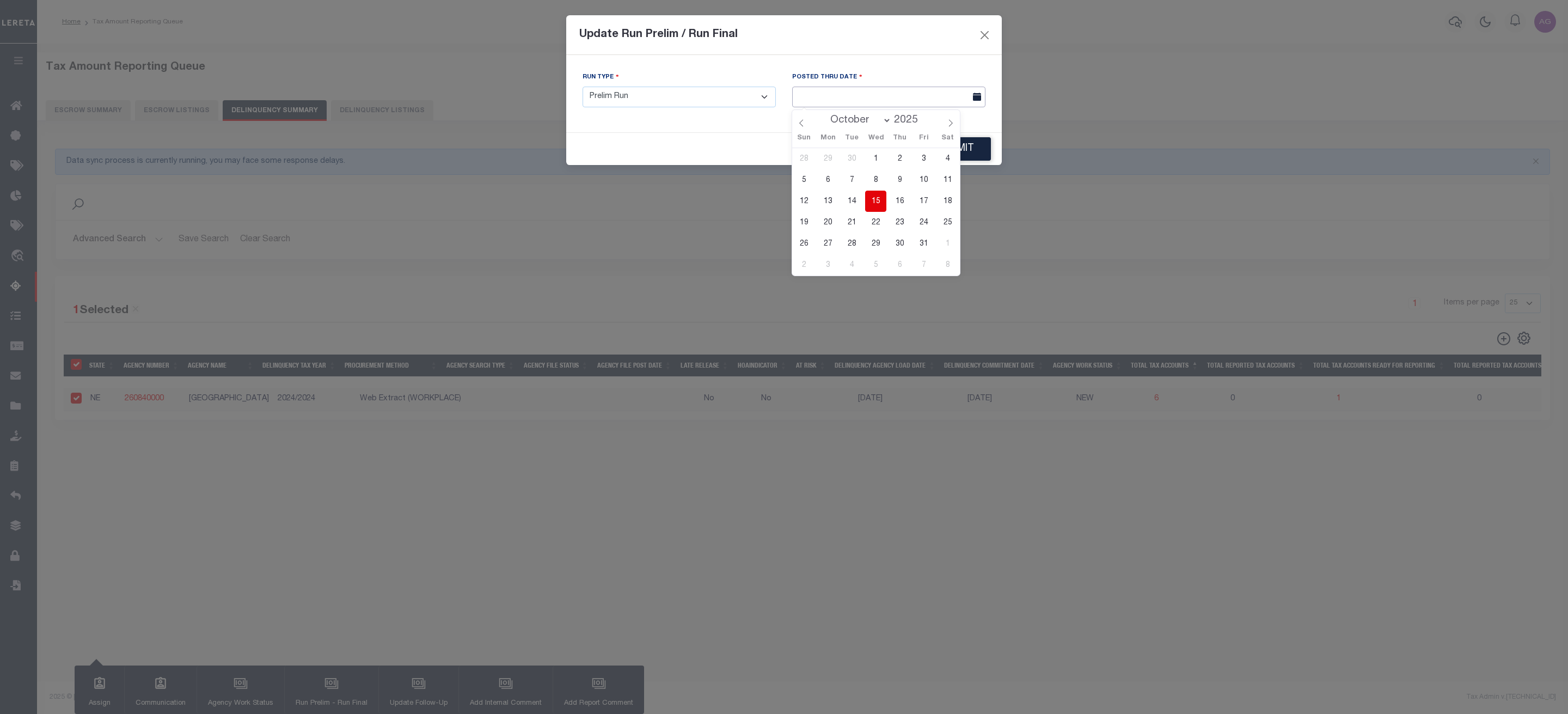
click at [891, 99] on input "text" at bounding box center [889, 97] width 193 height 21
click at [873, 210] on span "15" at bounding box center [875, 201] width 21 height 21
type input "[DATE]"
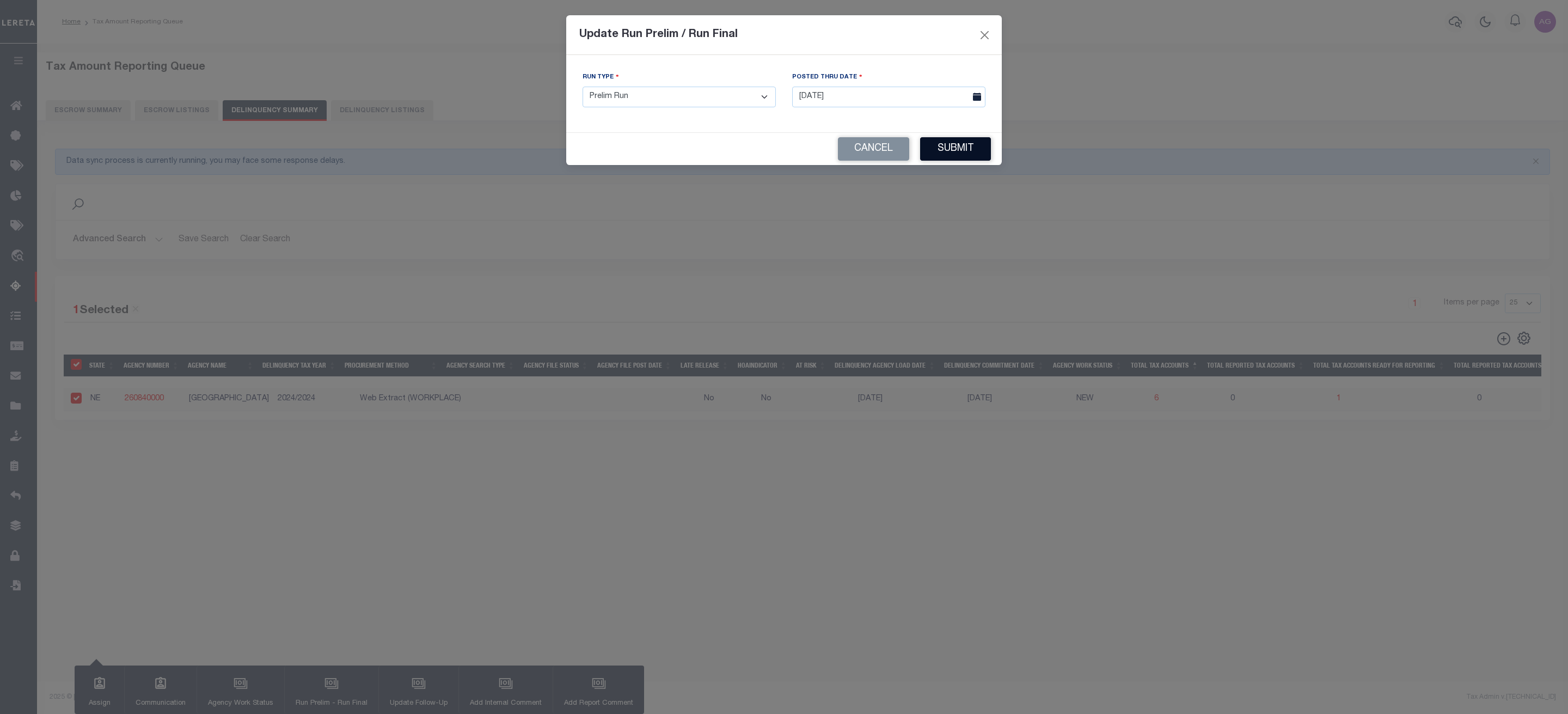
click at [966, 155] on button "Submit" at bounding box center [955, 148] width 71 height 24
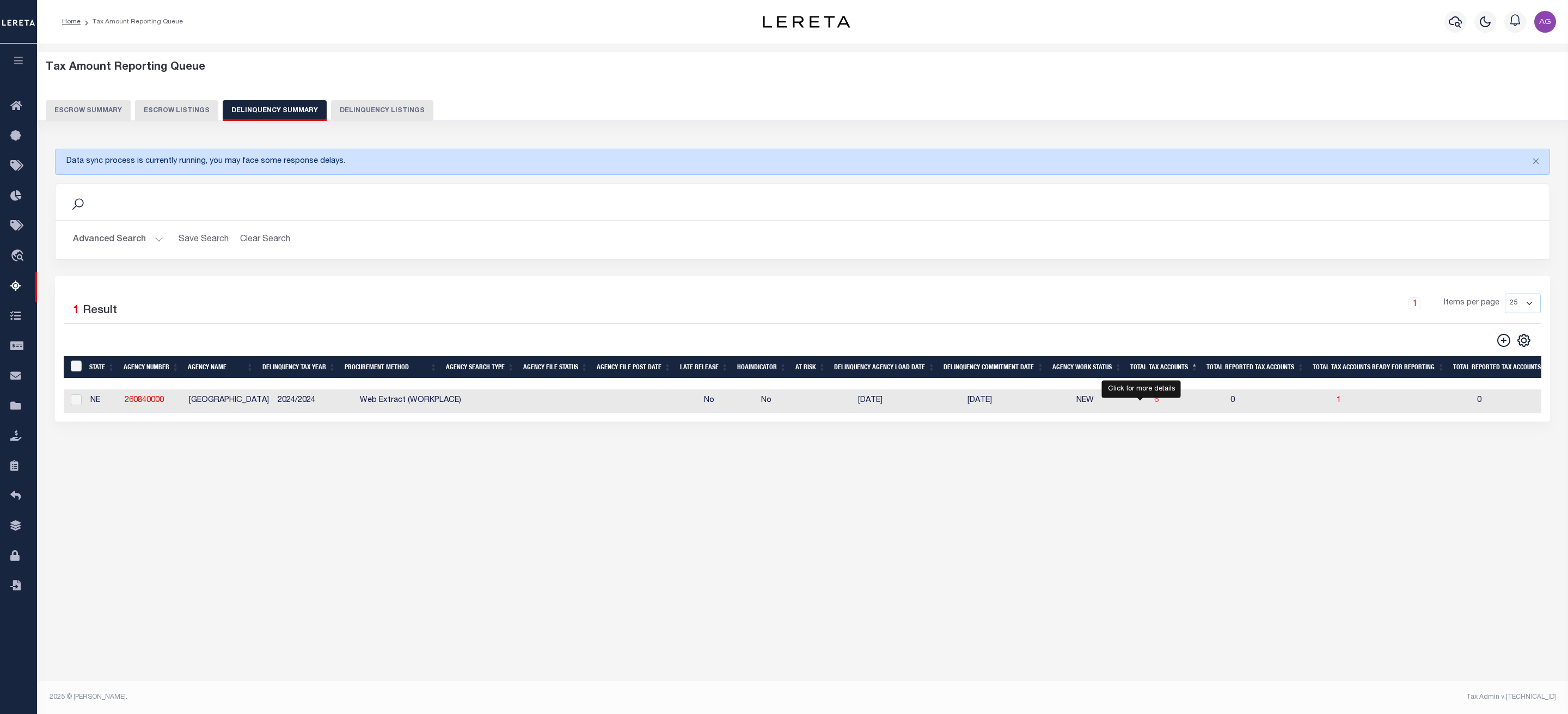
click at [1154, 404] on span "6" at bounding box center [1156, 401] width 4 height 8
select select "100"
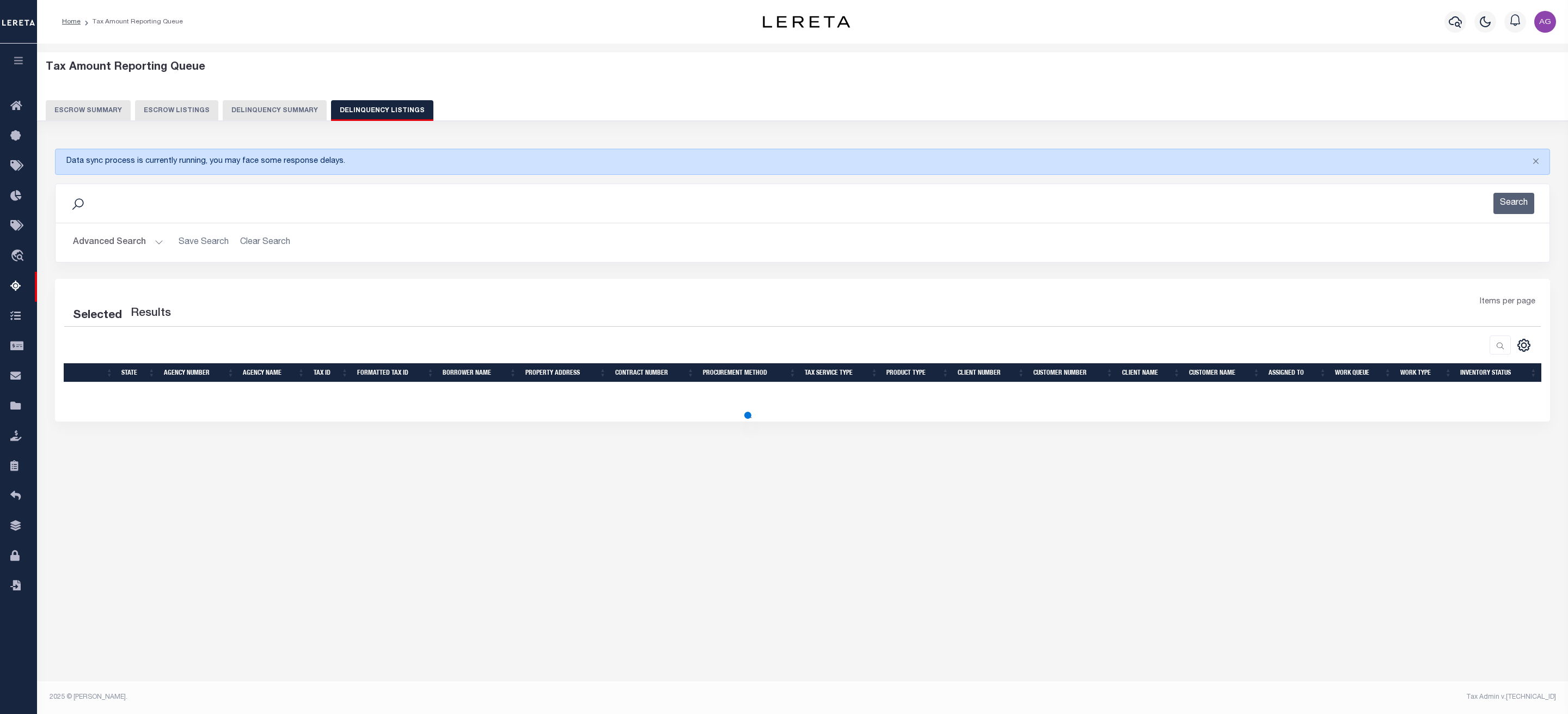
select select "100"
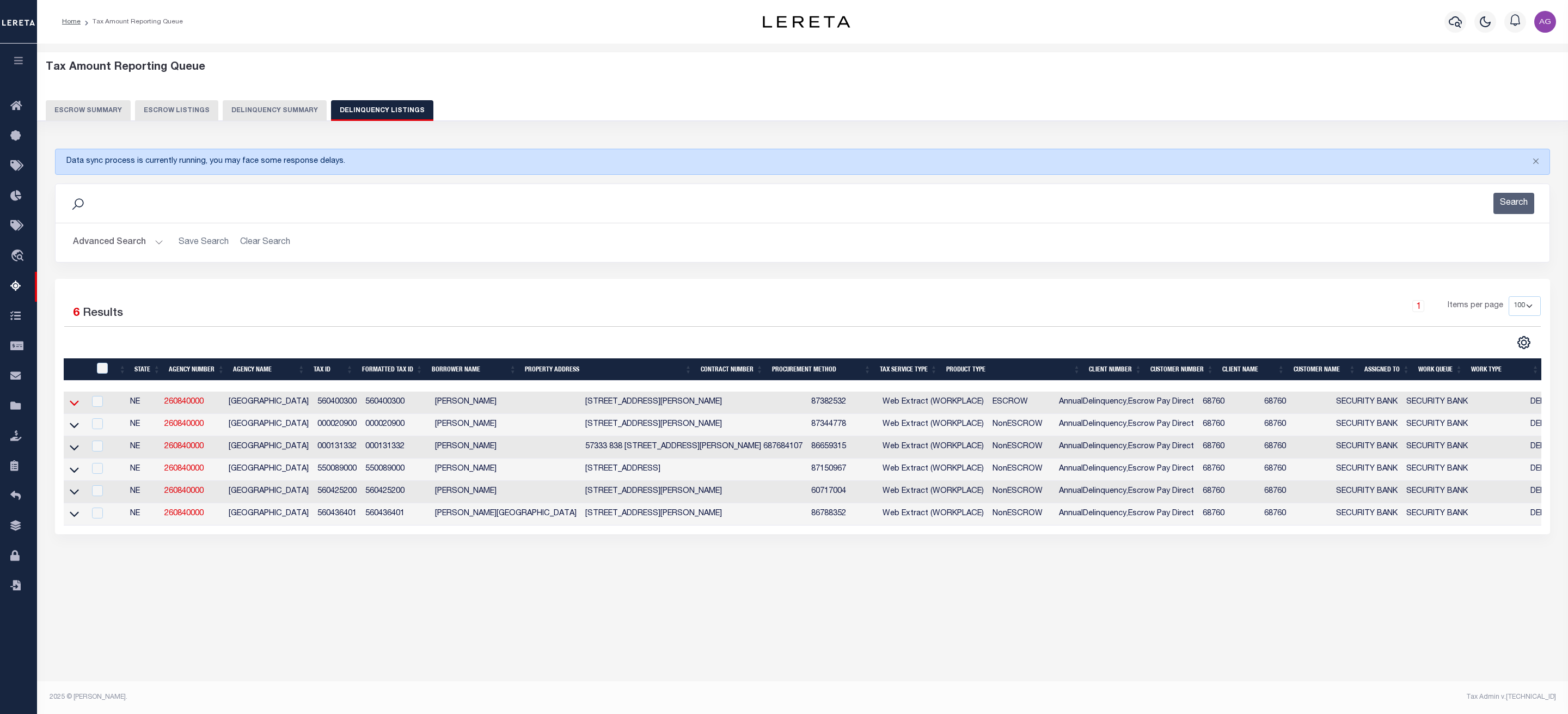
click at [75, 402] on icon at bounding box center [74, 402] width 9 height 12
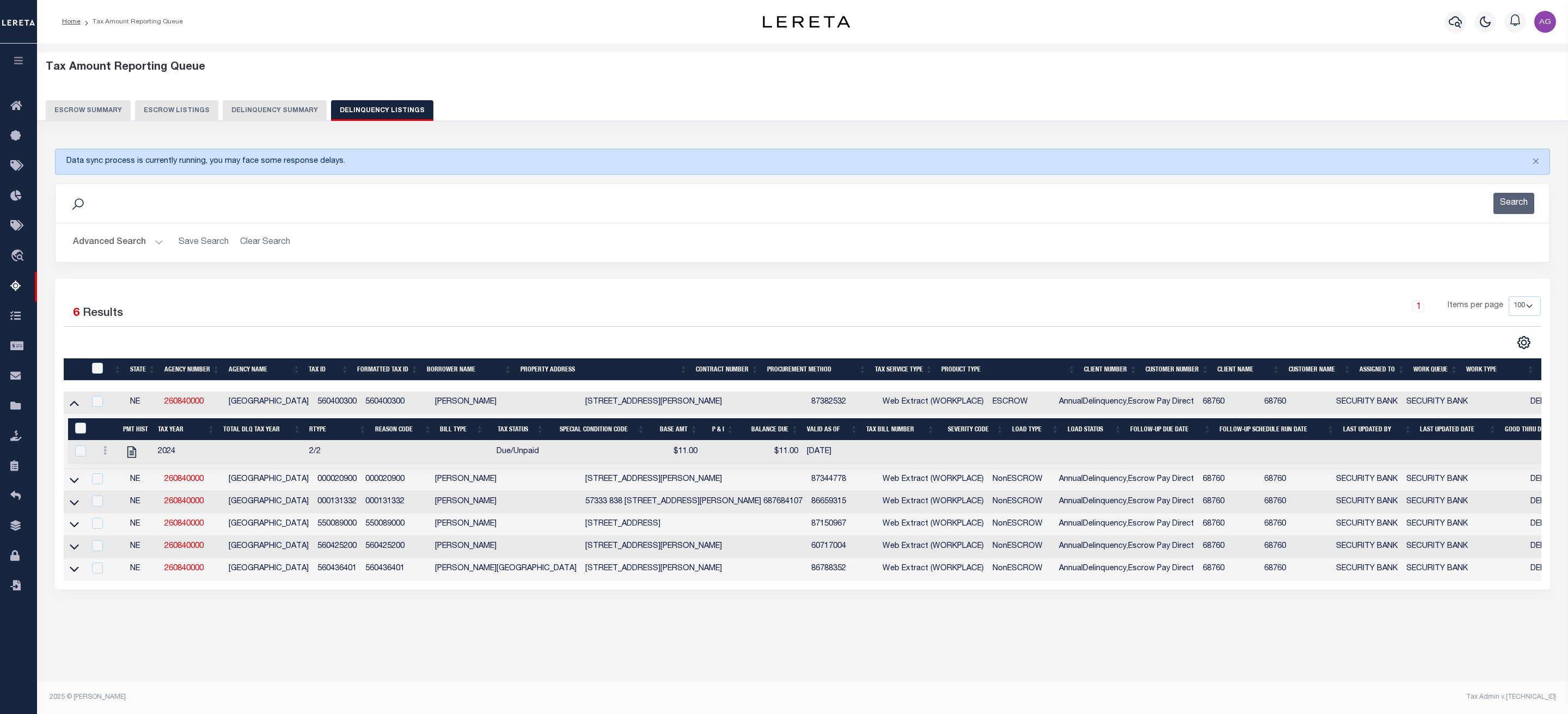
click at [72, 474] on td at bounding box center [74, 480] width 21 height 22
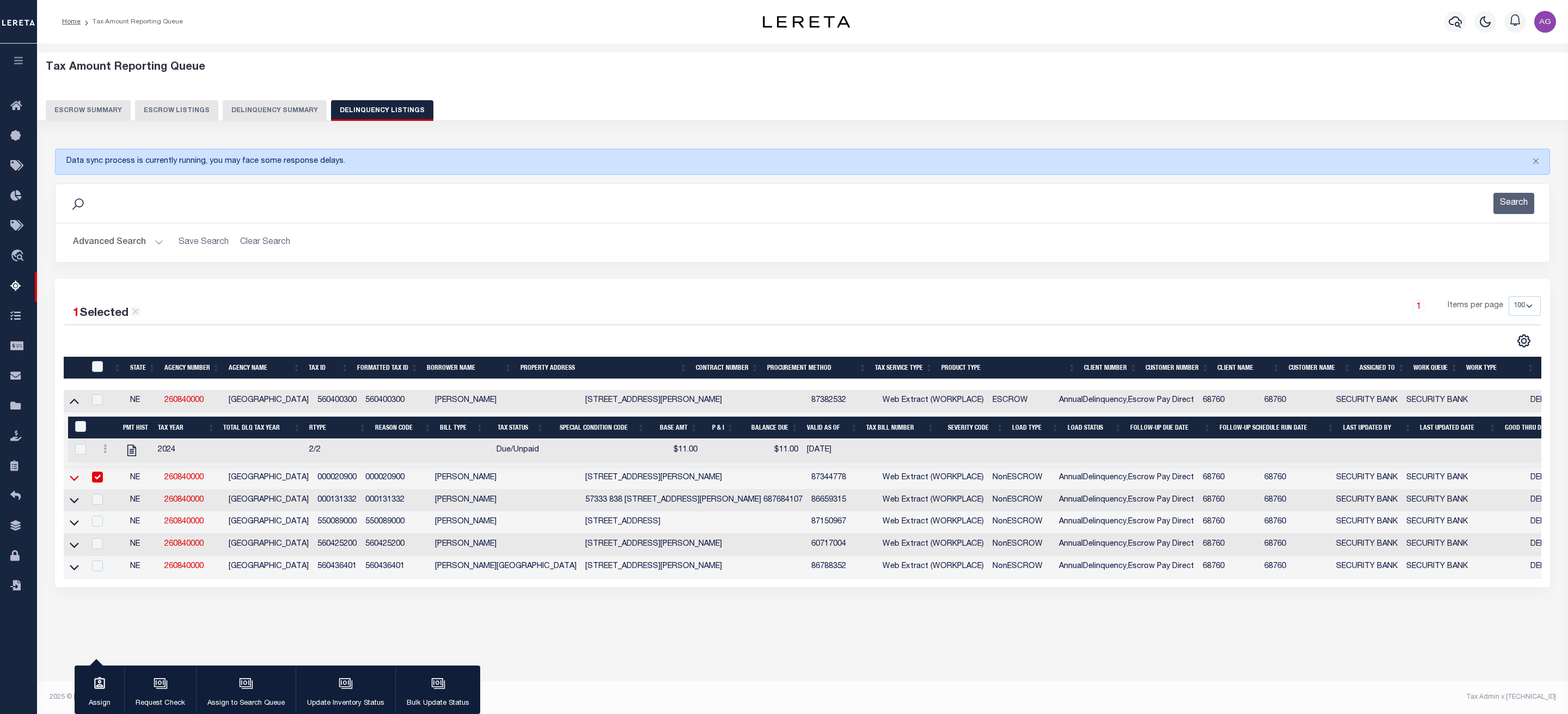
click at [74, 476] on icon at bounding box center [74, 478] width 9 height 12
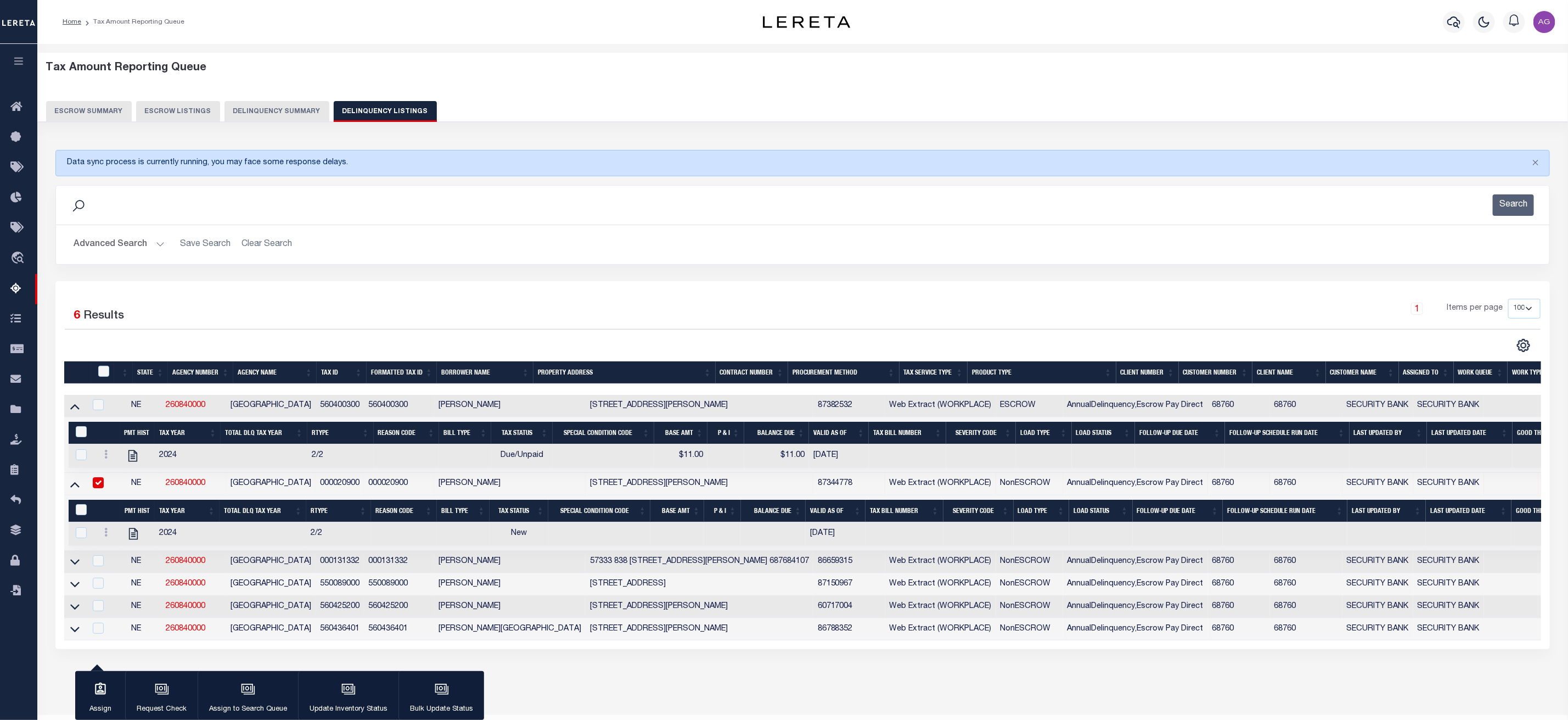
click at [75, 495] on td at bounding box center [75, 484] width 21 height 23
checkbox input "false"
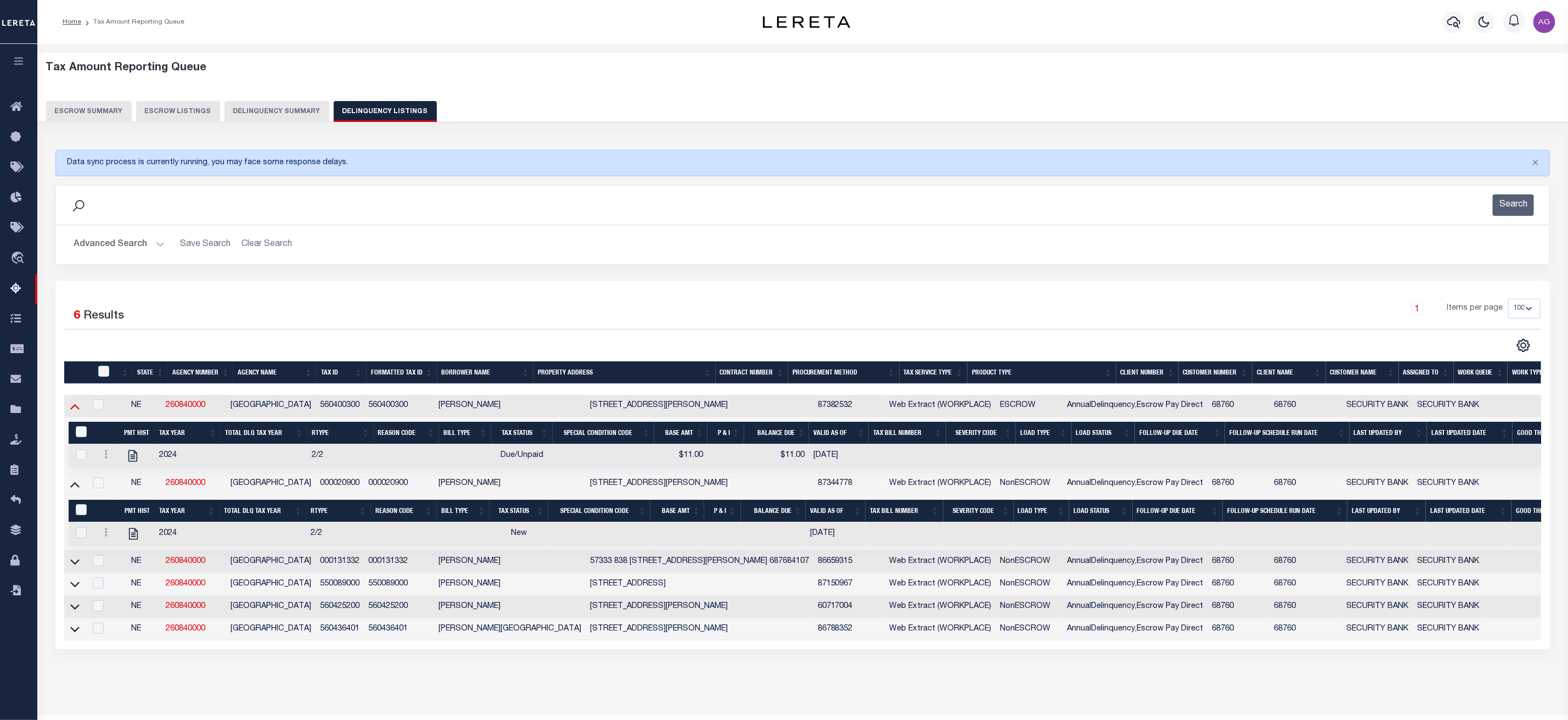
click at [76, 409] on icon at bounding box center [75, 406] width 9 height 12
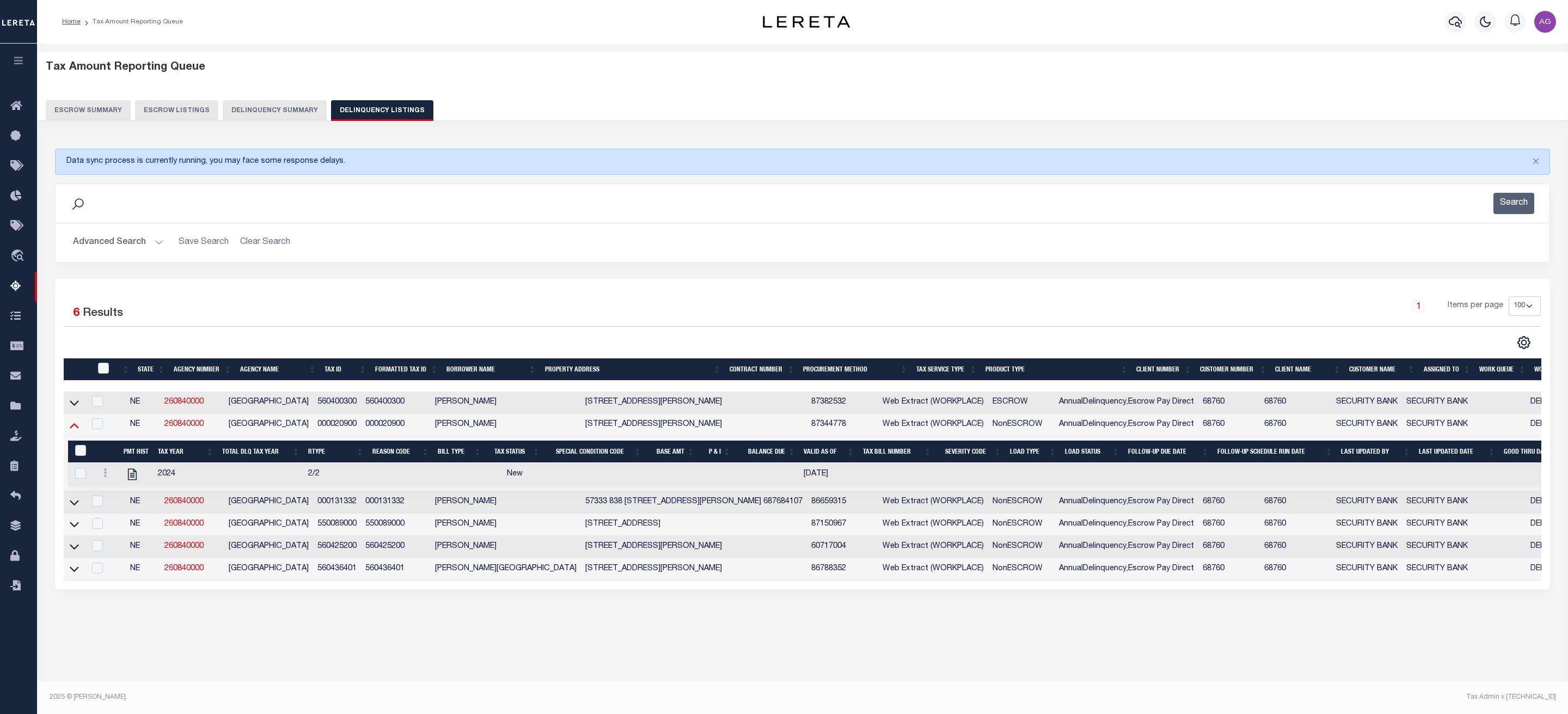
click at [72, 431] on icon at bounding box center [74, 425] width 9 height 12
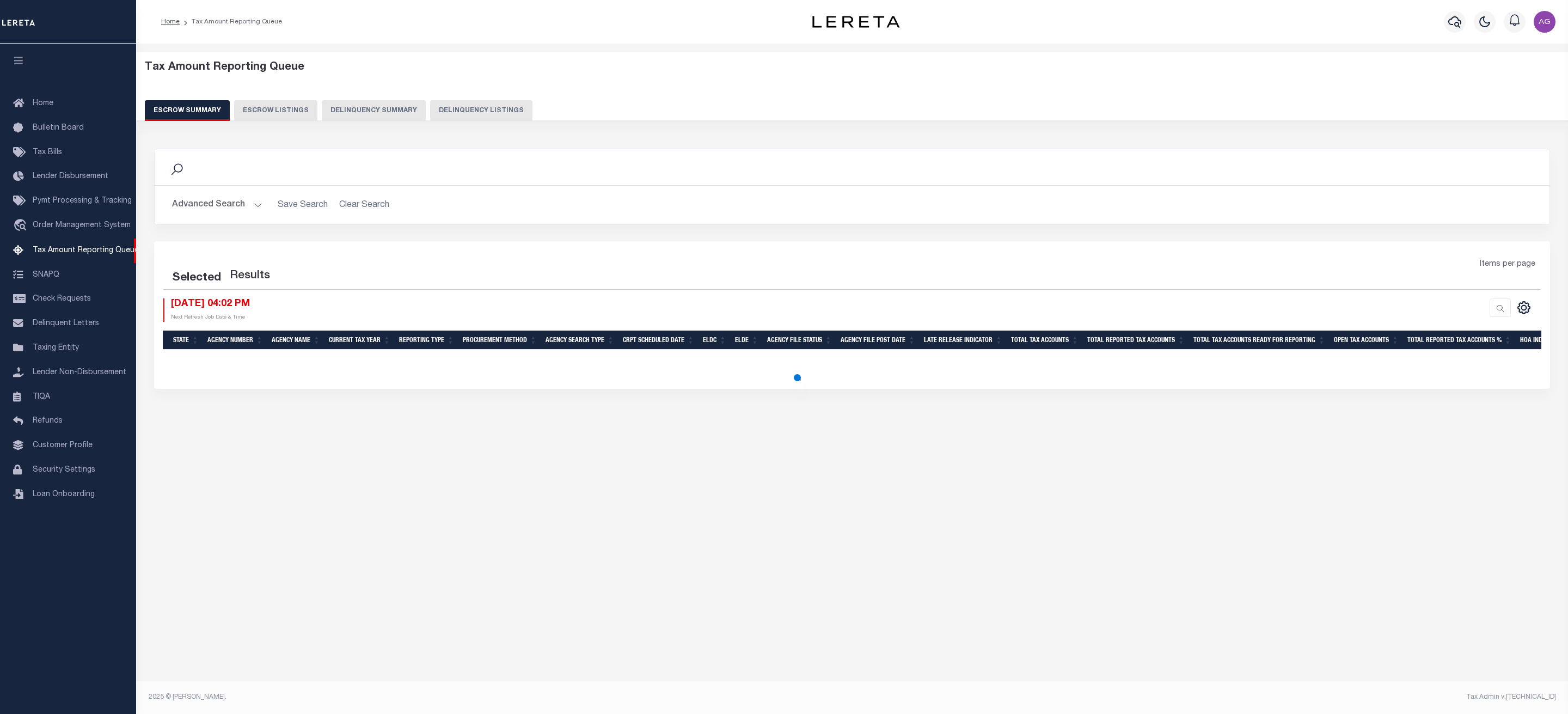
select select "100"
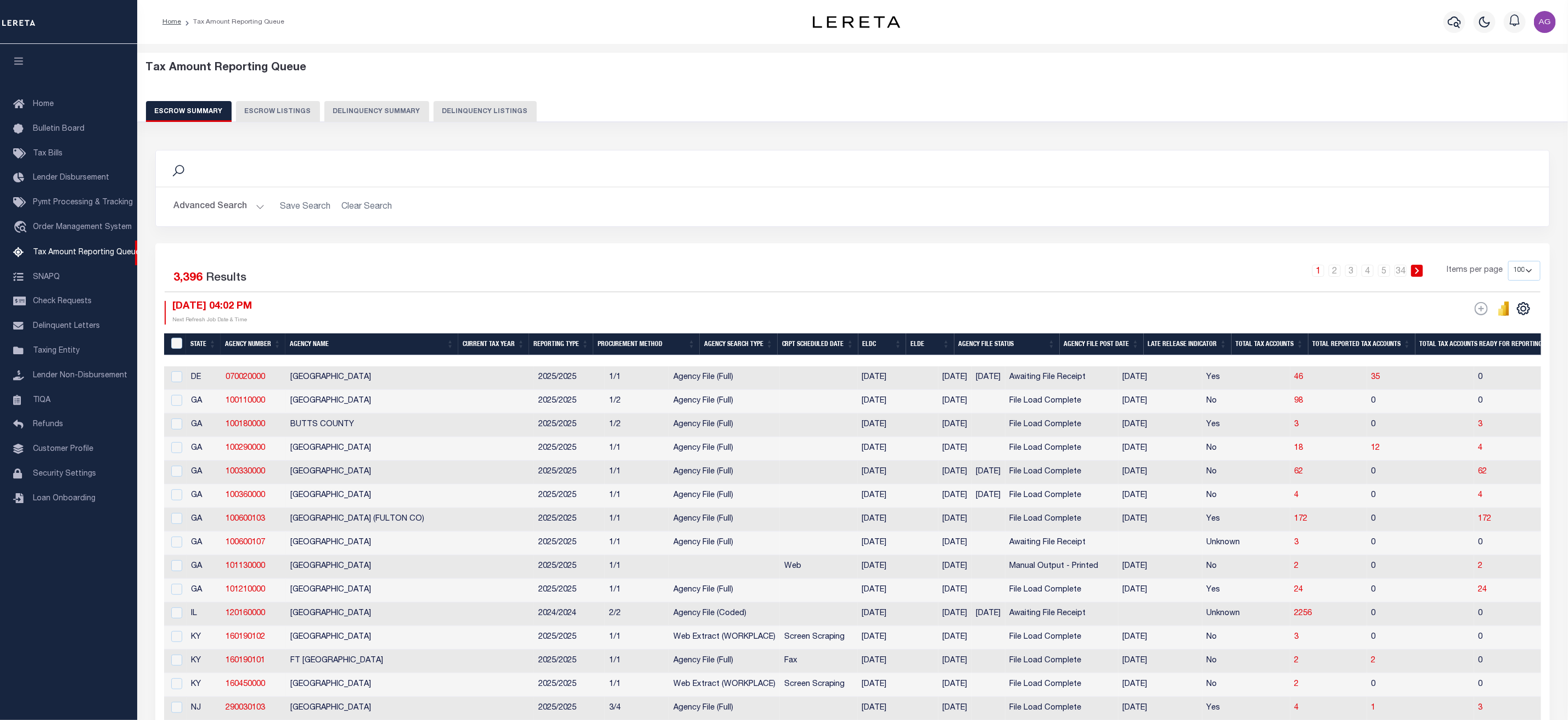
click at [357, 111] on button "Delinquency Summary" at bounding box center [377, 112] width 105 height 21
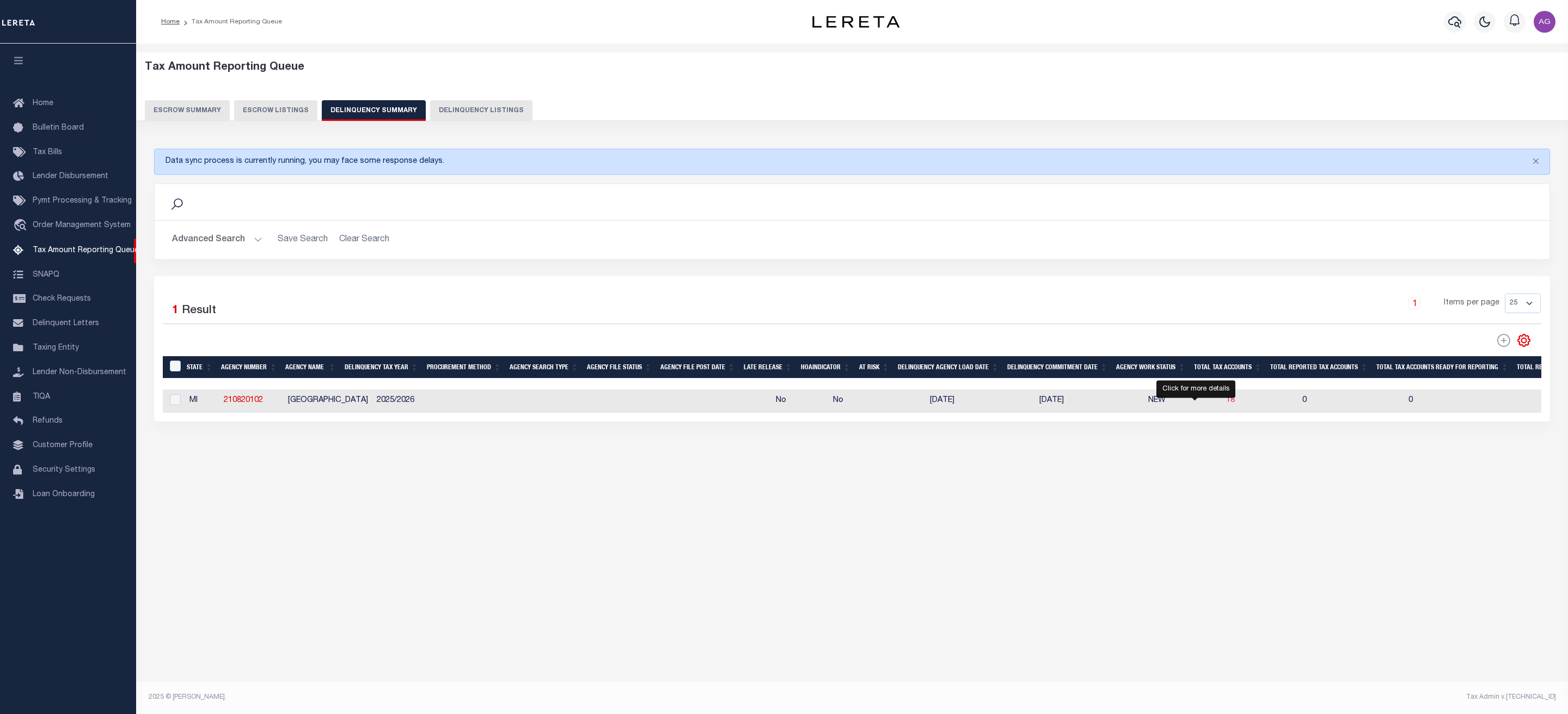
click at [1226, 404] on span "18" at bounding box center [1231, 401] width 9 height 8
select select "100"
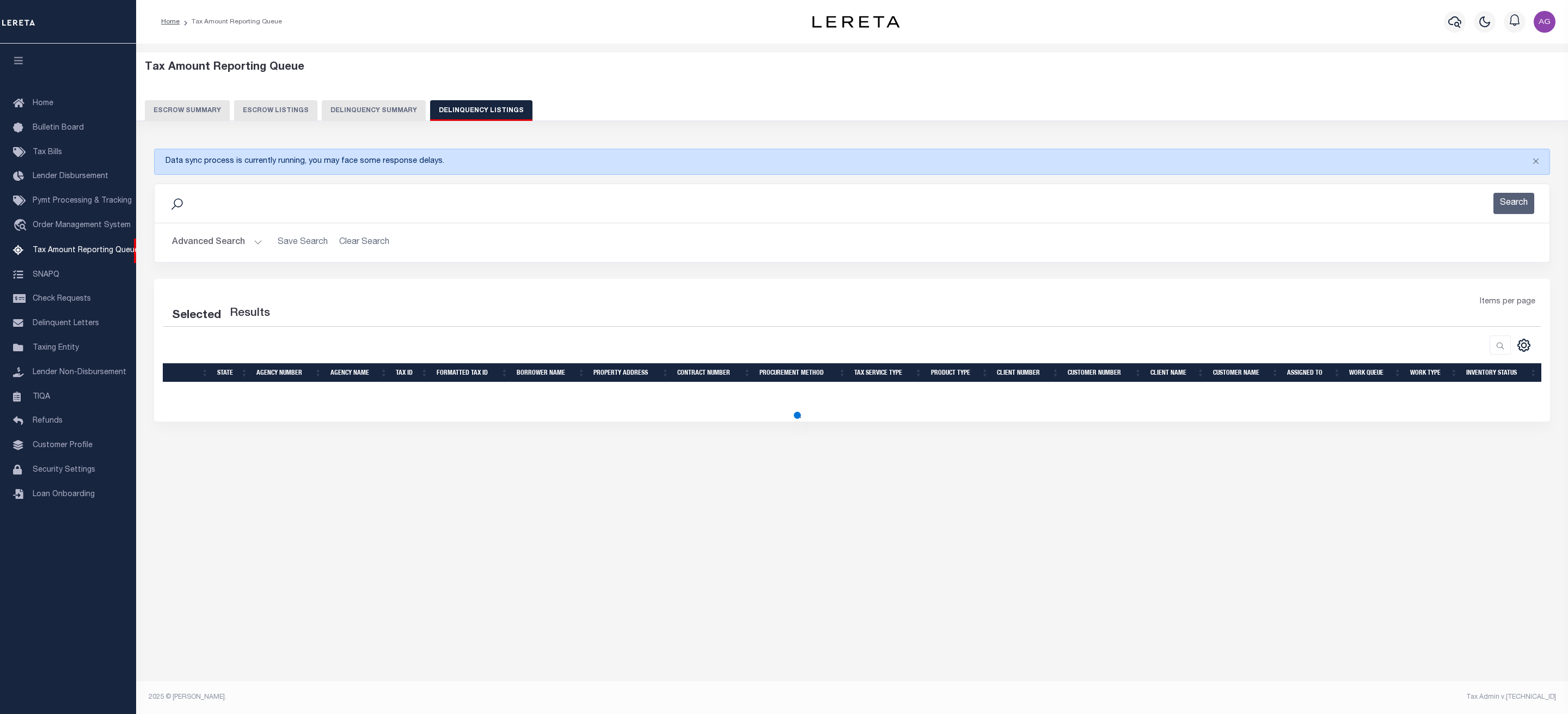
select select "100"
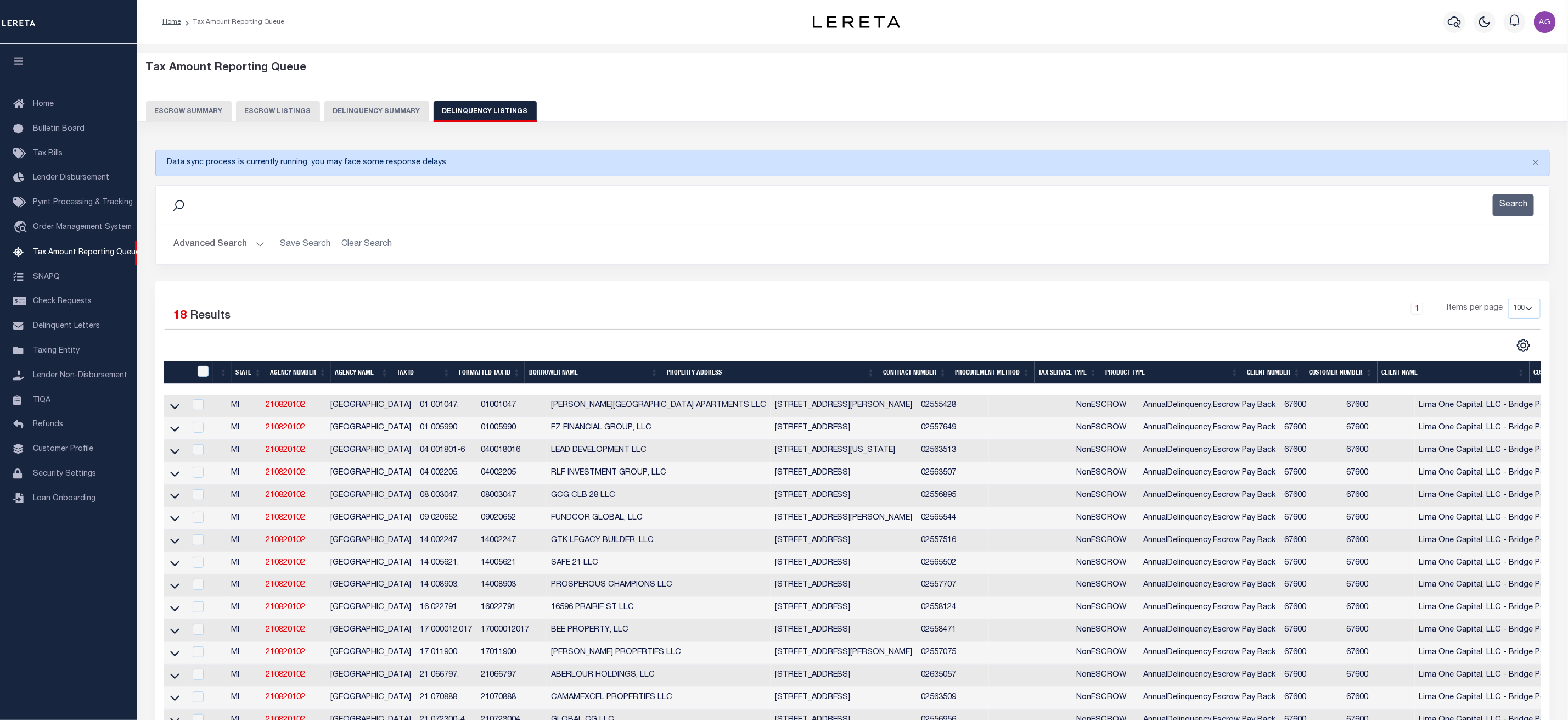
scroll to position [201, 0]
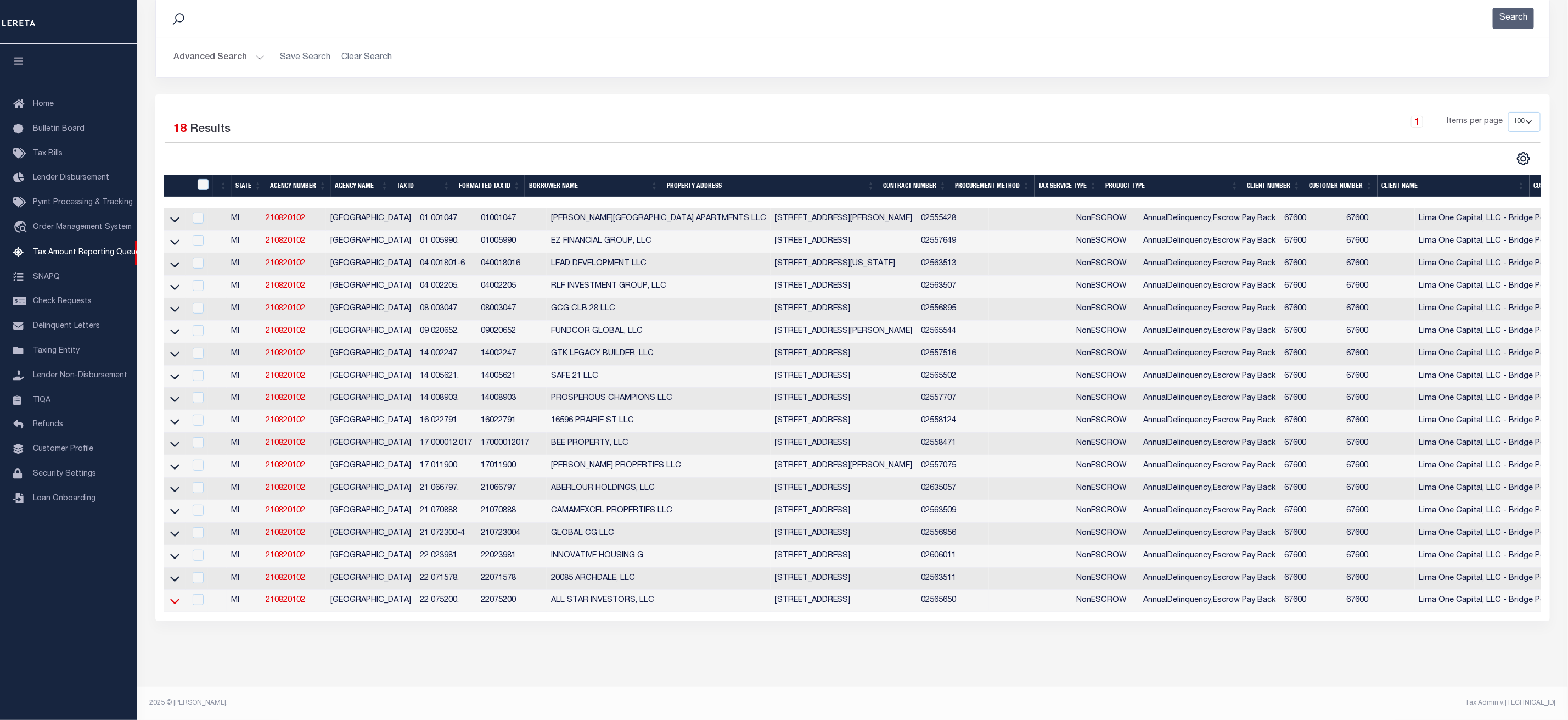
click at [170, 597] on icon at bounding box center [175, 601] width 9 height 12
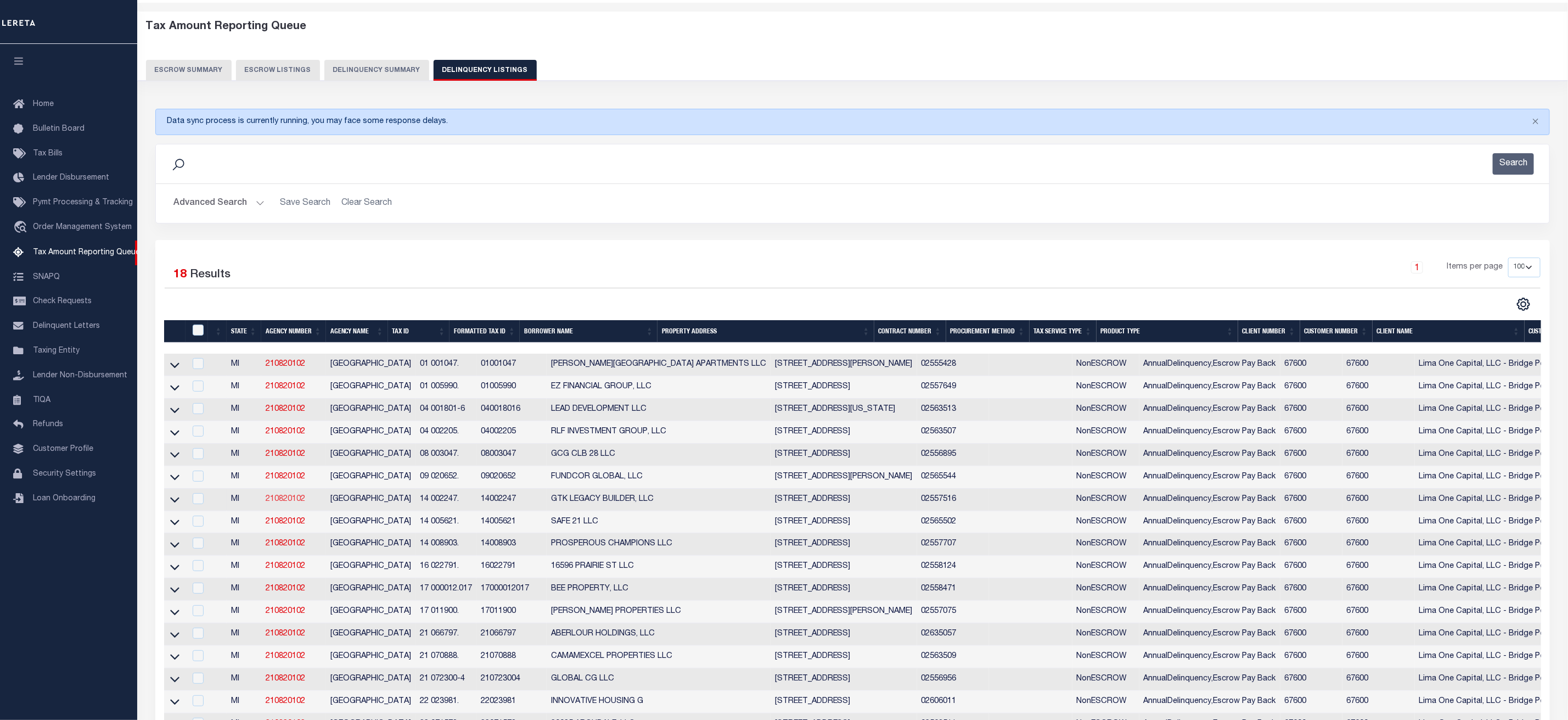
scroll to position [305, 0]
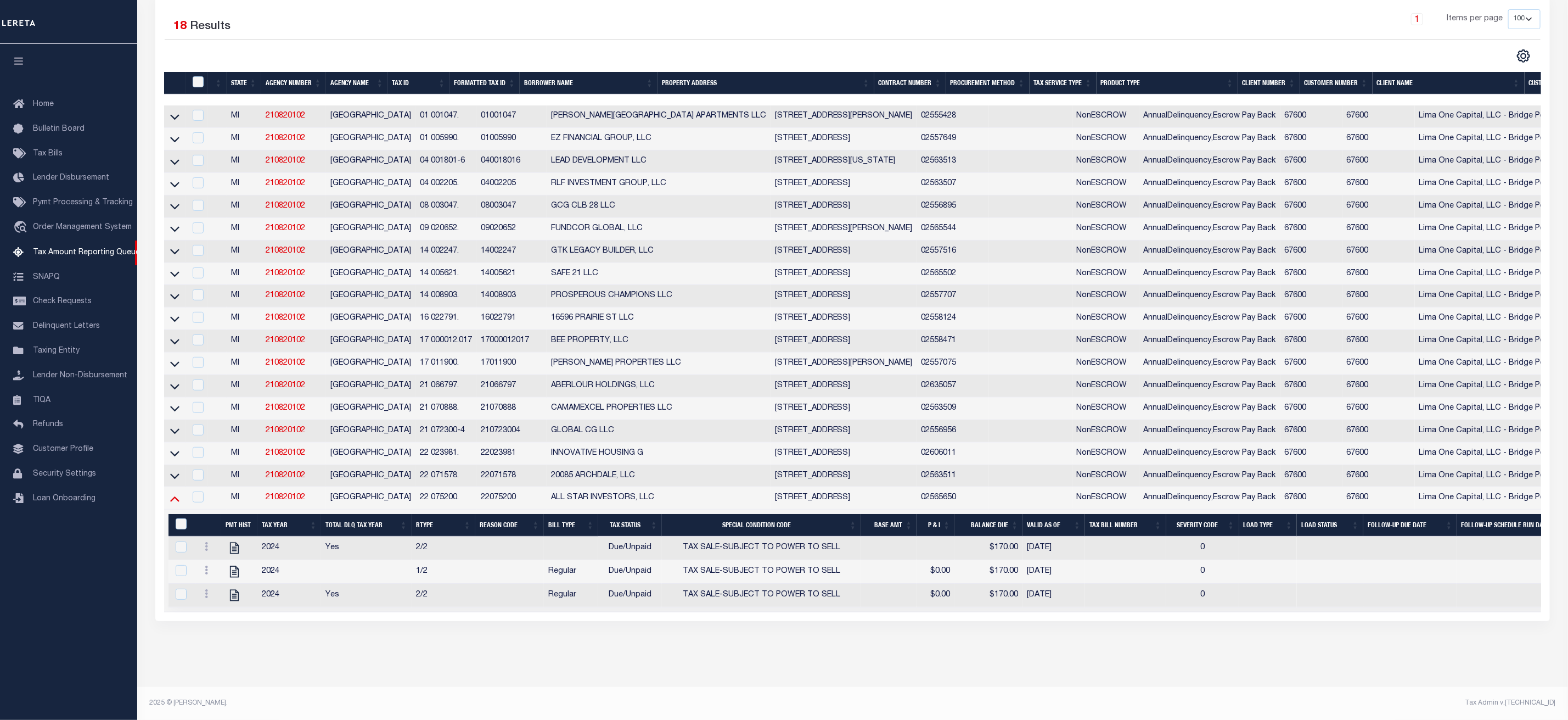
click at [175, 492] on icon at bounding box center [175, 498] width 9 height 12
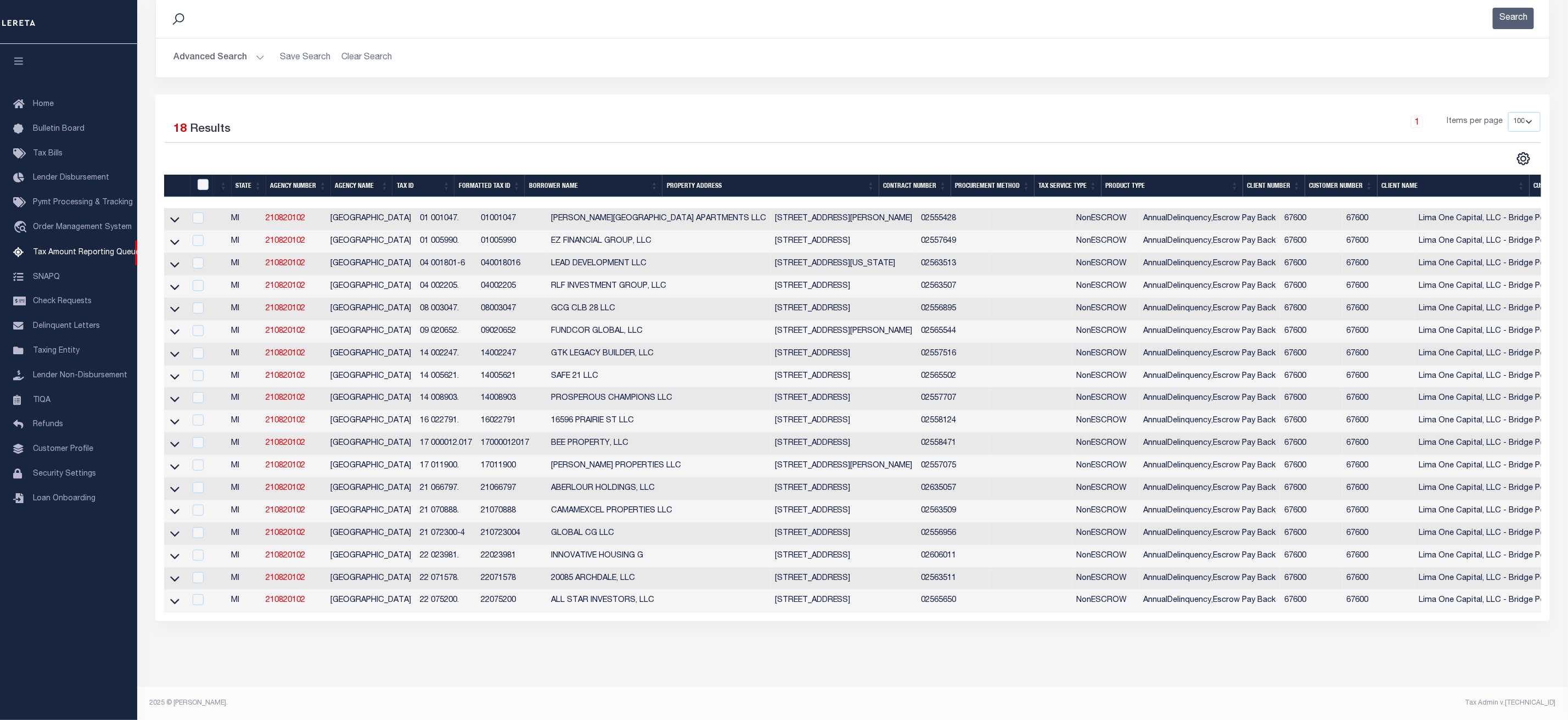
scroll to position [201, 0]
click at [173, 574] on icon at bounding box center [175, 579] width 9 height 12
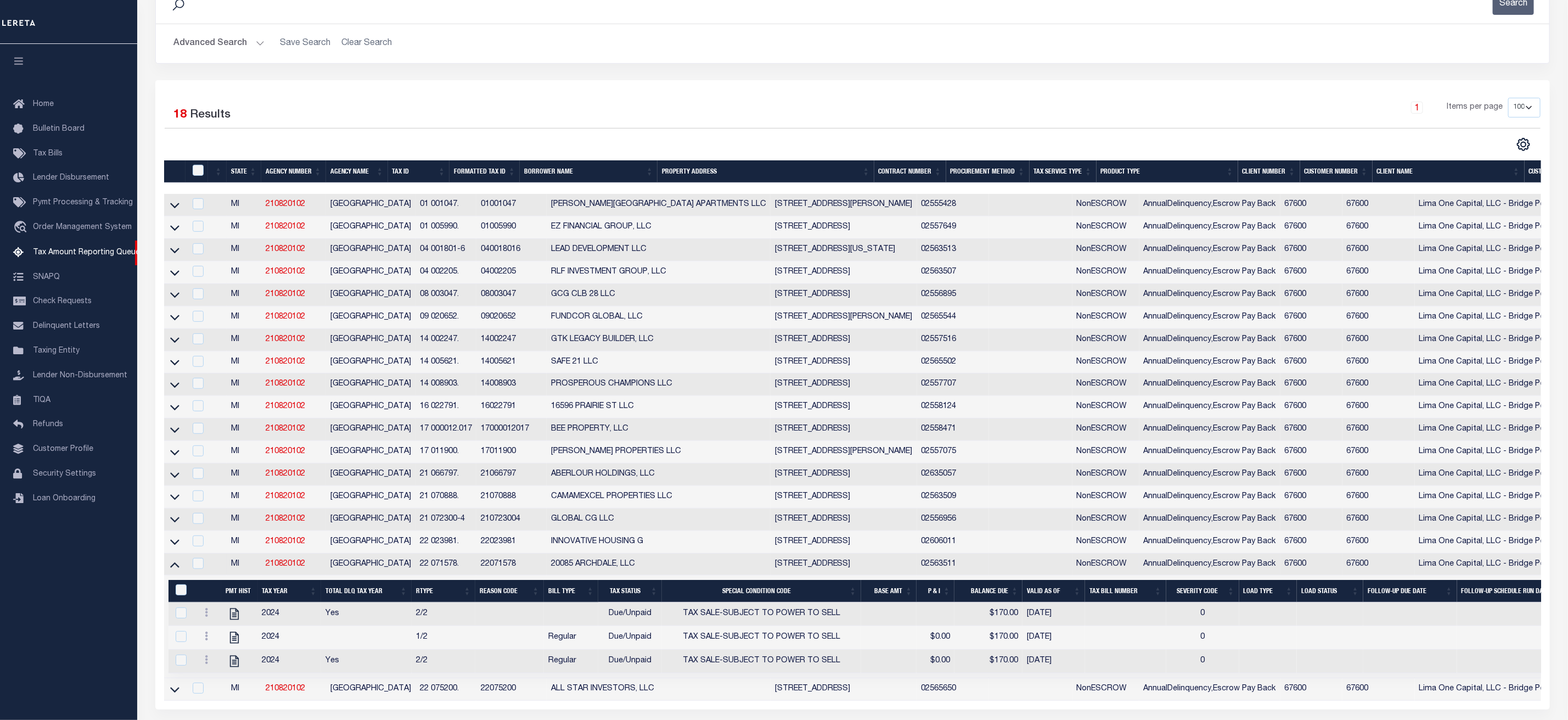
click at [173, 570] on icon at bounding box center [175, 565] width 9 height 12
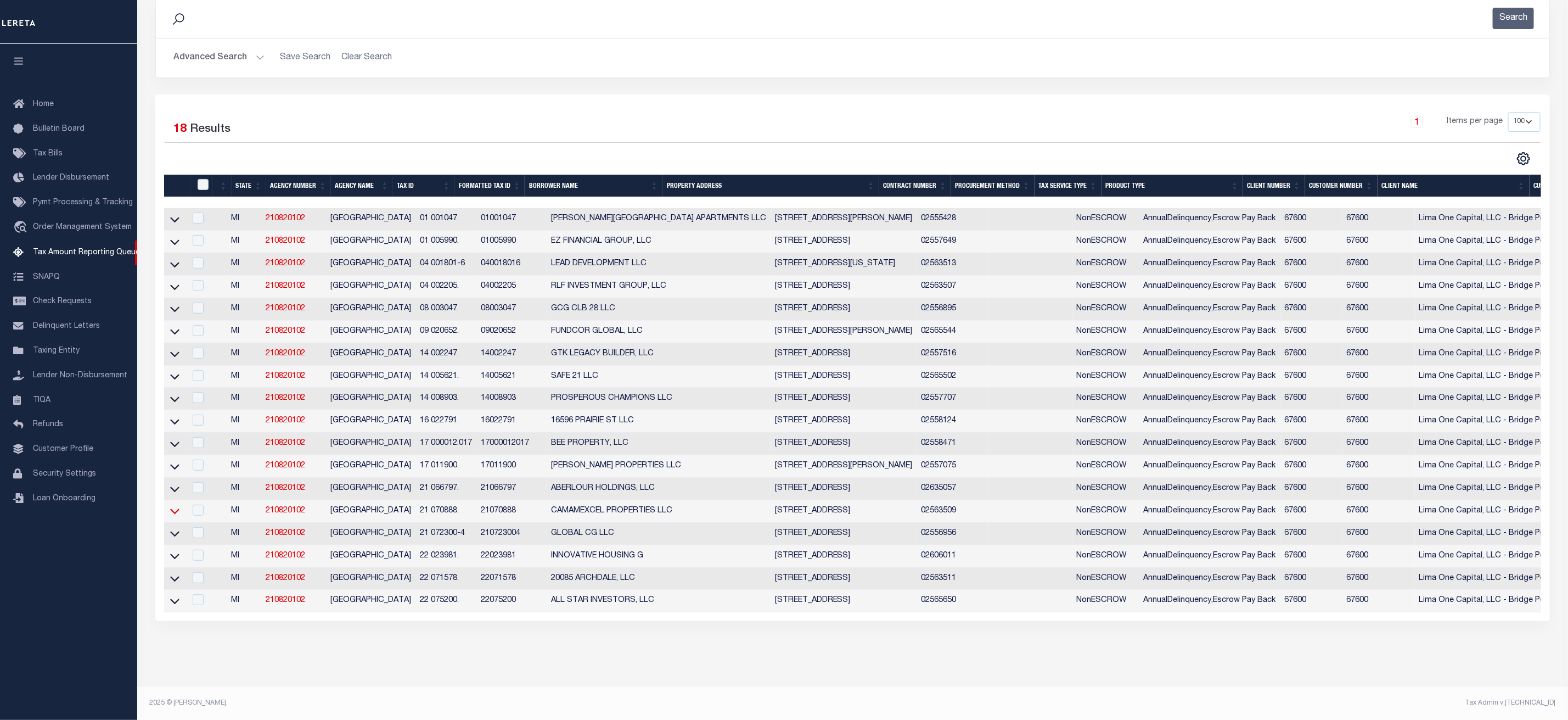
click at [178, 505] on icon at bounding box center [175, 511] width 9 height 12
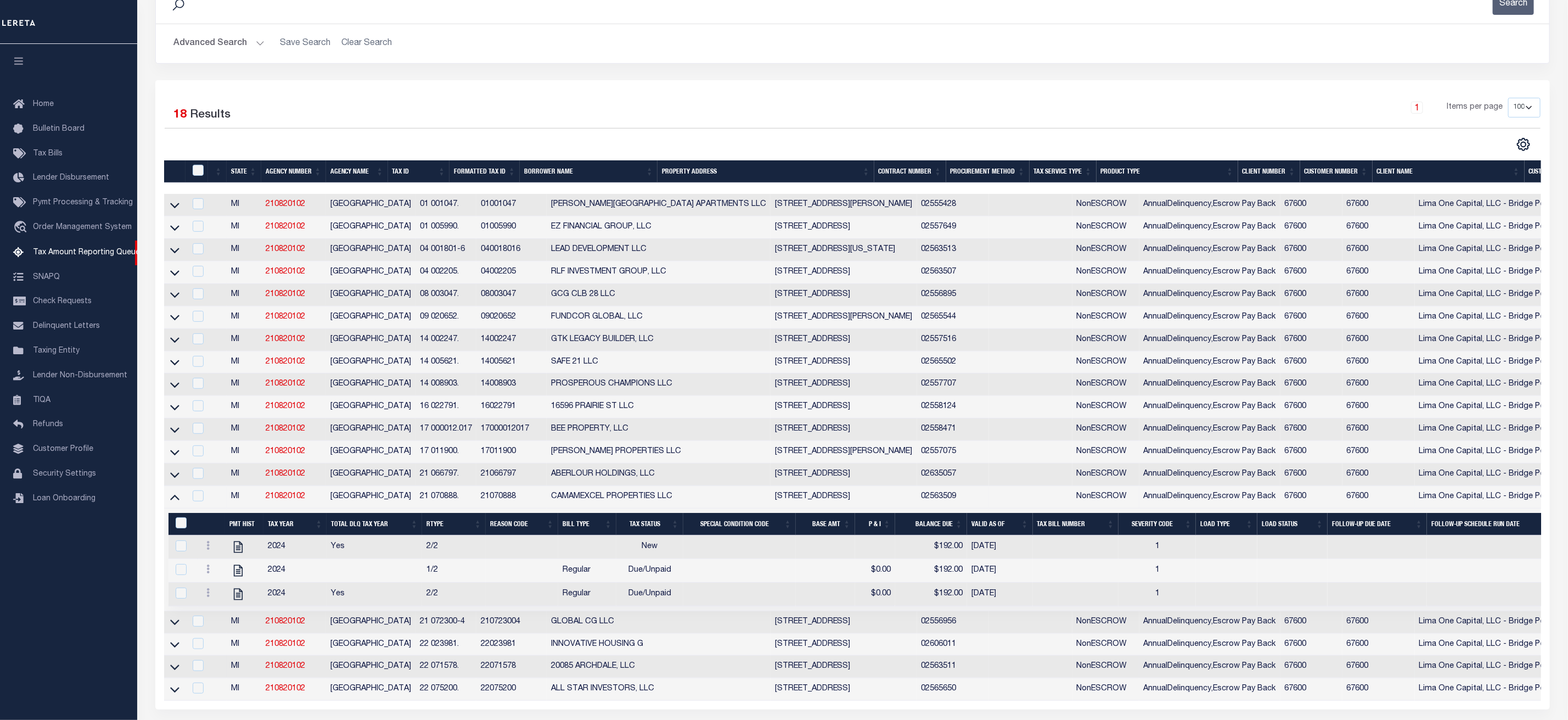
click at [178, 503] on icon at bounding box center [175, 497] width 9 height 12
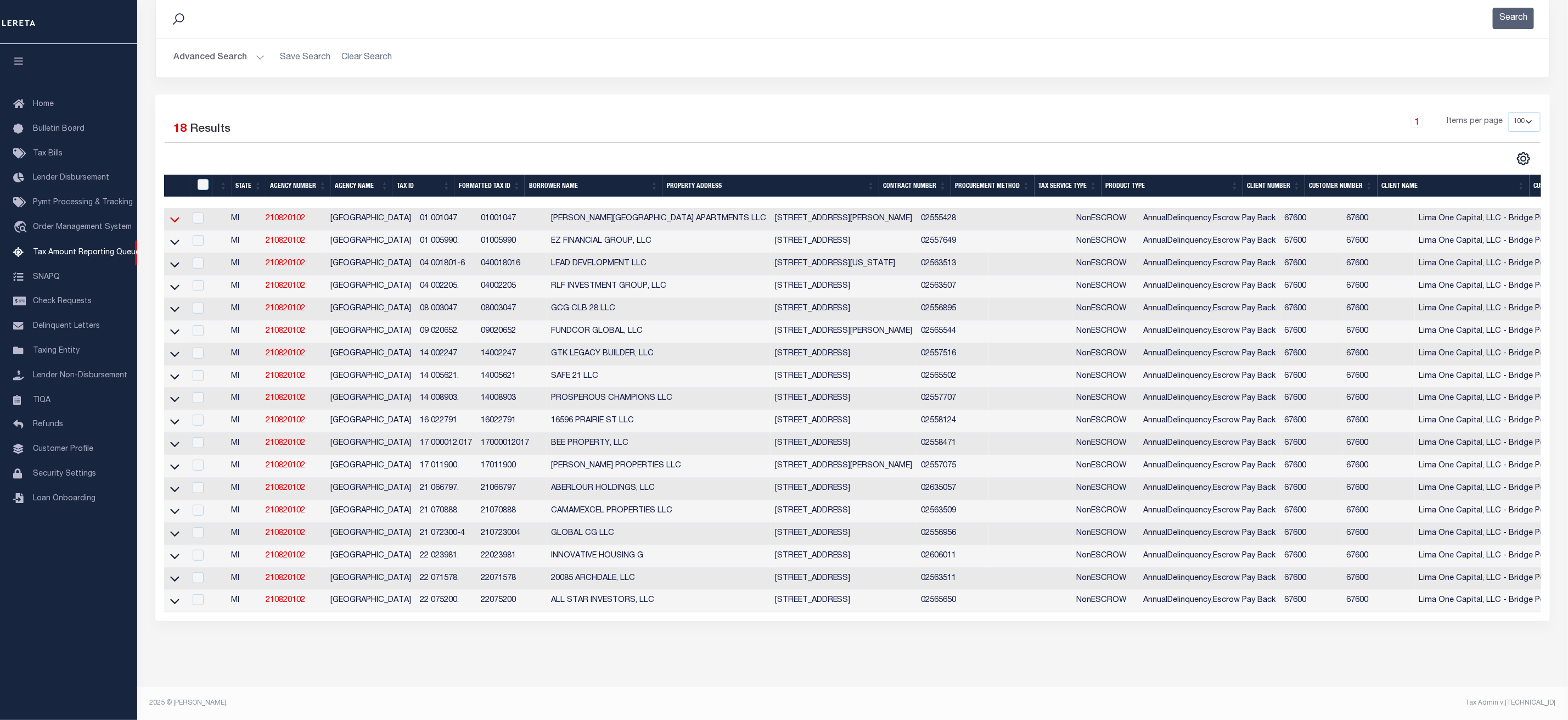
click at [173, 214] on icon at bounding box center [175, 219] width 9 height 12
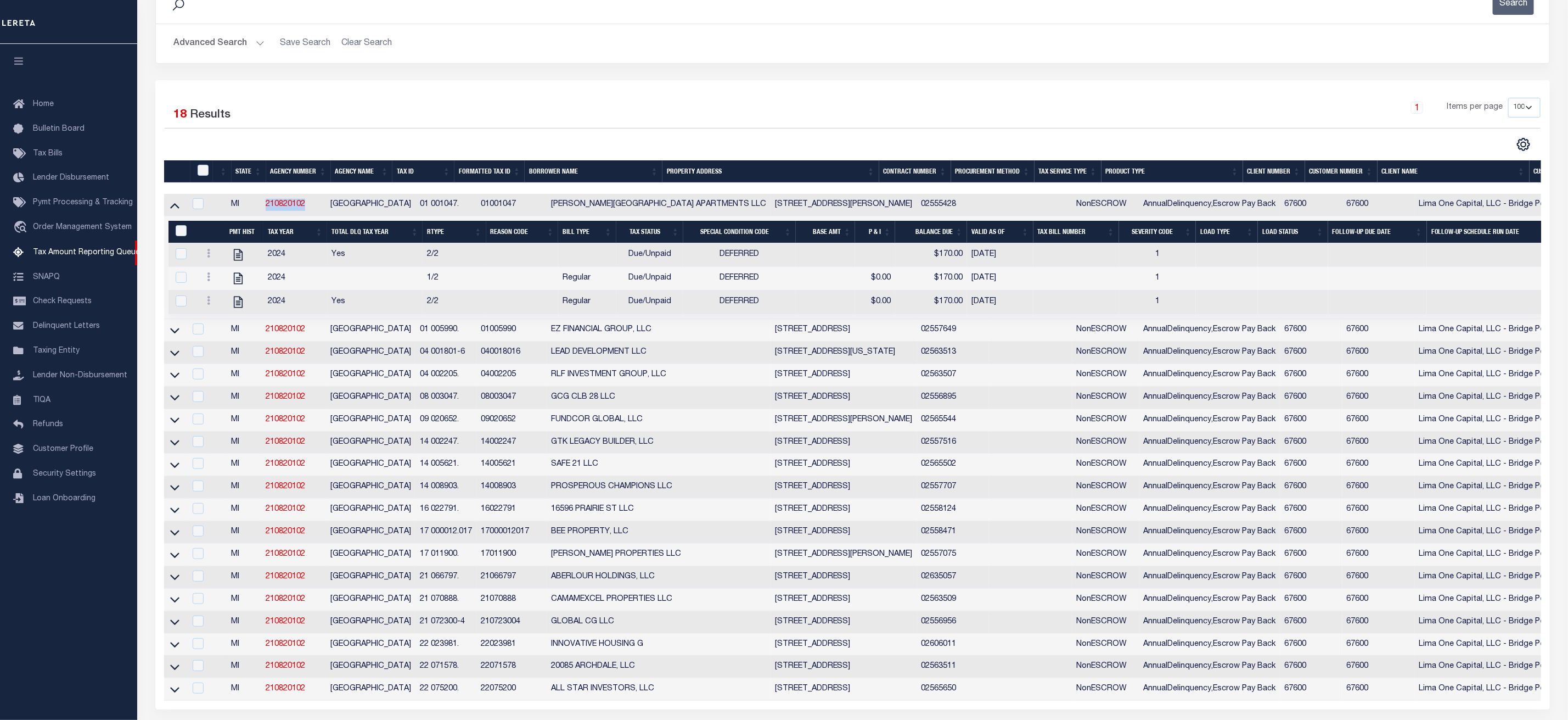
drag, startPoint x: 322, startPoint y: 211, endPoint x: 268, endPoint y: 206, distance: 54.2
click at [268, 206] on td "210820102" at bounding box center [293, 205] width 64 height 23
checkbox input "true"
copy link "210820102"
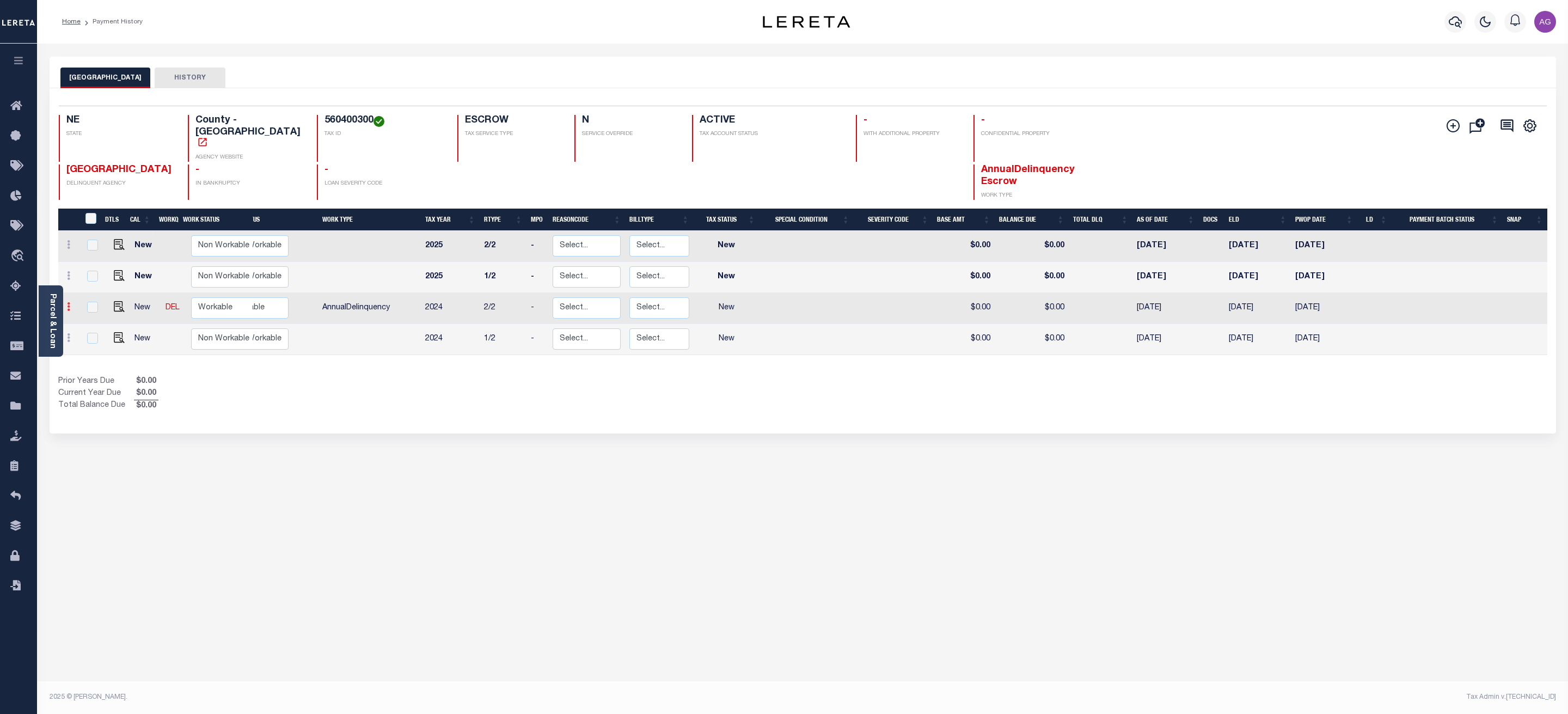
click at [71, 304] on link at bounding box center [68, 308] width 12 height 9
click at [99, 278] on img at bounding box center [95, 284] width 11 height 12
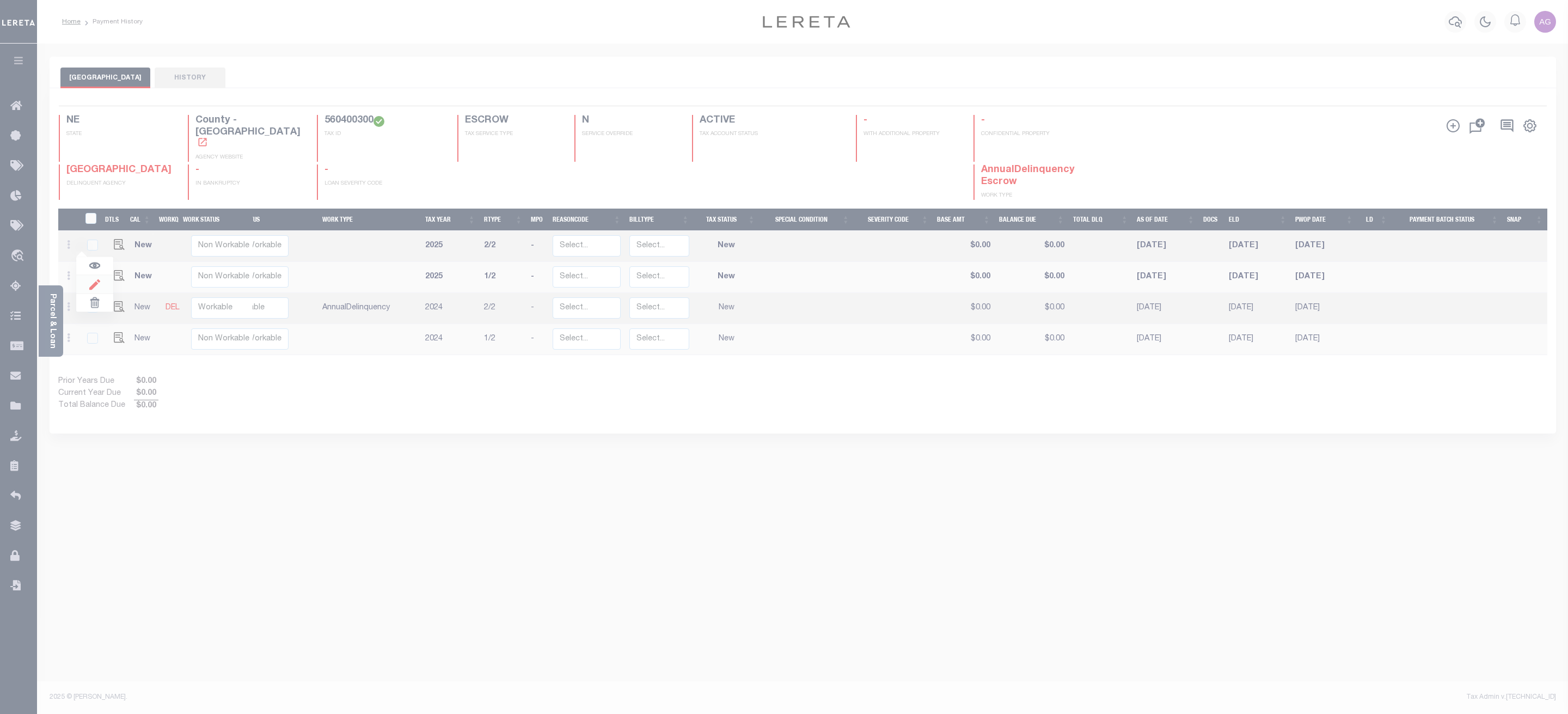
select select "NW2"
type input "$0.00"
type input "[DATE]"
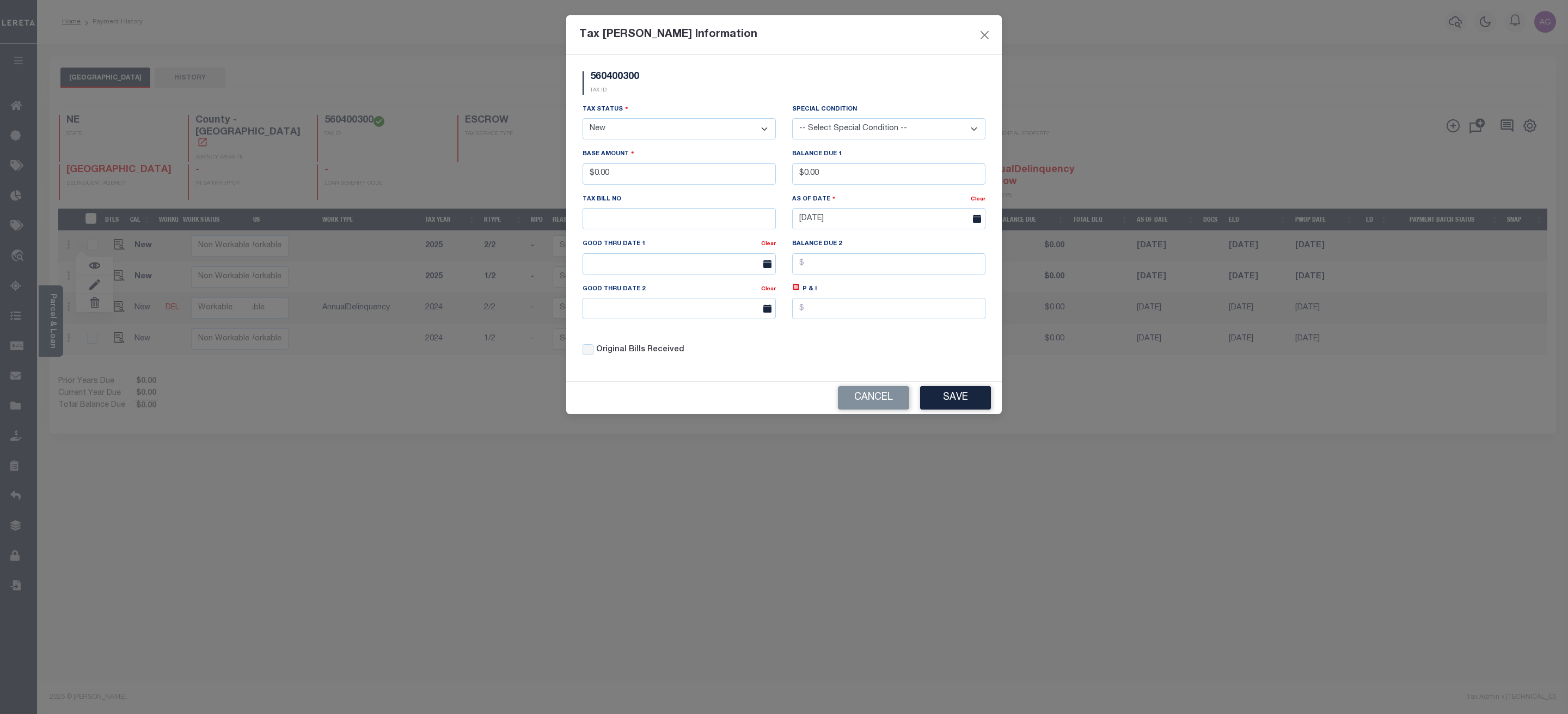
click at [603, 126] on select "- Select Status - Open Due/Unpaid Paid Incomplete No Tax Due Internal Refund Pr…" at bounding box center [679, 129] width 193 height 21
select select "DUE"
click at [583, 119] on select "- Select Status - Open Due/Unpaid Paid Incomplete No Tax Due Internal Refund Pr…" at bounding box center [679, 129] width 193 height 21
drag, startPoint x: 594, startPoint y: 177, endPoint x: 714, endPoint y: 180, distance: 120.0
click at [652, 178] on input "$0.00" at bounding box center [679, 173] width 193 height 21
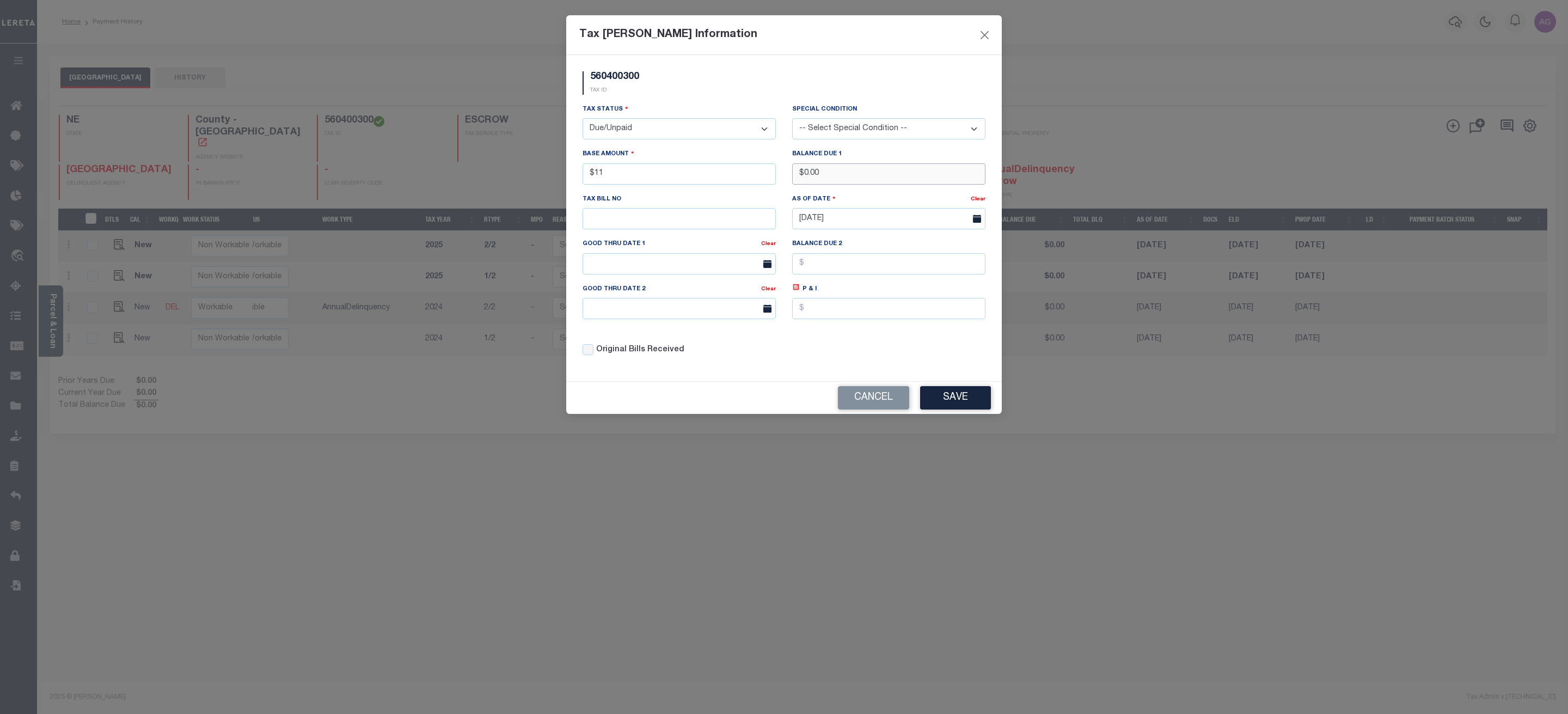
type input "$11.00"
drag, startPoint x: 807, startPoint y: 178, endPoint x: 857, endPoint y: 174, distance: 50.2
click at [857, 174] on input "$0.00" at bounding box center [889, 173] width 193 height 21
click at [804, 173] on input "$0.00" at bounding box center [889, 173] width 193 height 21
drag, startPoint x: 804, startPoint y: 173, endPoint x: 834, endPoint y: 174, distance: 30.0
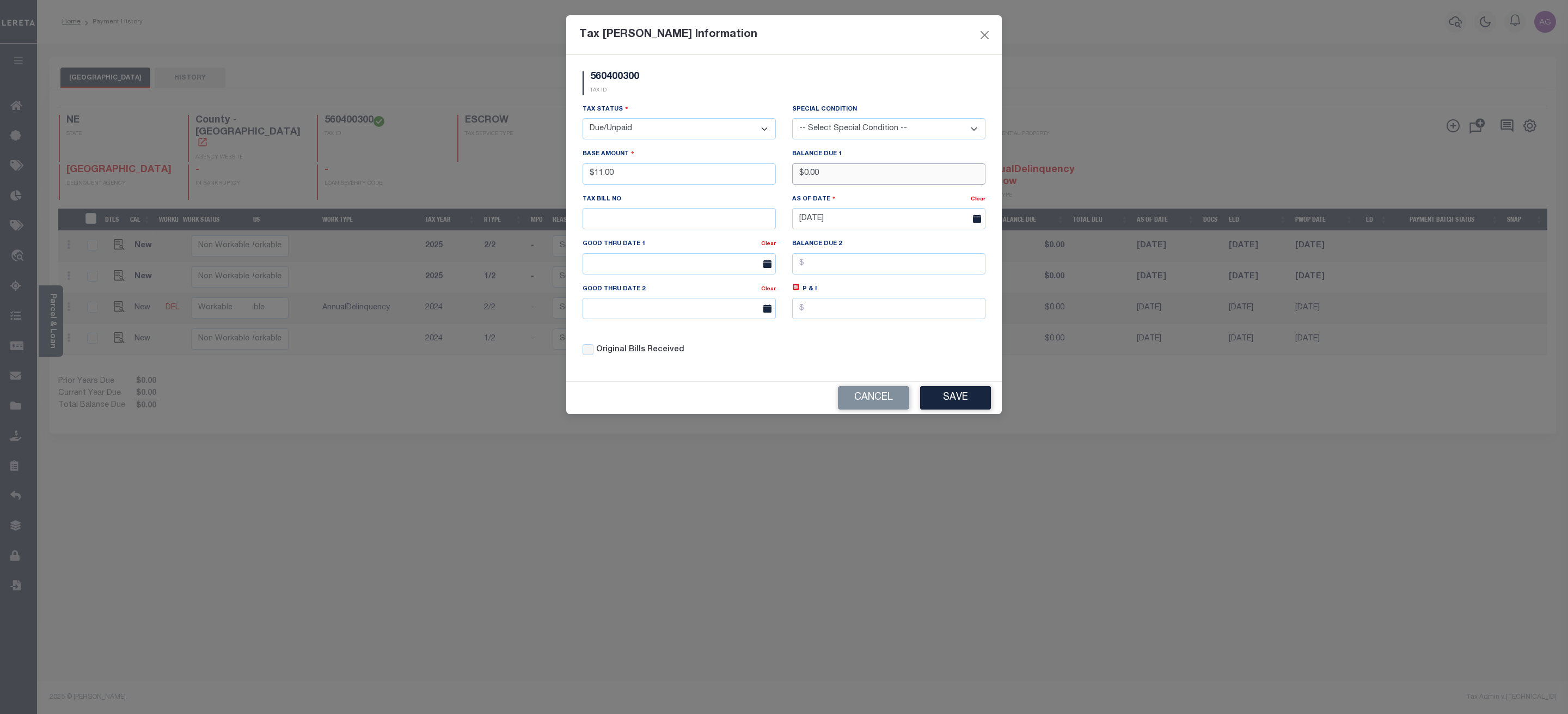
click at [834, 174] on input "$0.00" at bounding box center [889, 173] width 193 height 21
type input "$11.00"
click at [966, 406] on button "Save" at bounding box center [955, 397] width 71 height 24
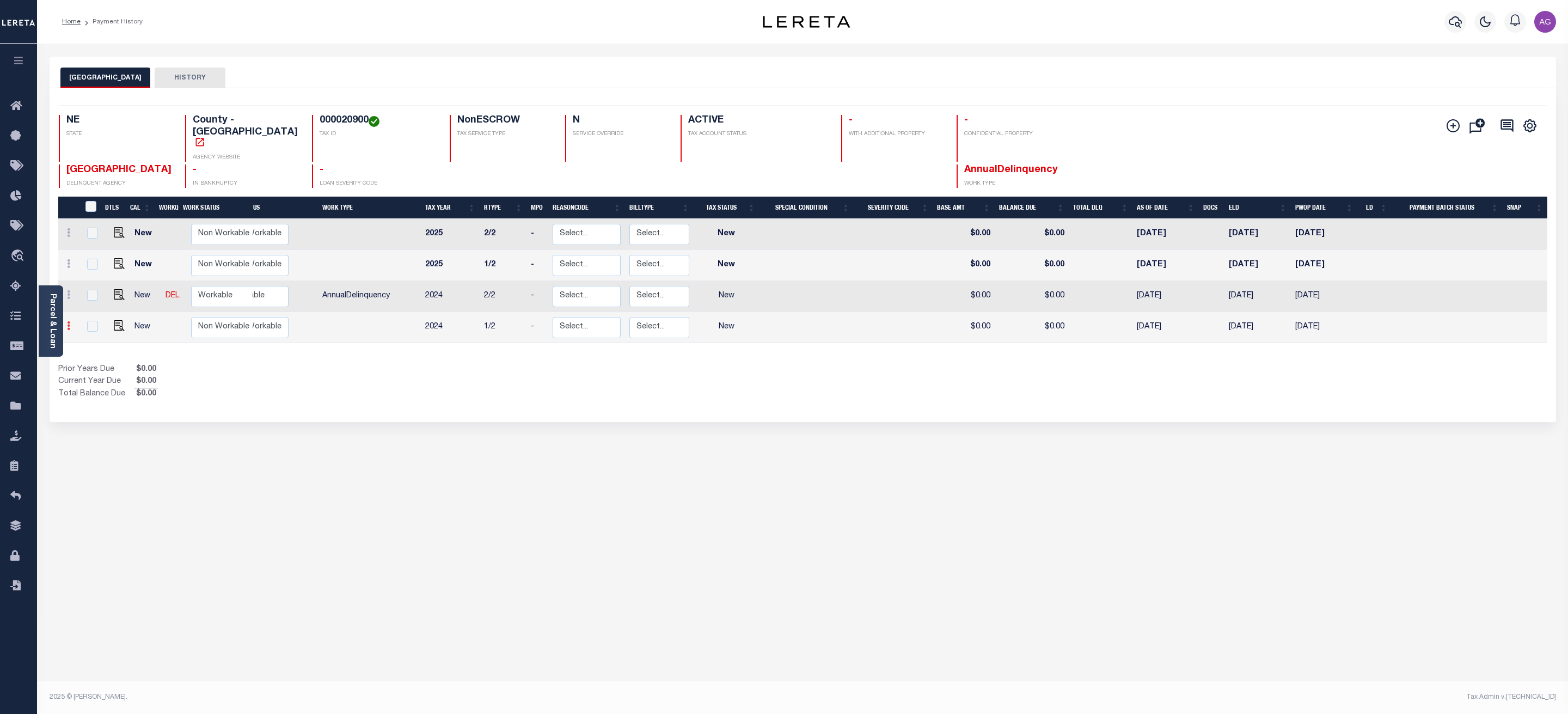
click at [65, 323] on link at bounding box center [68, 328] width 12 height 9
click at [97, 298] on img at bounding box center [95, 304] width 11 height 12
select select "NW2"
type input "$0.00"
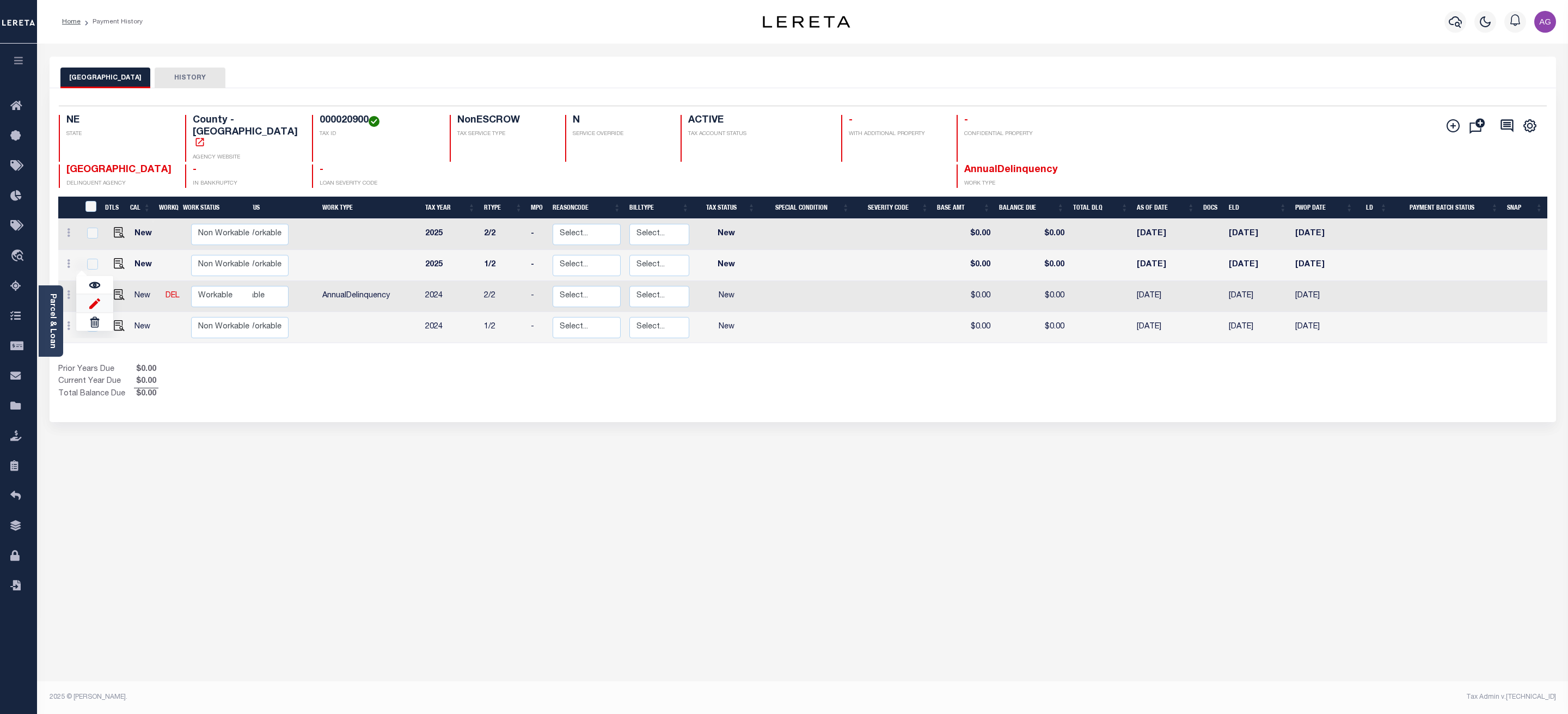
type input "[DATE]"
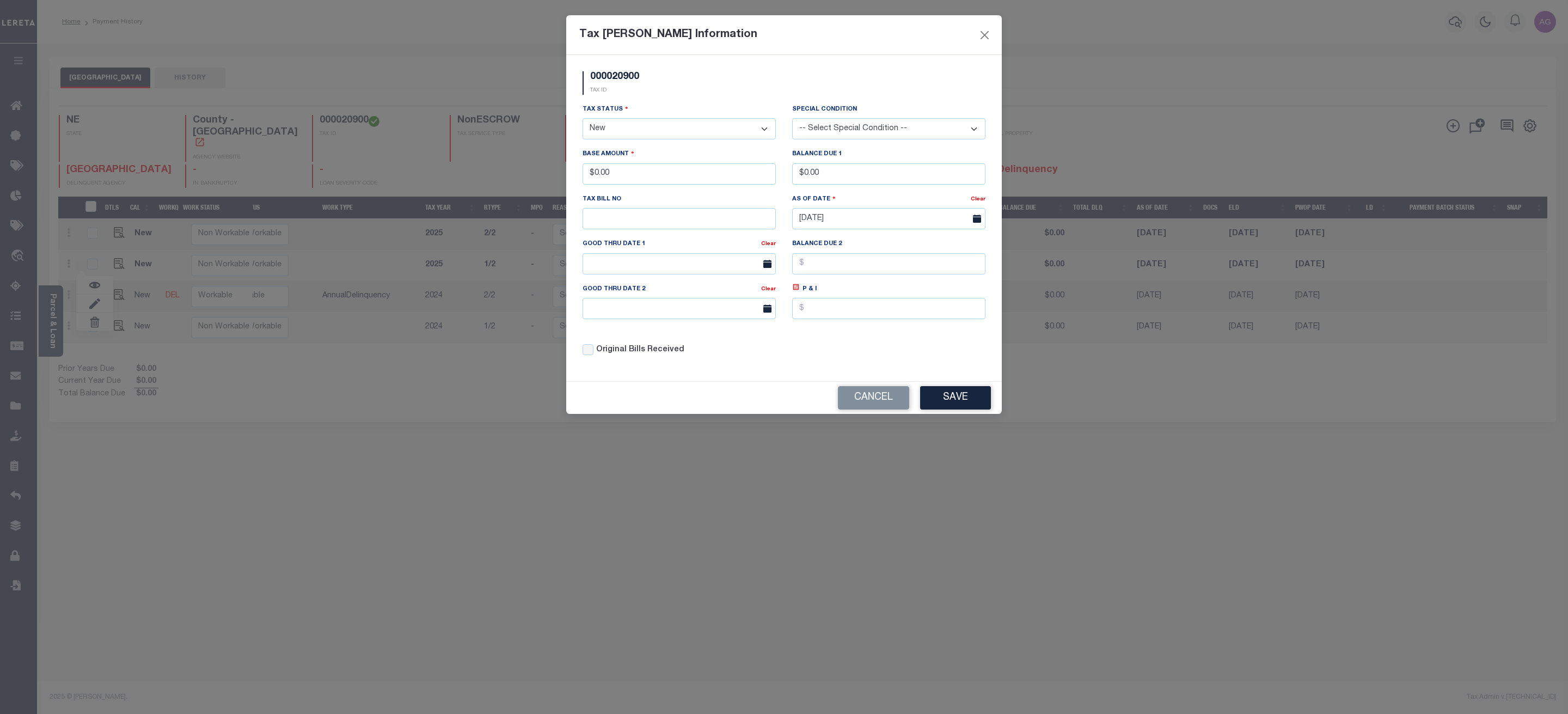
click at [645, 130] on select "- Select Status - Open Due/Unpaid Paid Incomplete No Tax Due Internal Refund Pr…" at bounding box center [679, 129] width 193 height 21
select select "DUE"
click at [583, 119] on select "- Select Status - Open Due/Unpaid Paid Incomplete No Tax Due Internal Refund Pr…" at bounding box center [679, 129] width 193 height 21
drag, startPoint x: 594, startPoint y: 181, endPoint x: 685, endPoint y: 178, distance: 91.0
click at [685, 178] on input "$0.00" at bounding box center [679, 173] width 193 height 21
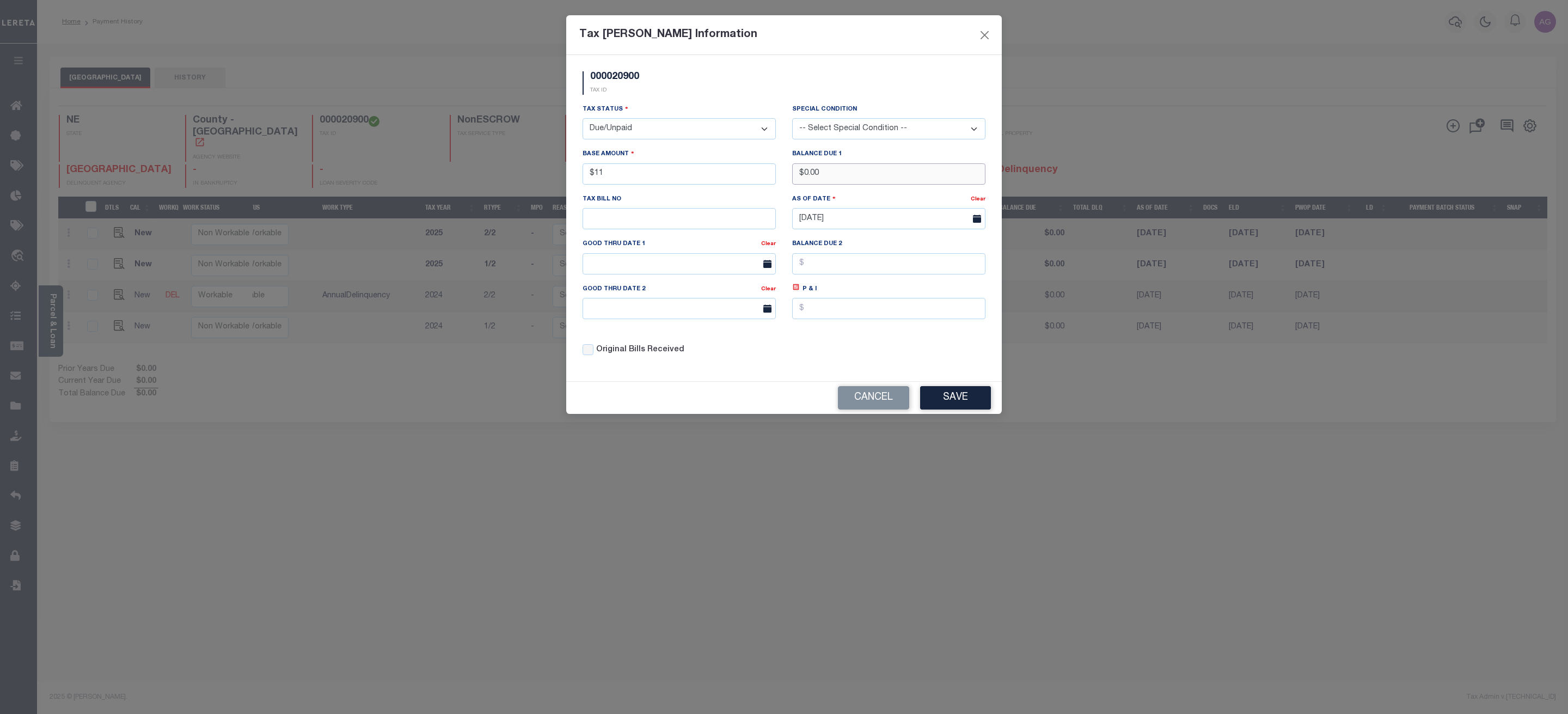
type input "$11.00"
drag, startPoint x: 804, startPoint y: 177, endPoint x: 859, endPoint y: 178, distance: 55.0
click at [859, 178] on input "$0.00" at bounding box center [889, 173] width 193 height 21
type input "$11.00"
click at [954, 393] on button "Save" at bounding box center [955, 397] width 71 height 24
